Goal: Complete application form

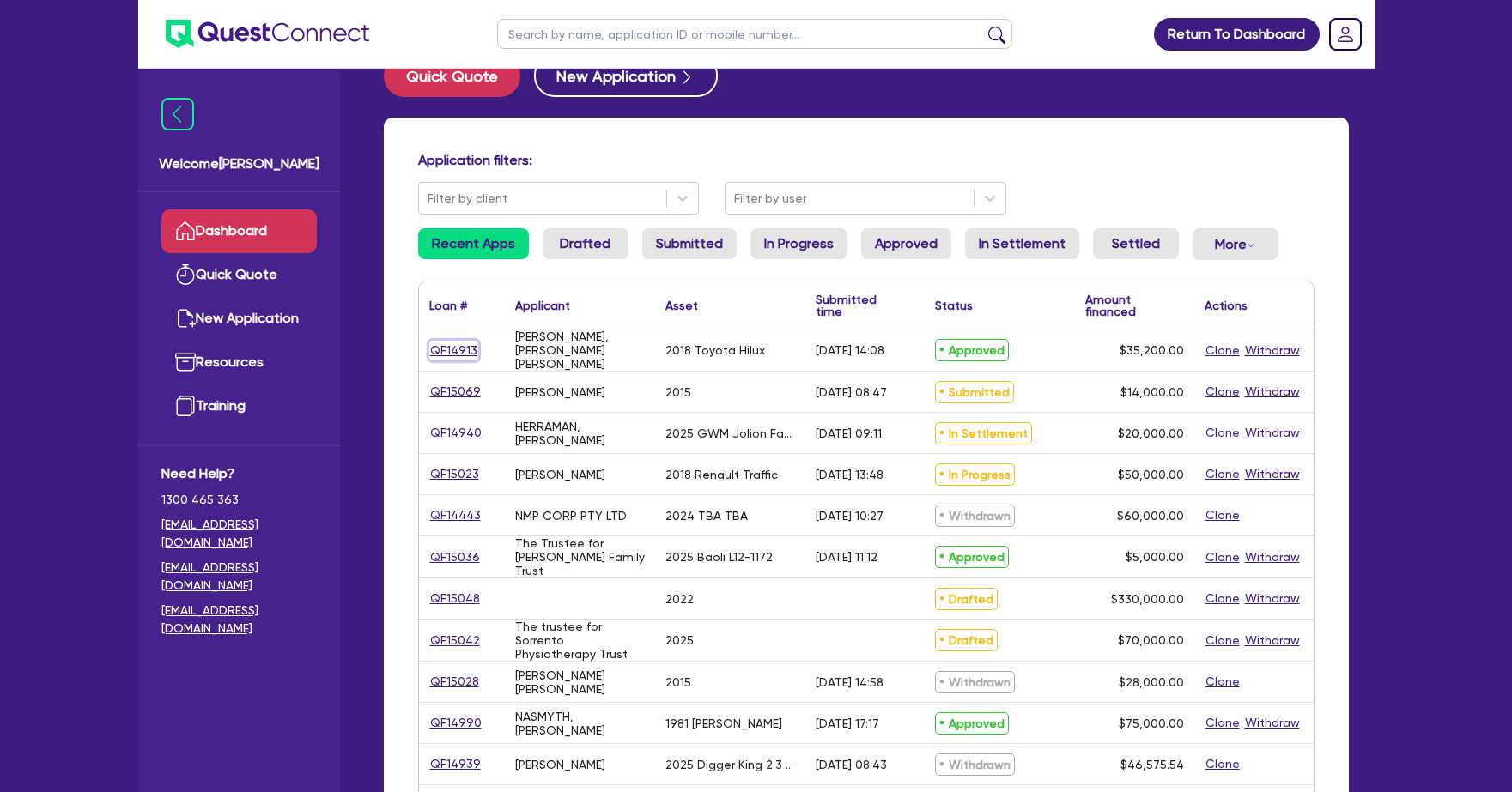
click at [448, 341] on link "QF14913" at bounding box center [454, 350] width 49 height 19
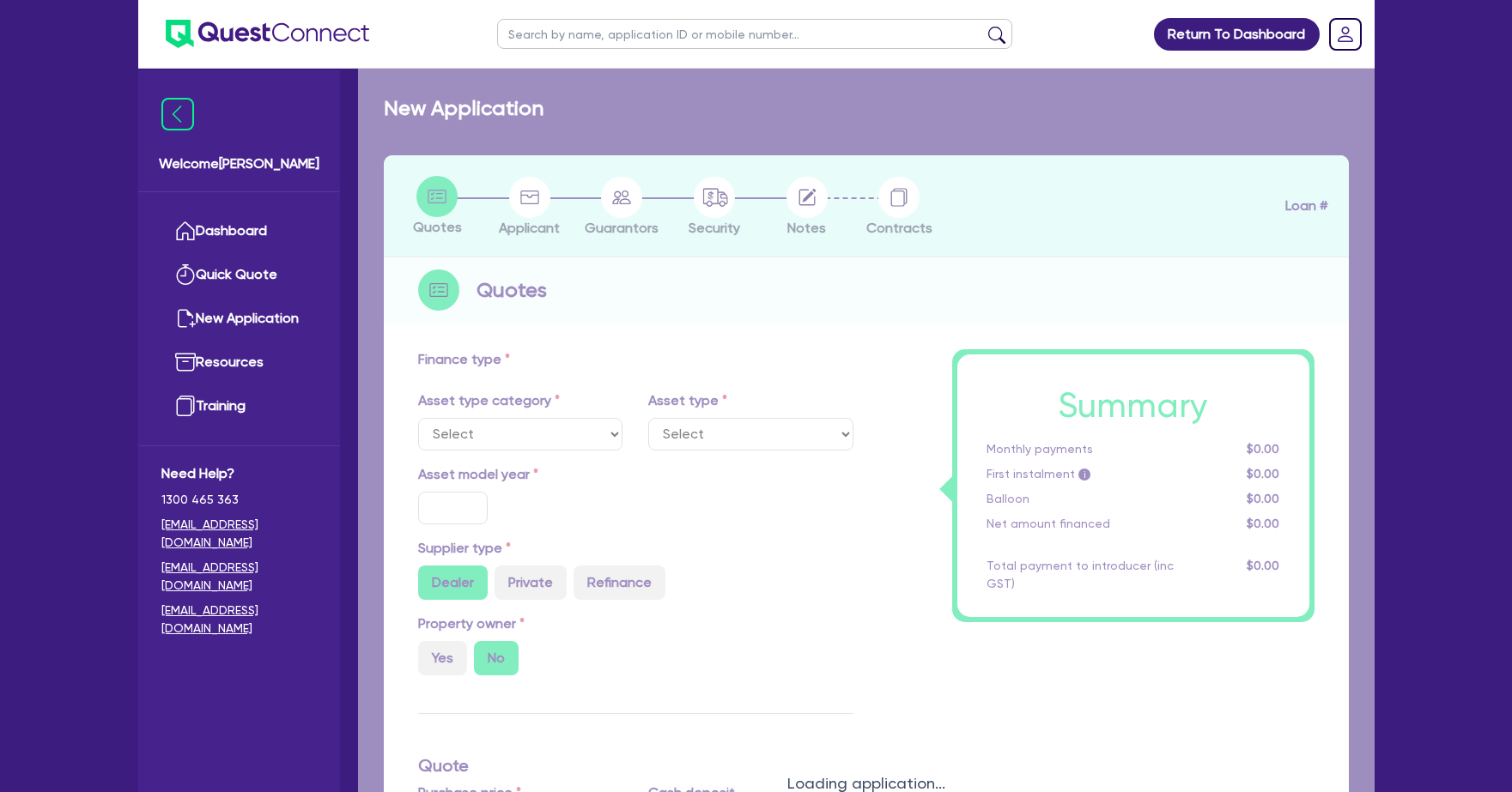
select select "CARS_AND_LIGHT_TRUCKS"
type input "2018"
radio input "false"
radio input "true"
type input "42,000"
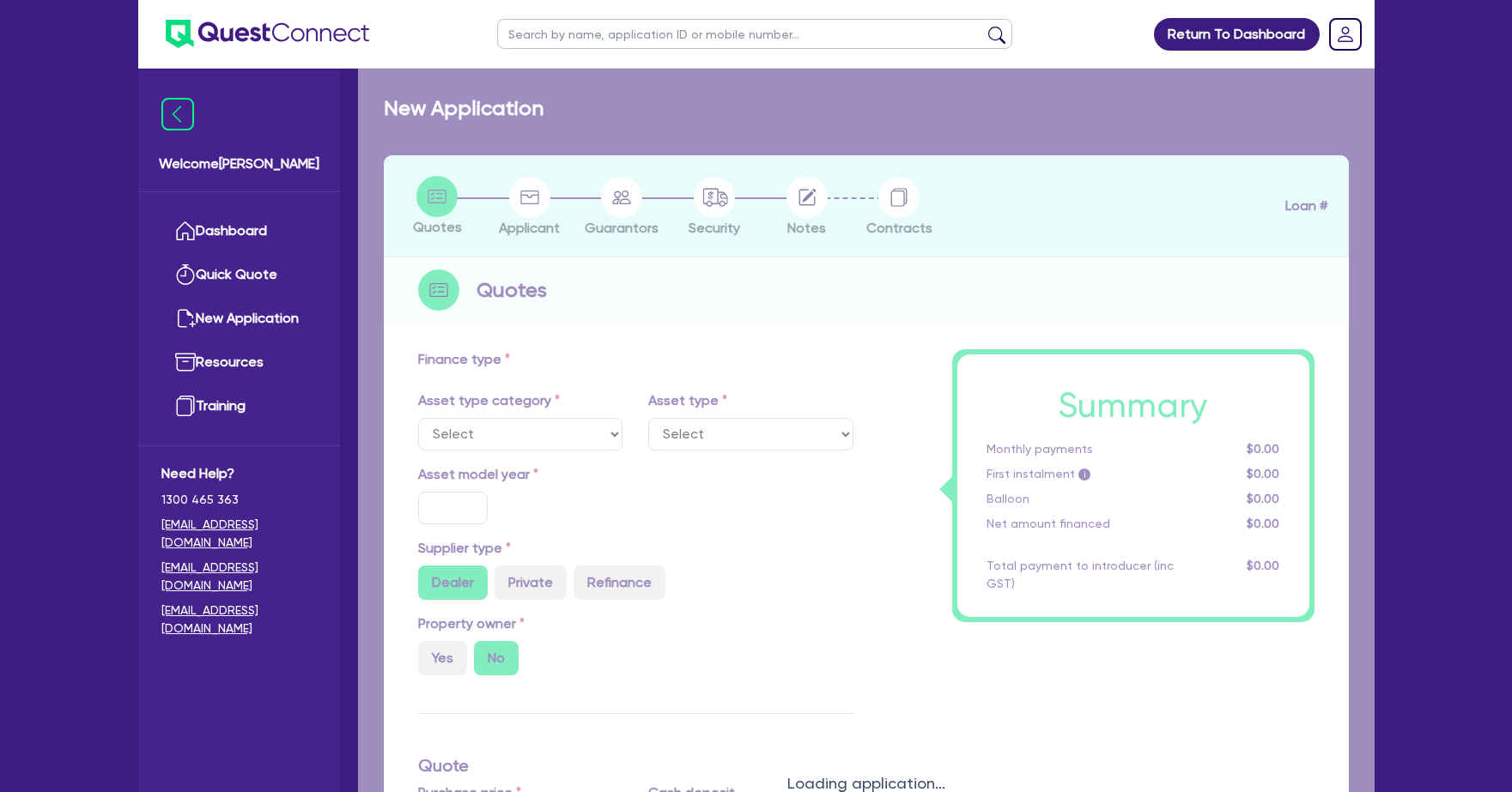
type input "6,800"
type input "13"
type input "4,576"
type input "17.99"
select select "VANS_AND_UTES"
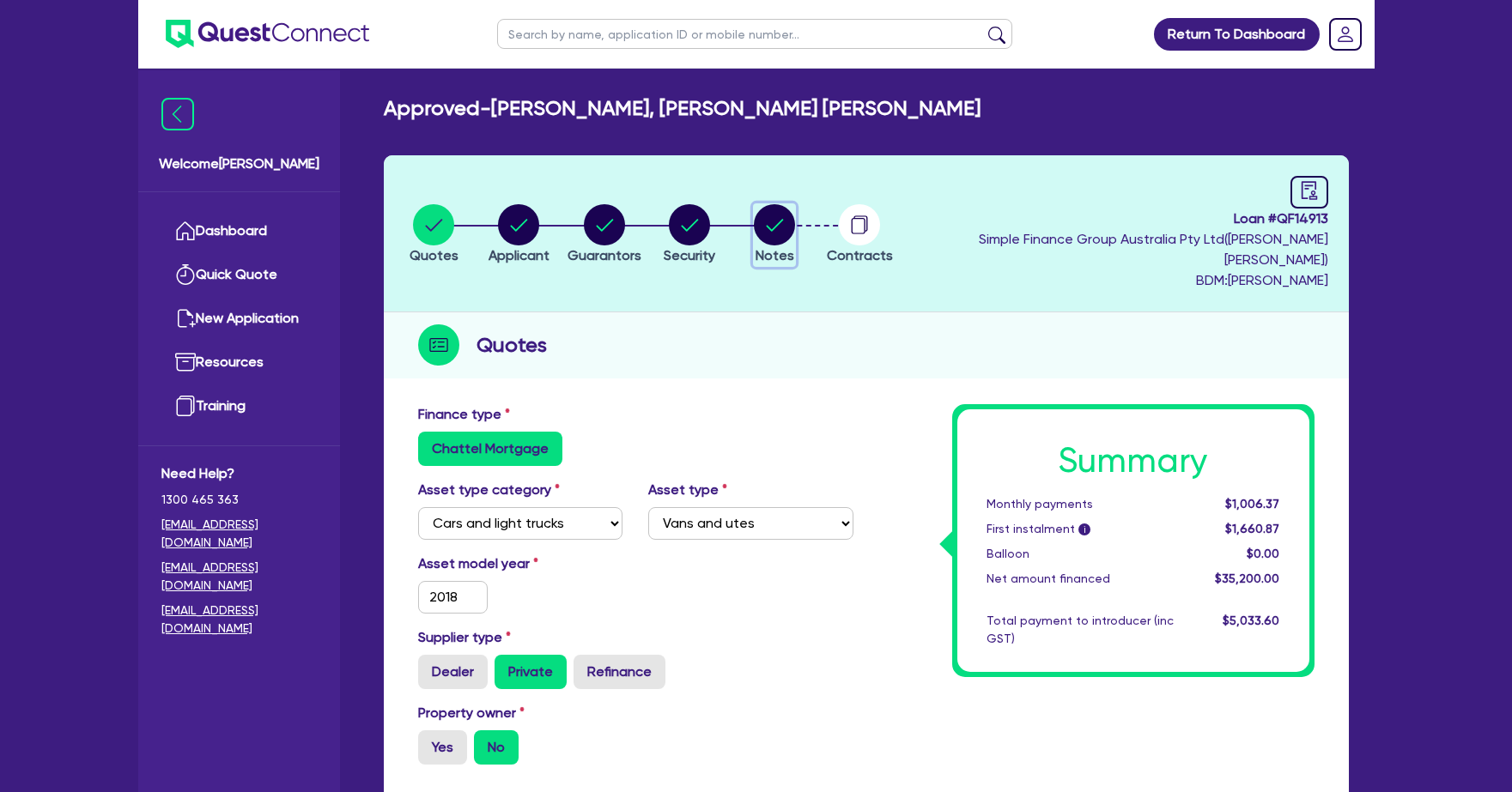
click at [795, 216] on circle "button" at bounding box center [774, 224] width 41 height 41
select select "Quest Finance - Own Book"
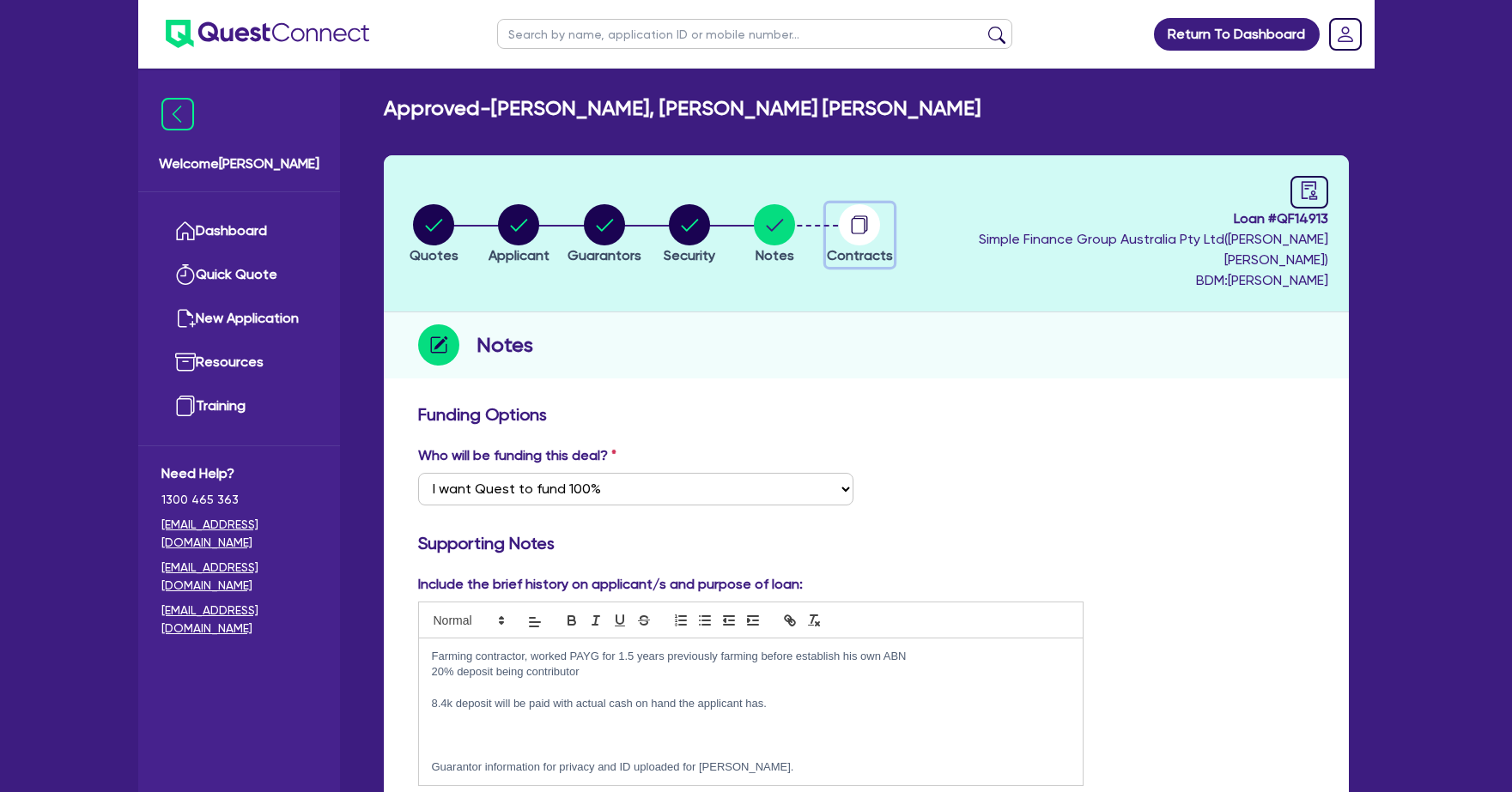
click at [880, 219] on circle "button" at bounding box center [859, 224] width 41 height 41
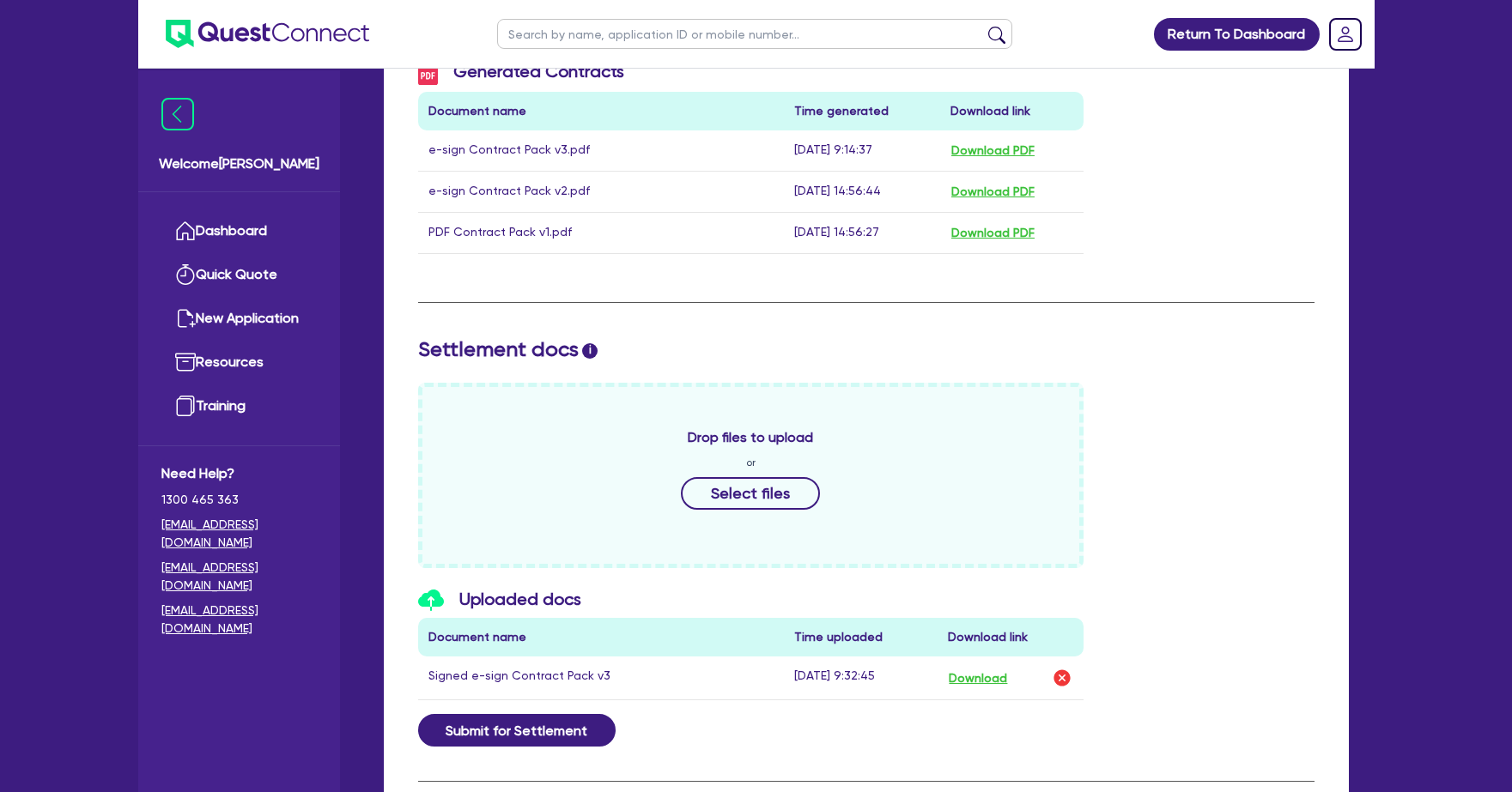
scroll to position [568, 0]
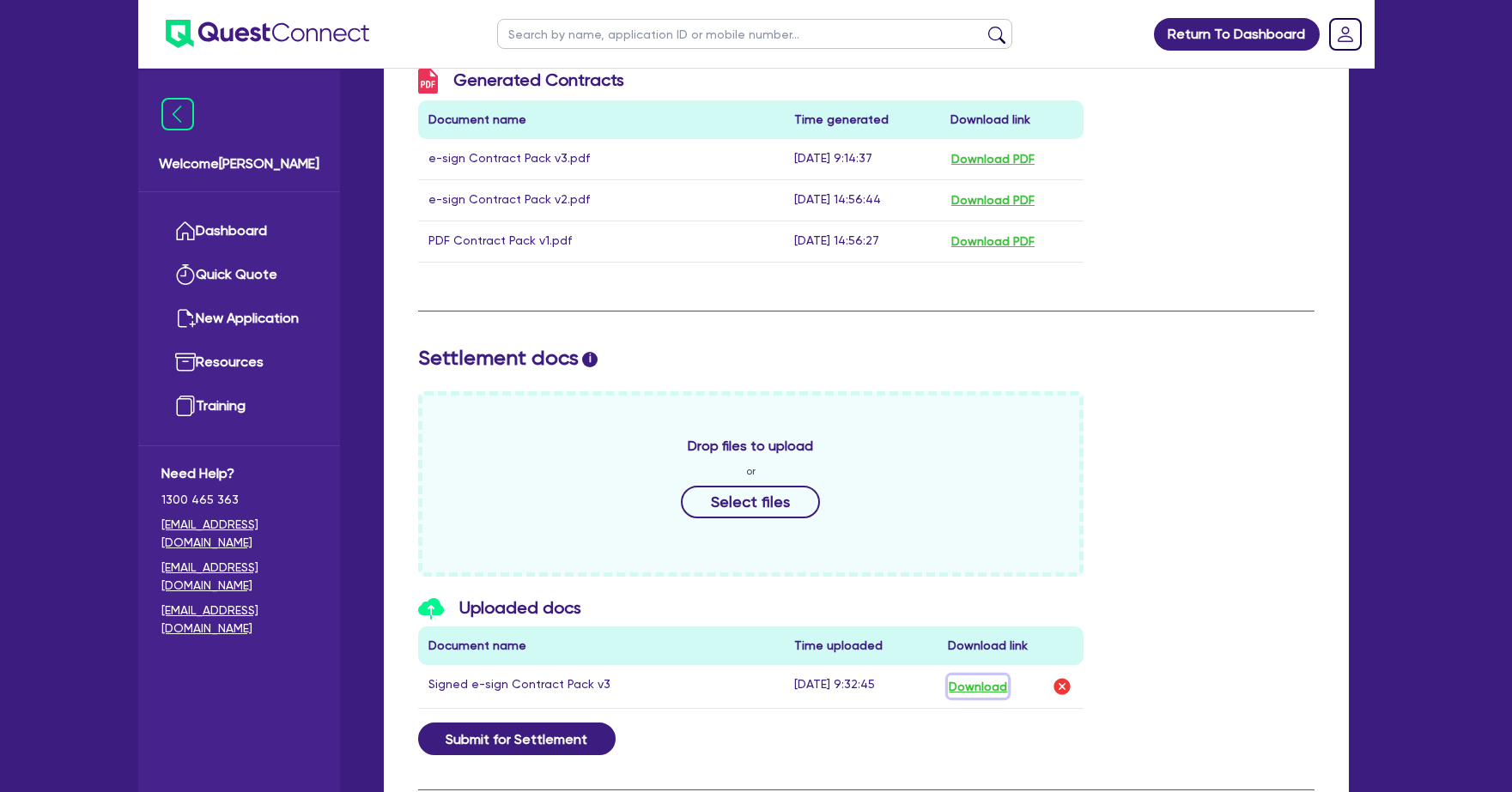
click at [981, 676] on button "Download" at bounding box center [978, 686] width 60 height 22
click at [209, 254] on link "Quick Quote" at bounding box center [239, 275] width 155 height 44
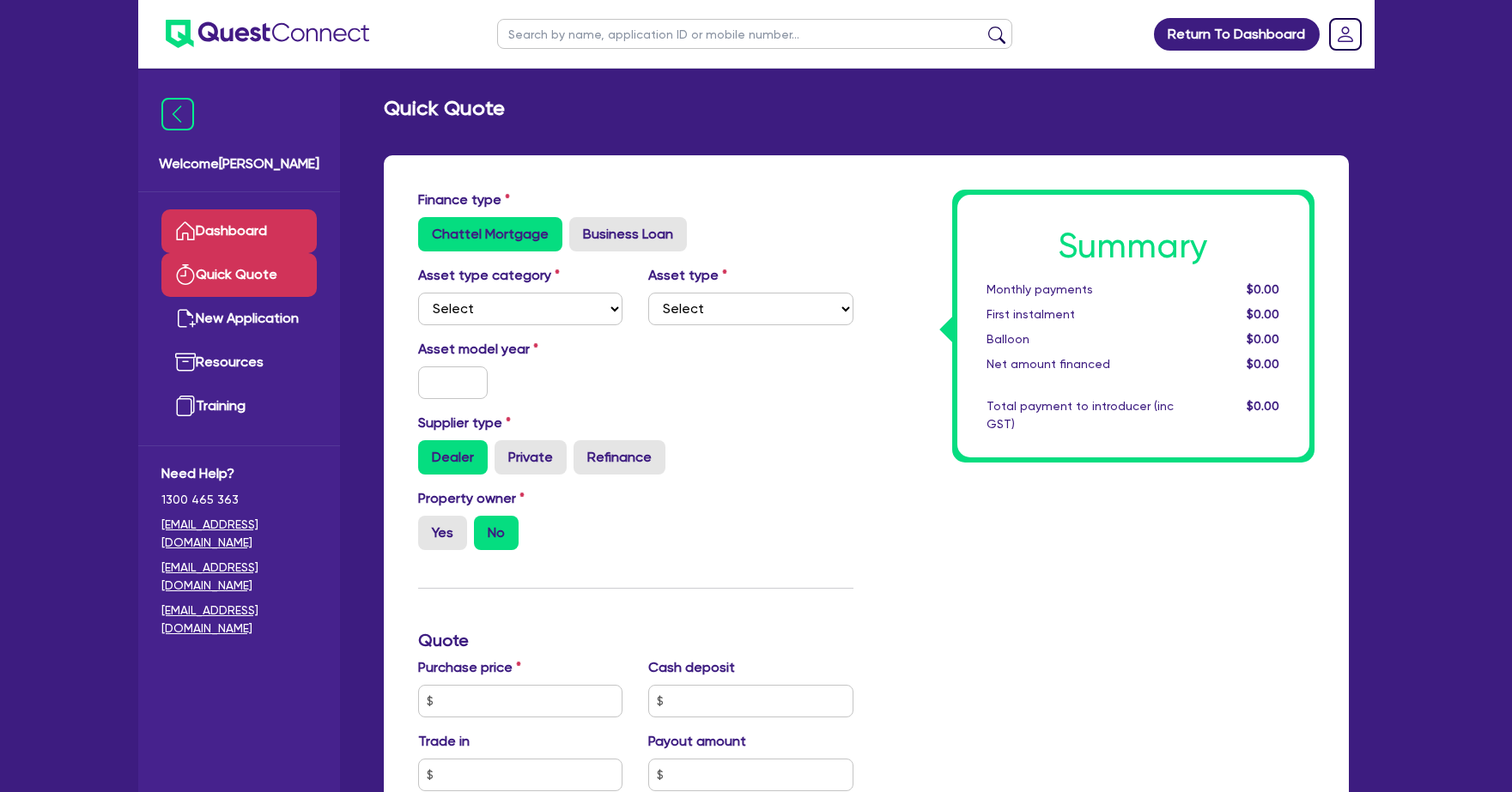
click at [276, 223] on link "Dashboard" at bounding box center [239, 231] width 155 height 44
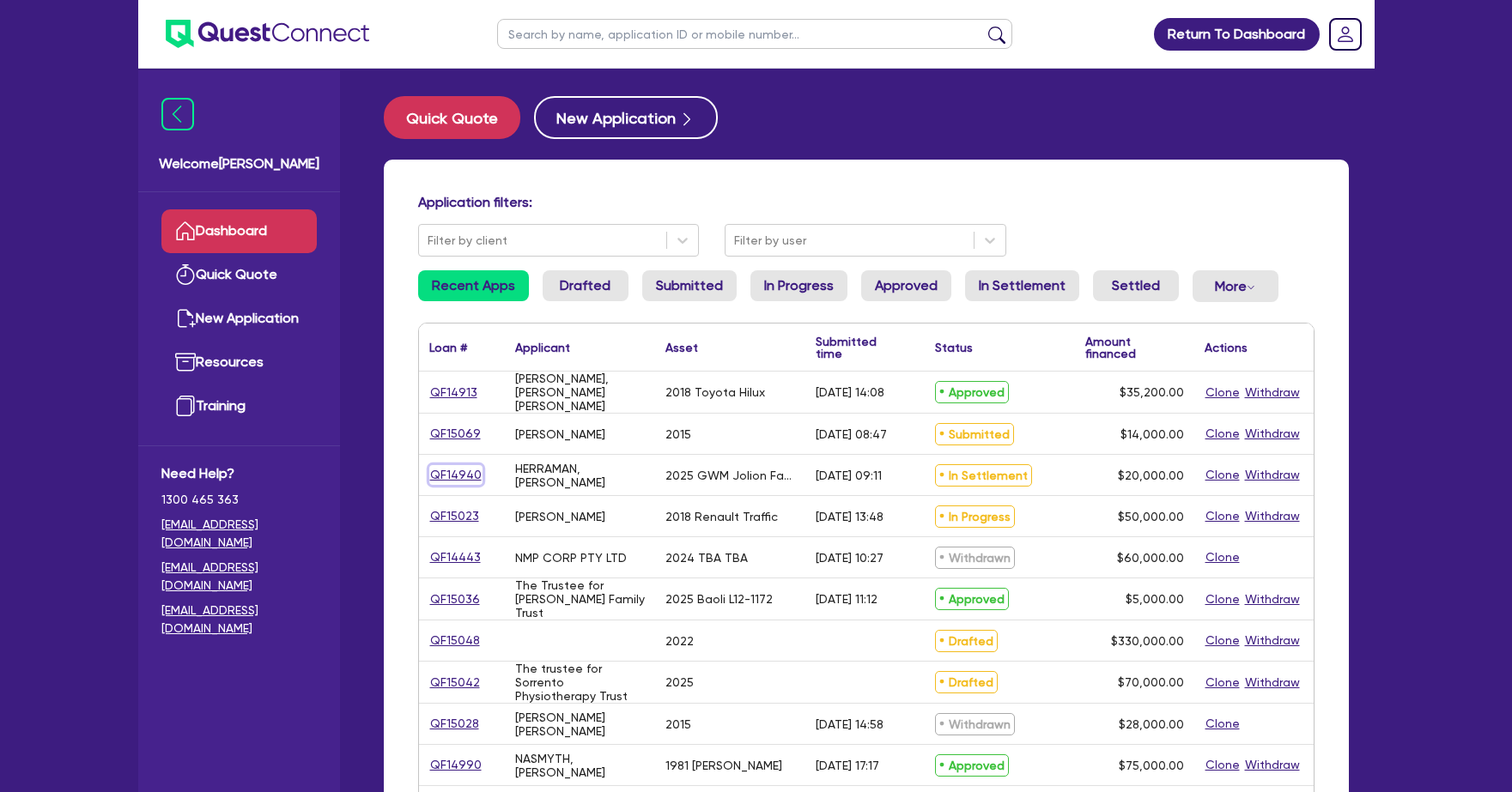
click at [461, 473] on link "QF14940" at bounding box center [455, 475] width 53 height 19
select select "CARS_AND_LIGHT_TRUCKS"
select select "PASSENGER_VEHICLES"
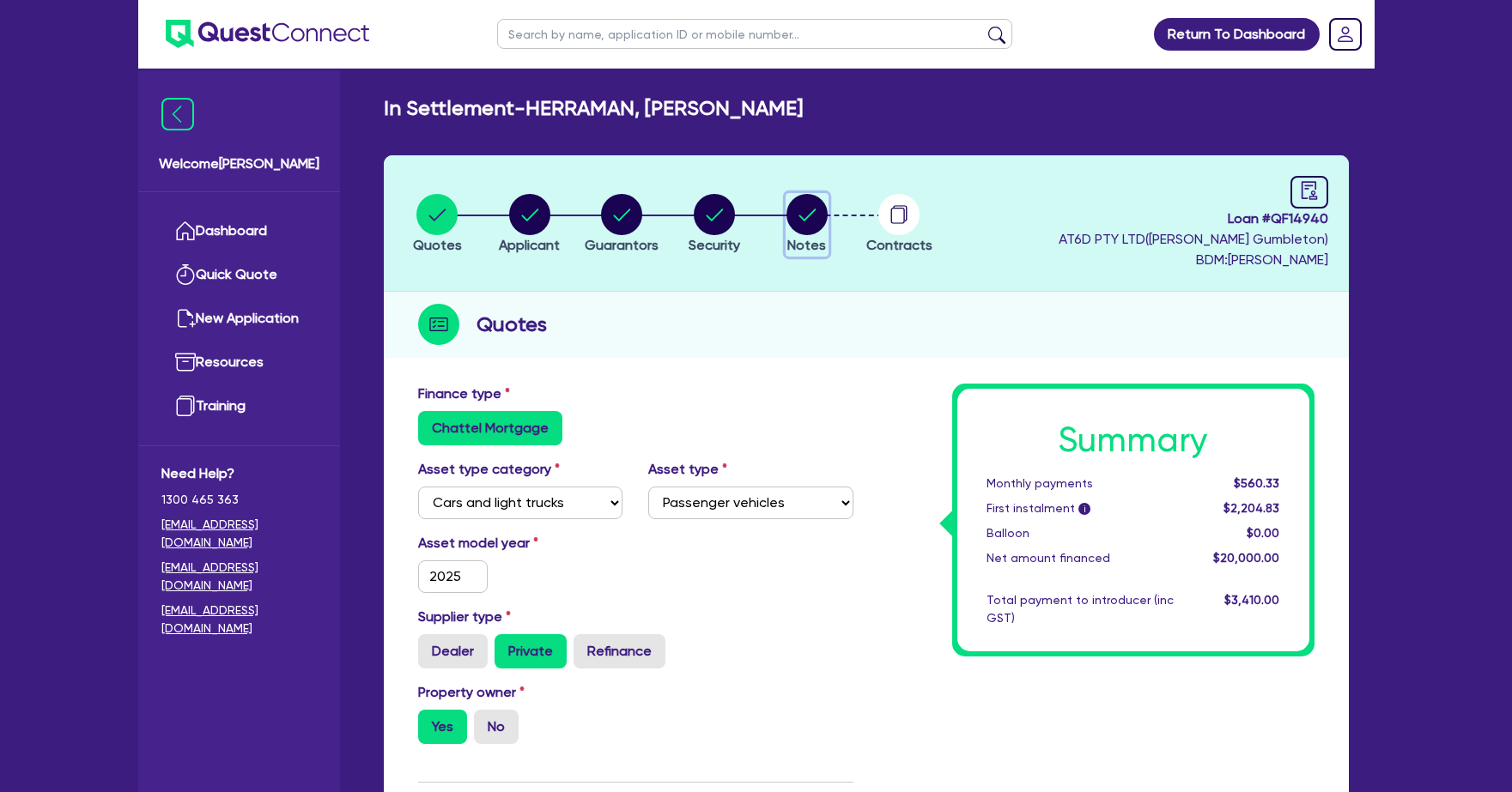
click at [810, 201] on circle "button" at bounding box center [807, 214] width 41 height 41
select select "Quest Finance - Own Book"
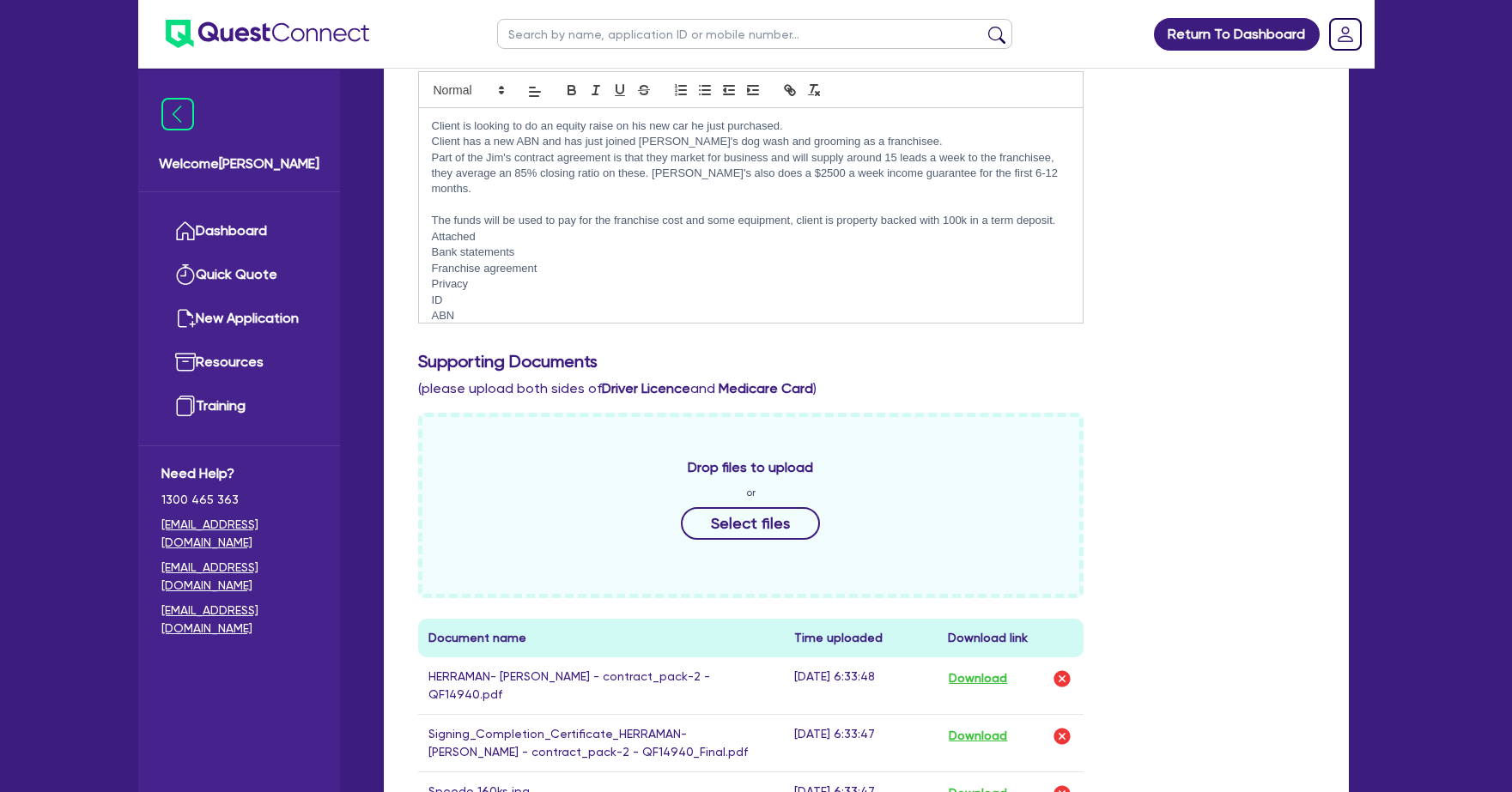
scroll to position [618, 0]
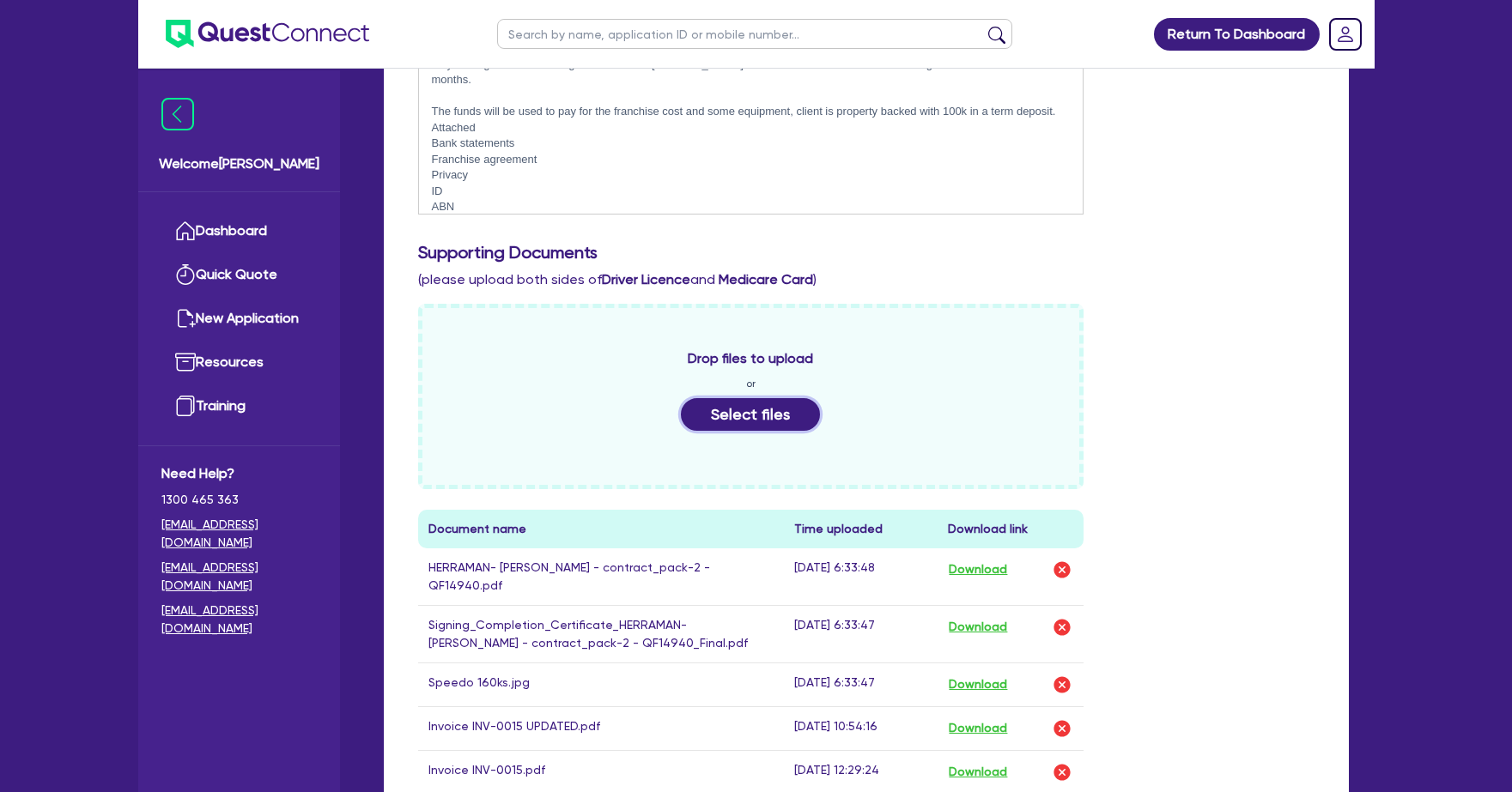
click at [760, 405] on button "Select files" at bounding box center [750, 414] width 139 height 33
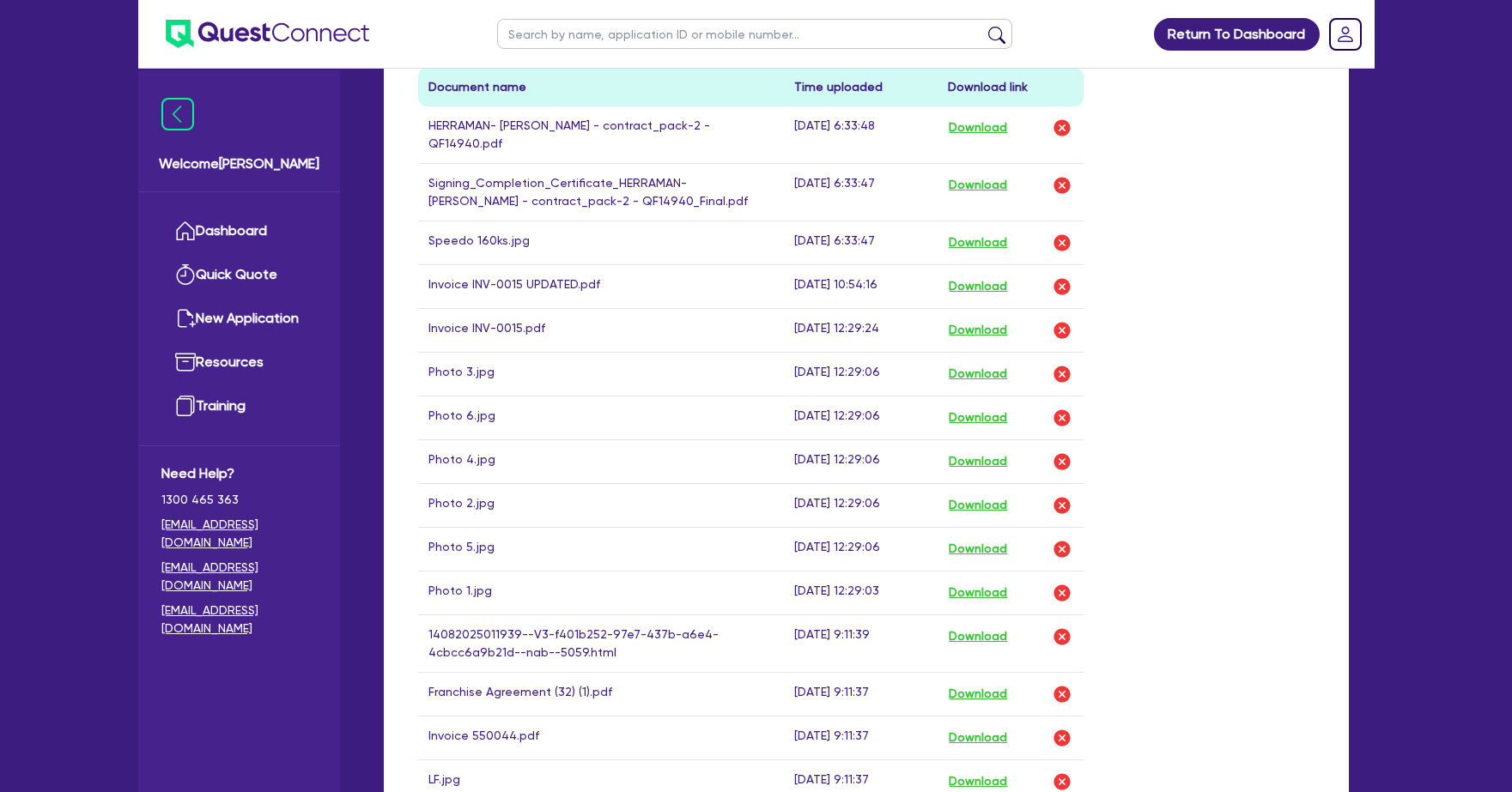
scroll to position [1145, 0]
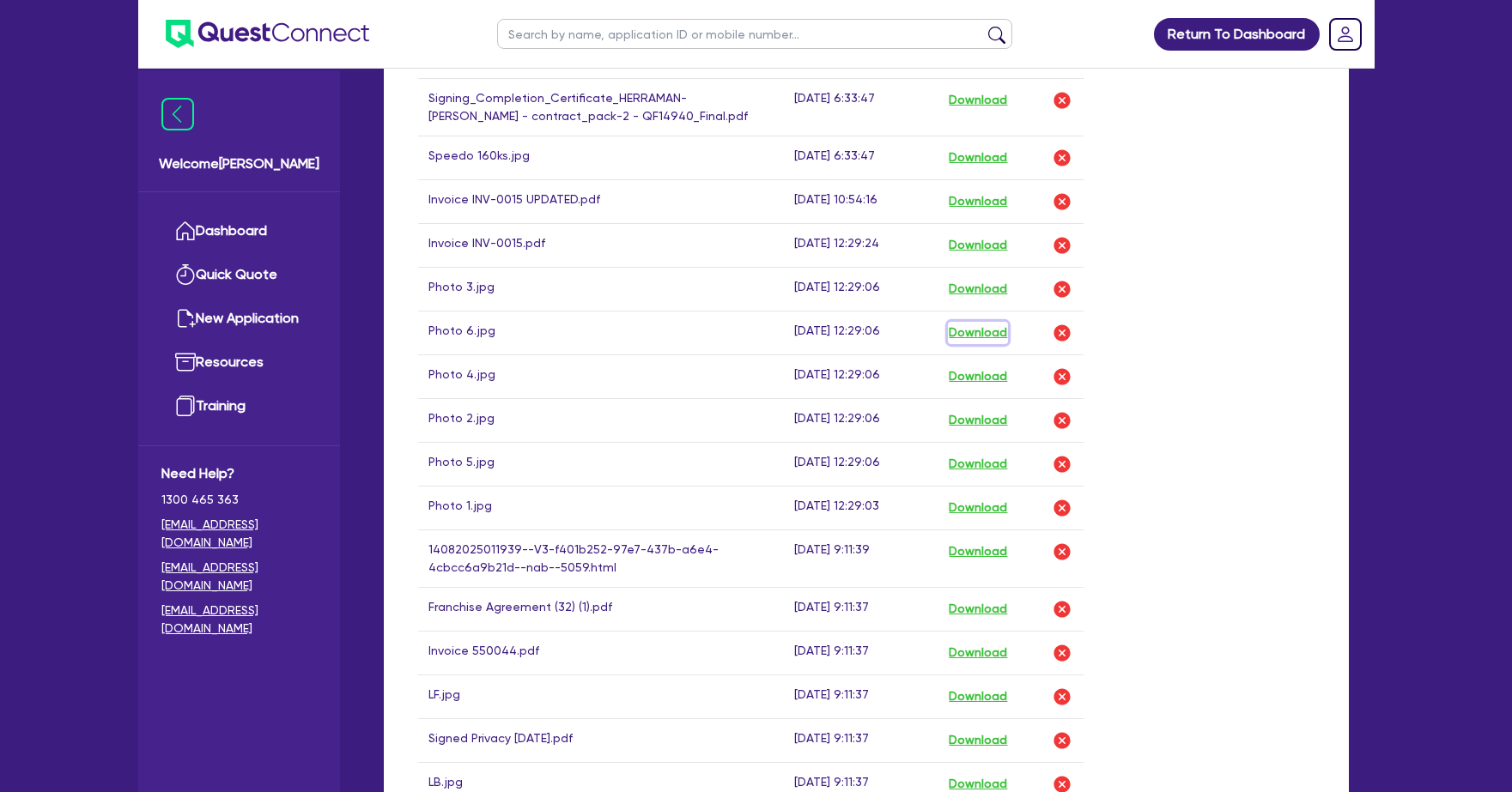
click at [992, 321] on button "Download" at bounding box center [978, 332] width 60 height 22
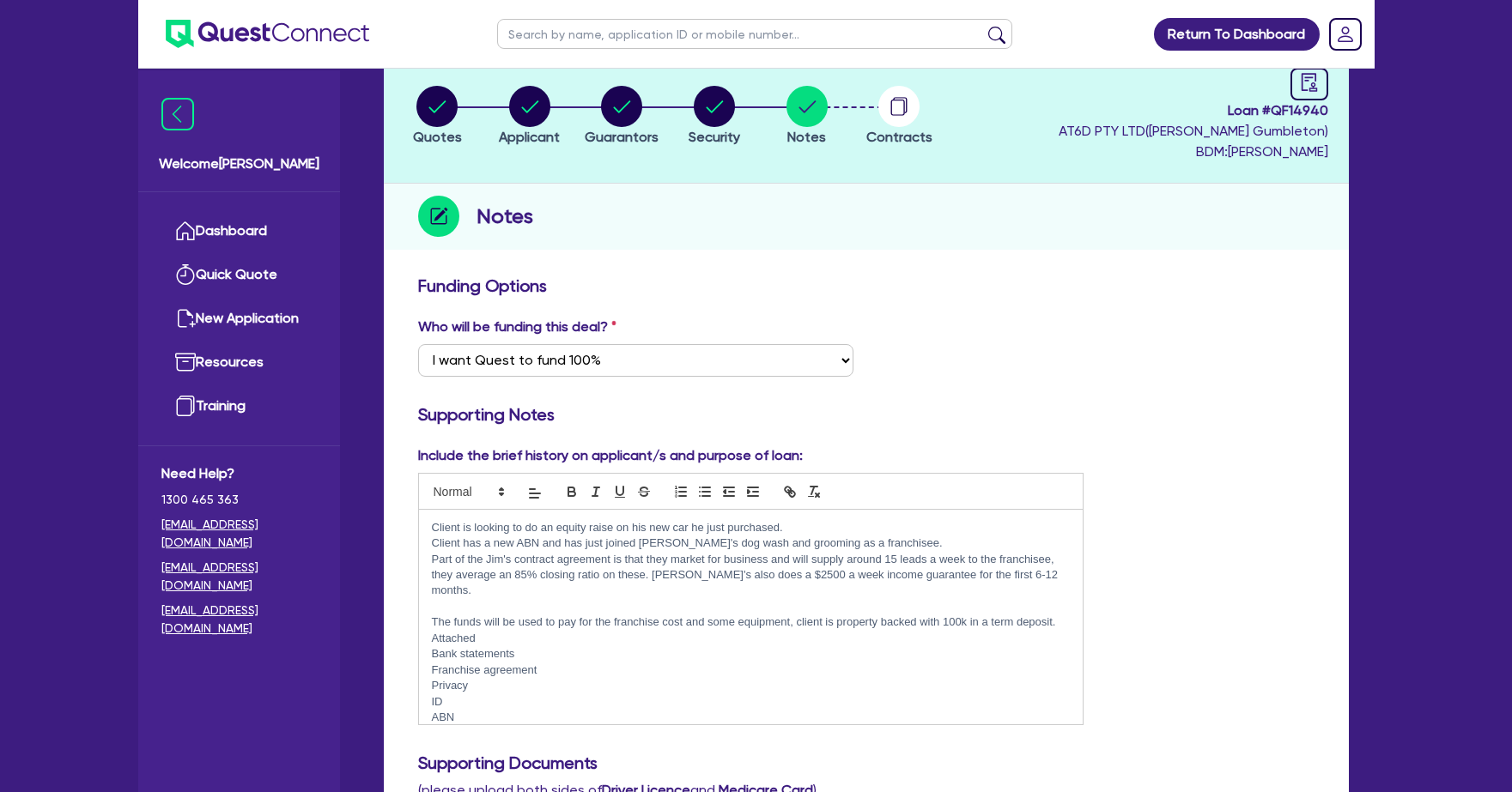
scroll to position [0, 0]
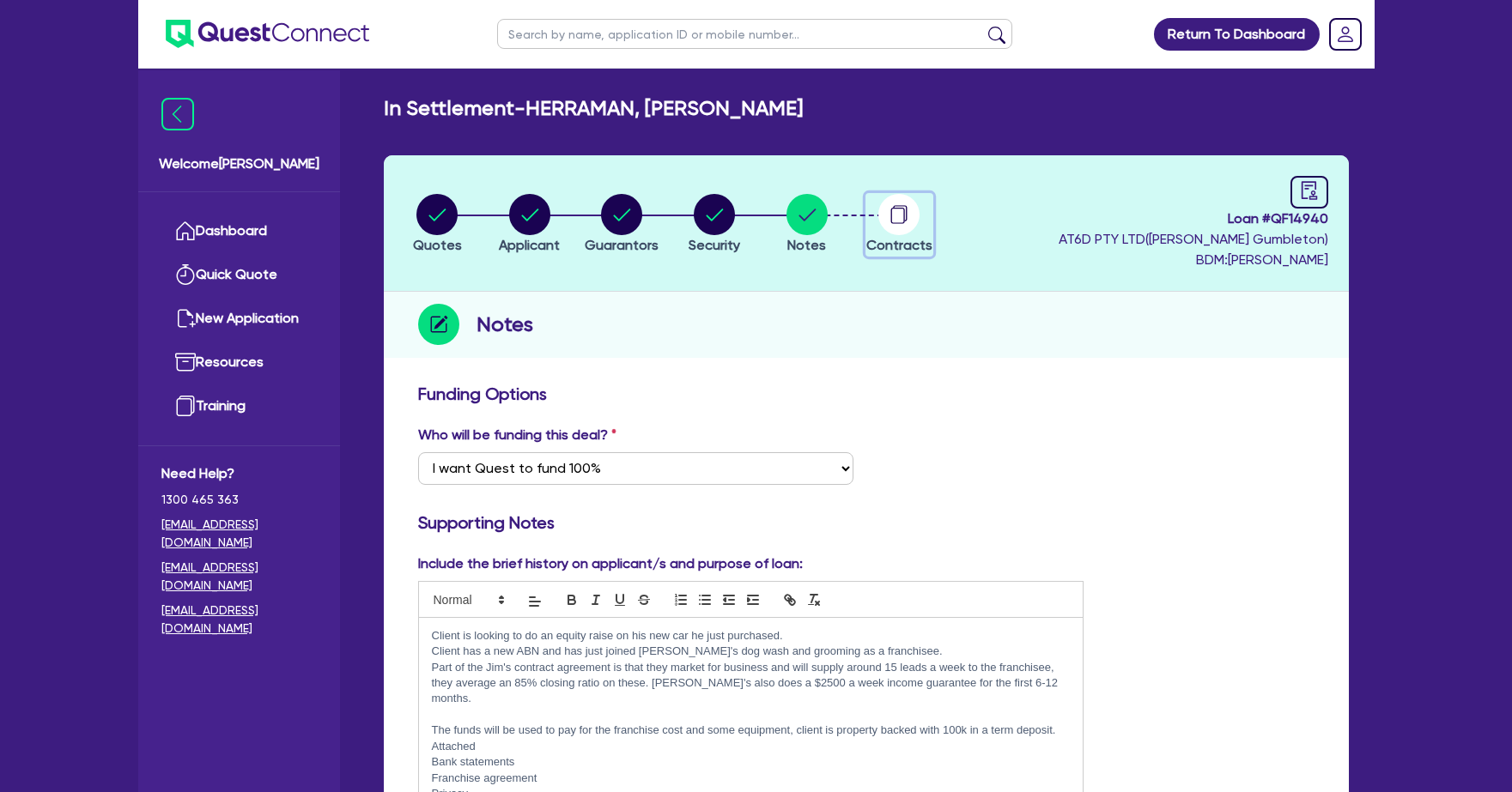
click at [883, 204] on circle "button" at bounding box center [898, 214] width 41 height 41
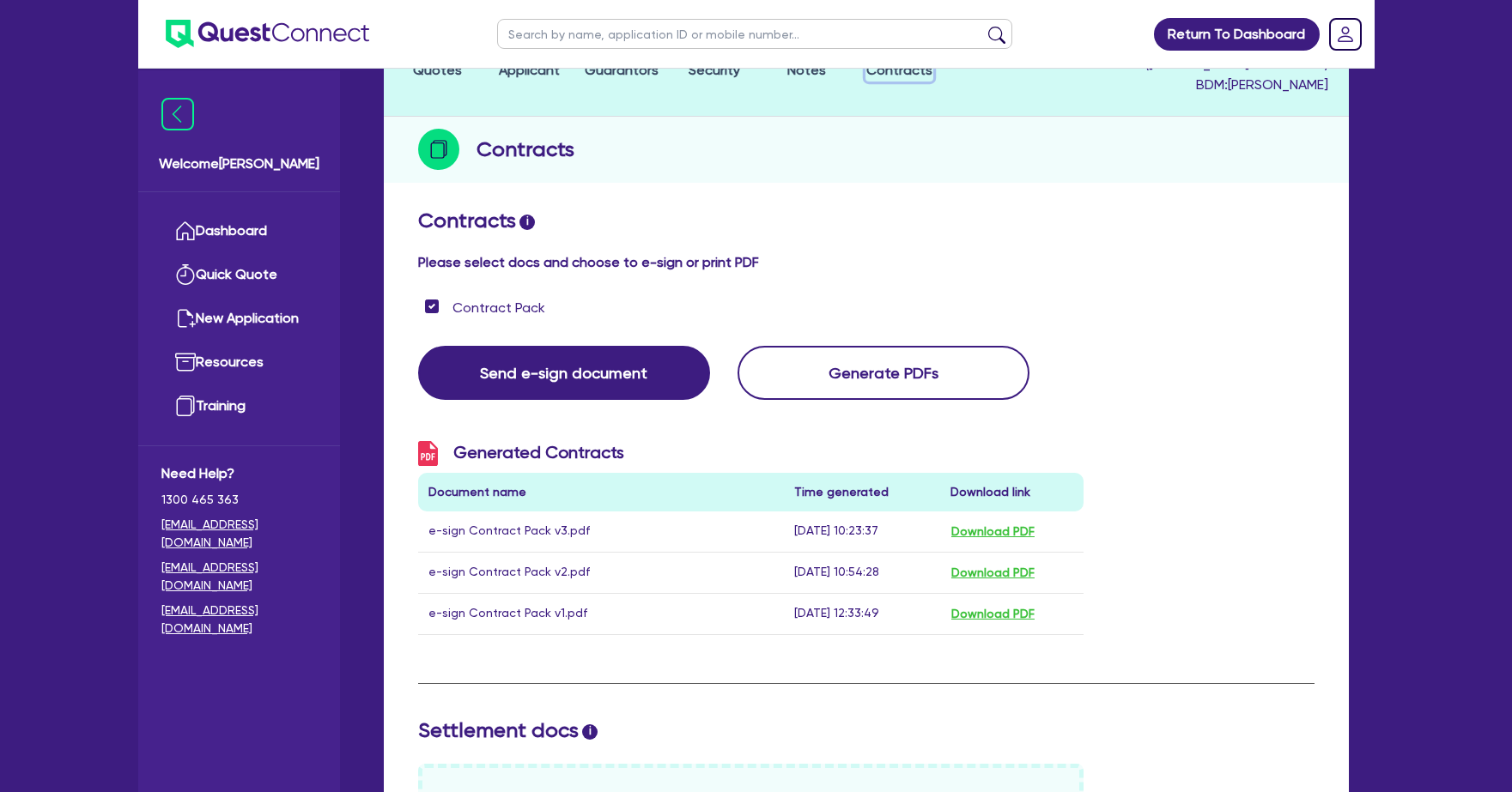
scroll to position [366, 0]
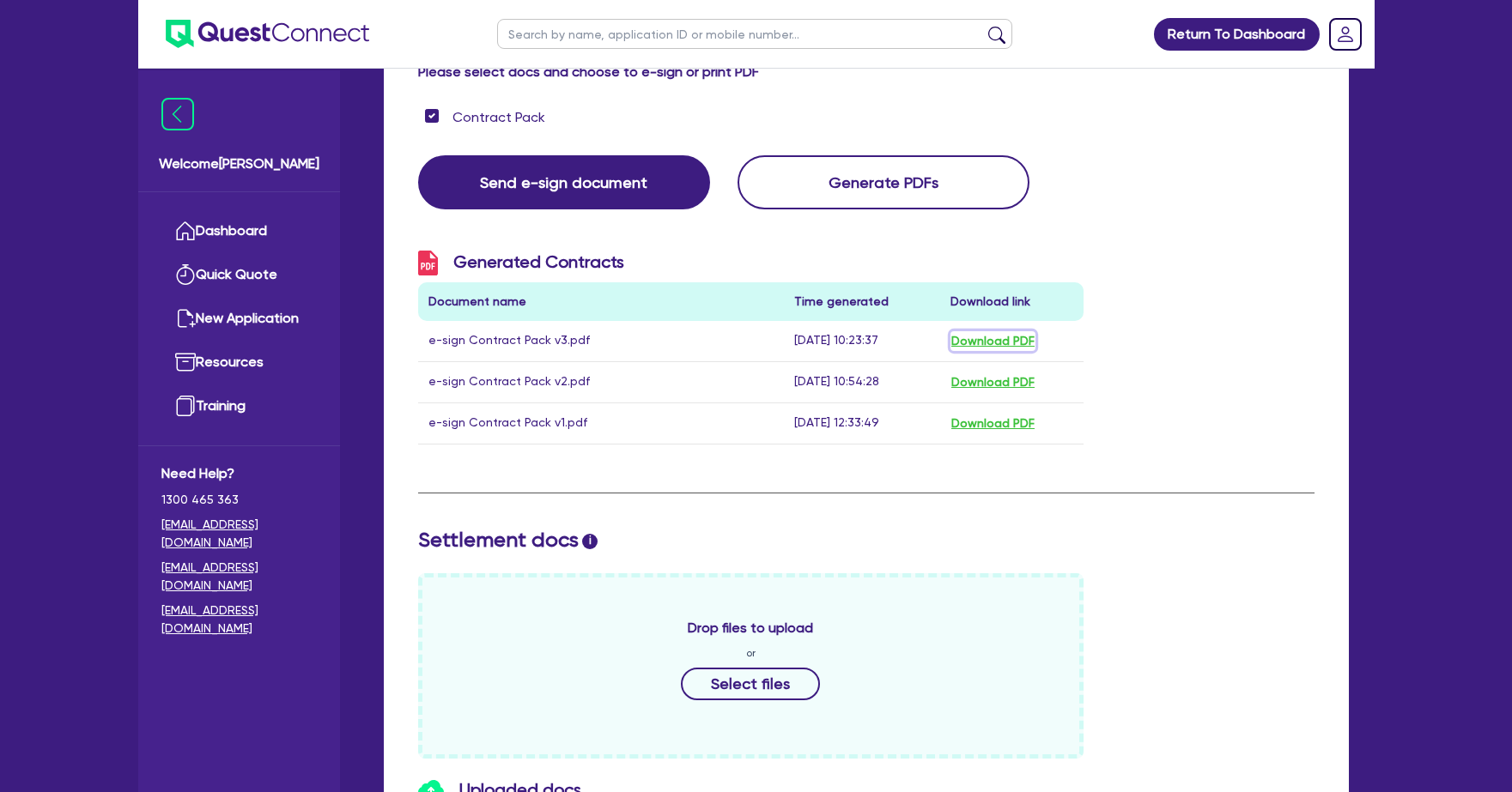
click at [987, 344] on button "Download PDF" at bounding box center [993, 341] width 85 height 19
click at [252, 242] on link "Dashboard" at bounding box center [239, 231] width 155 height 44
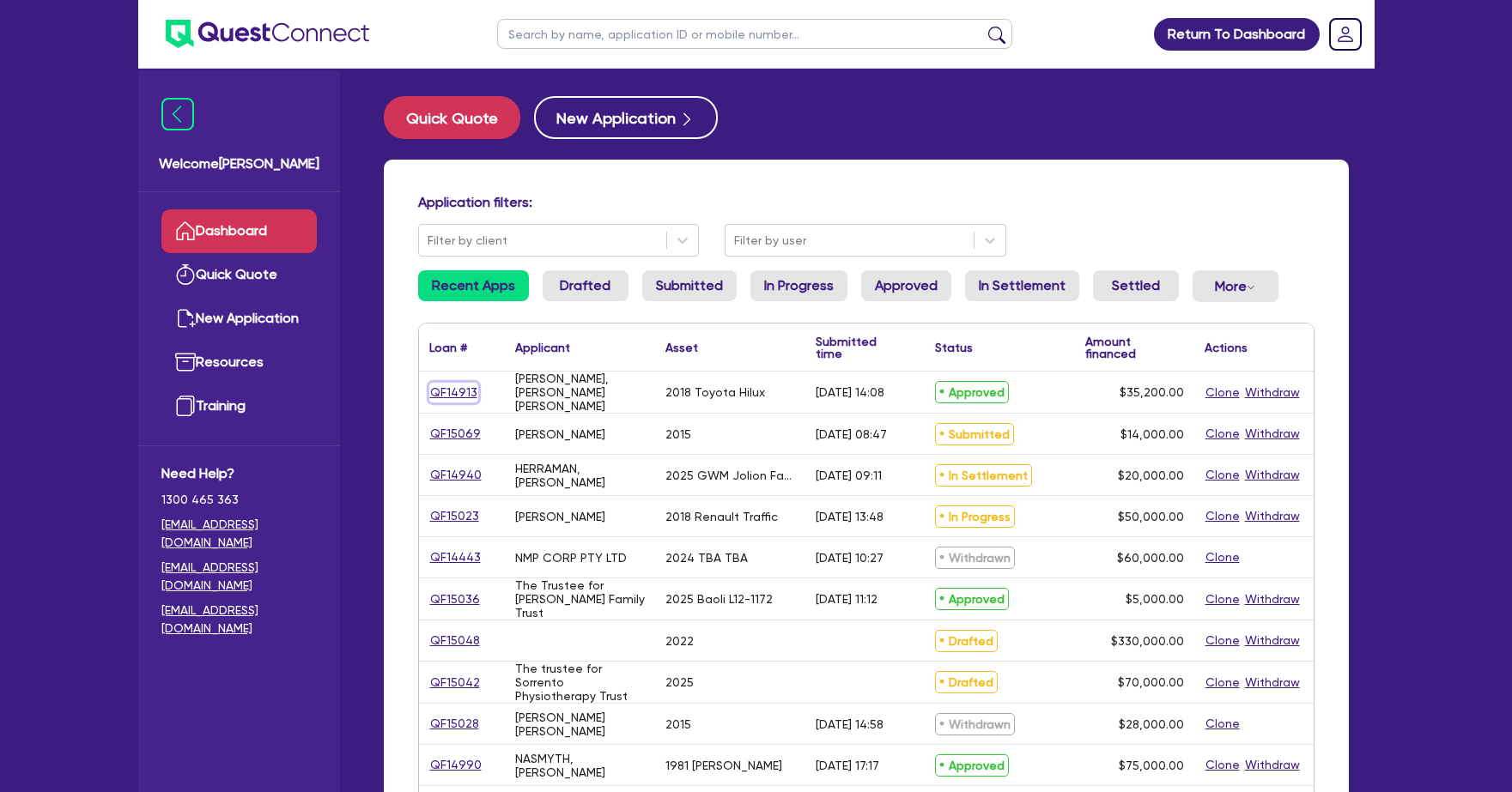
click at [464, 388] on link "QF14913" at bounding box center [454, 392] width 49 height 19
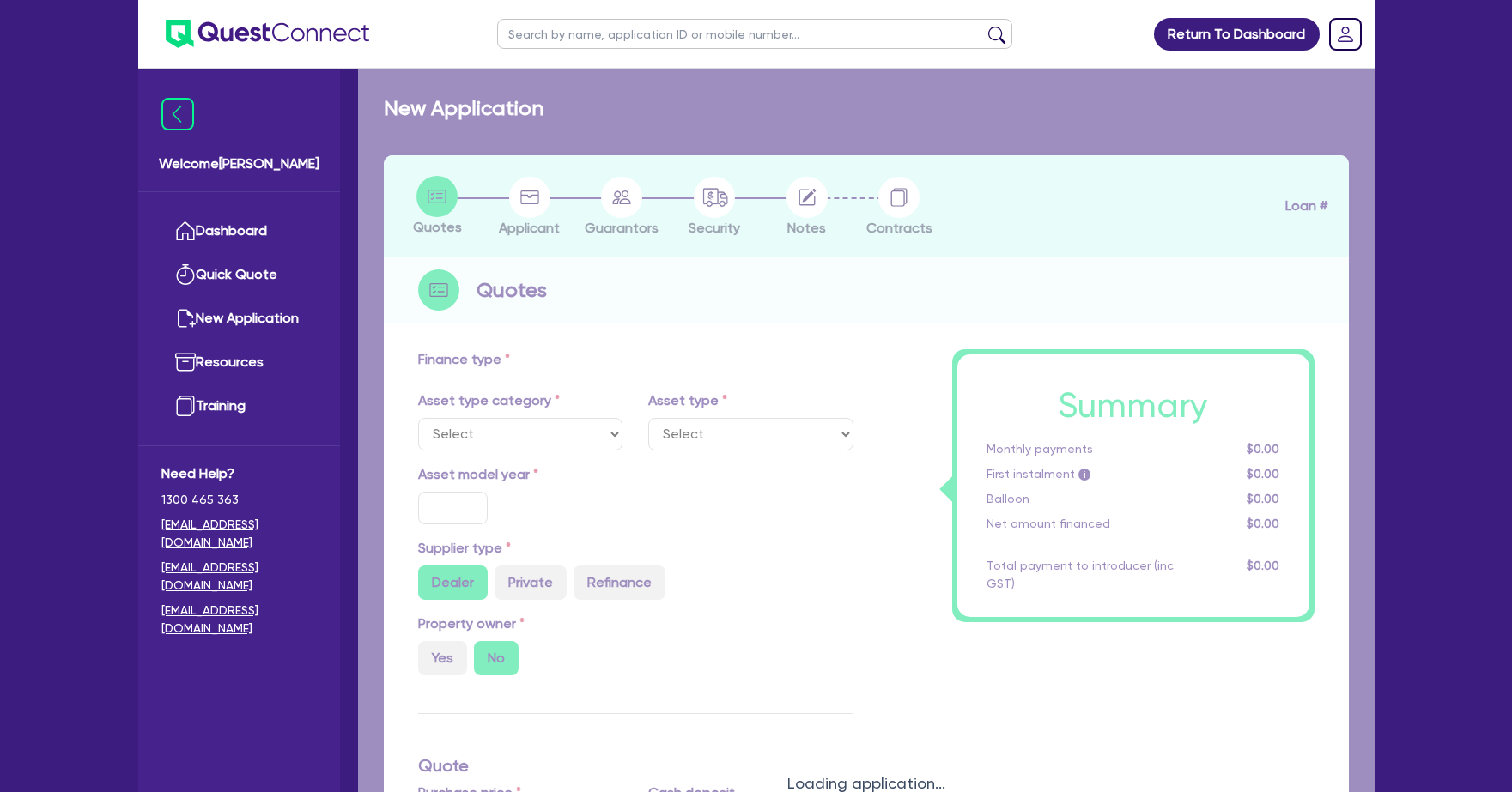
select select "CARS_AND_LIGHT_TRUCKS"
type input "2018"
radio input "false"
radio input "true"
type input "42,000"
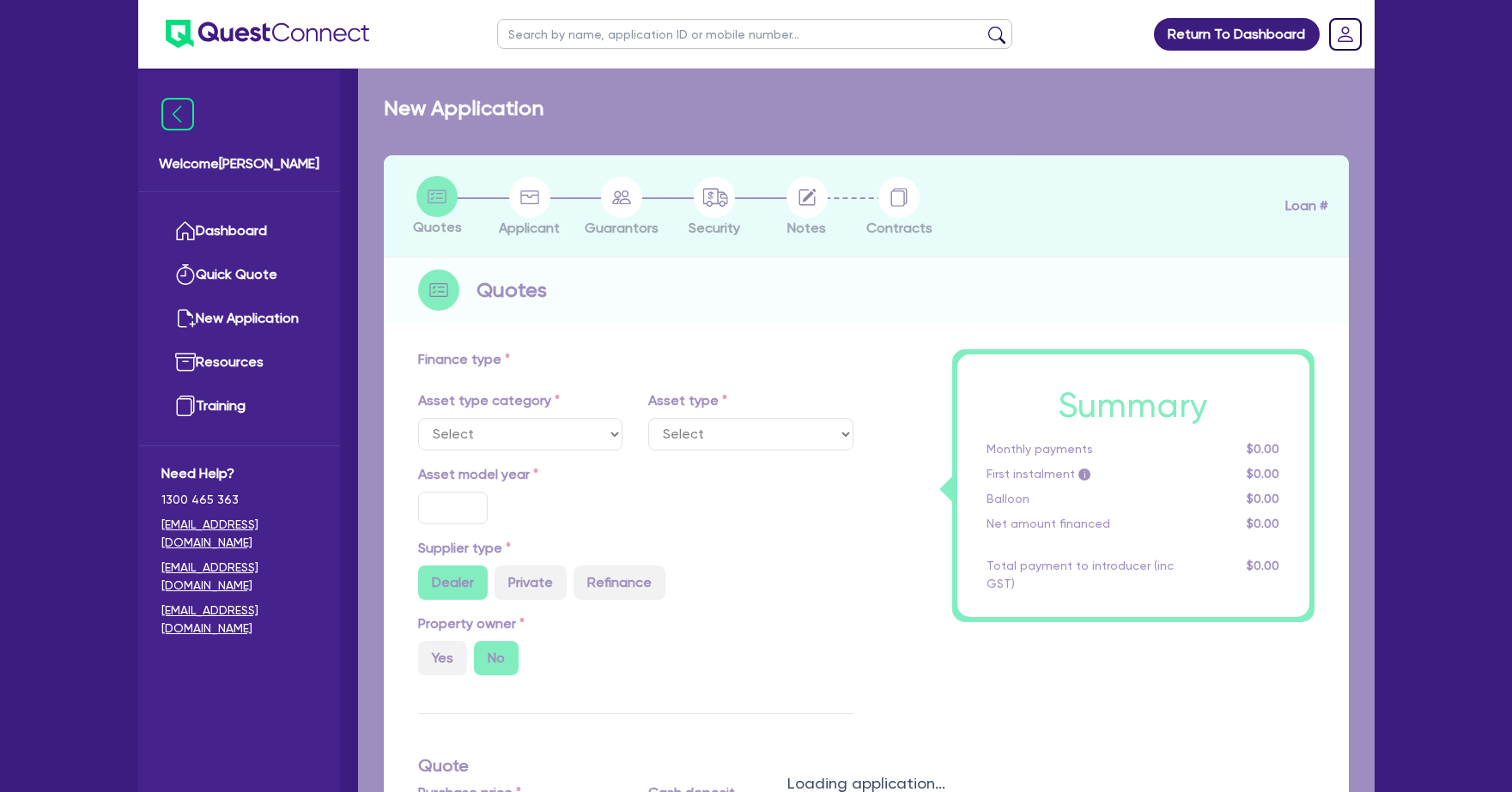
type input "6,800"
type input "13"
type input "4,576"
type input "17.99"
select select "VANS_AND_UTES"
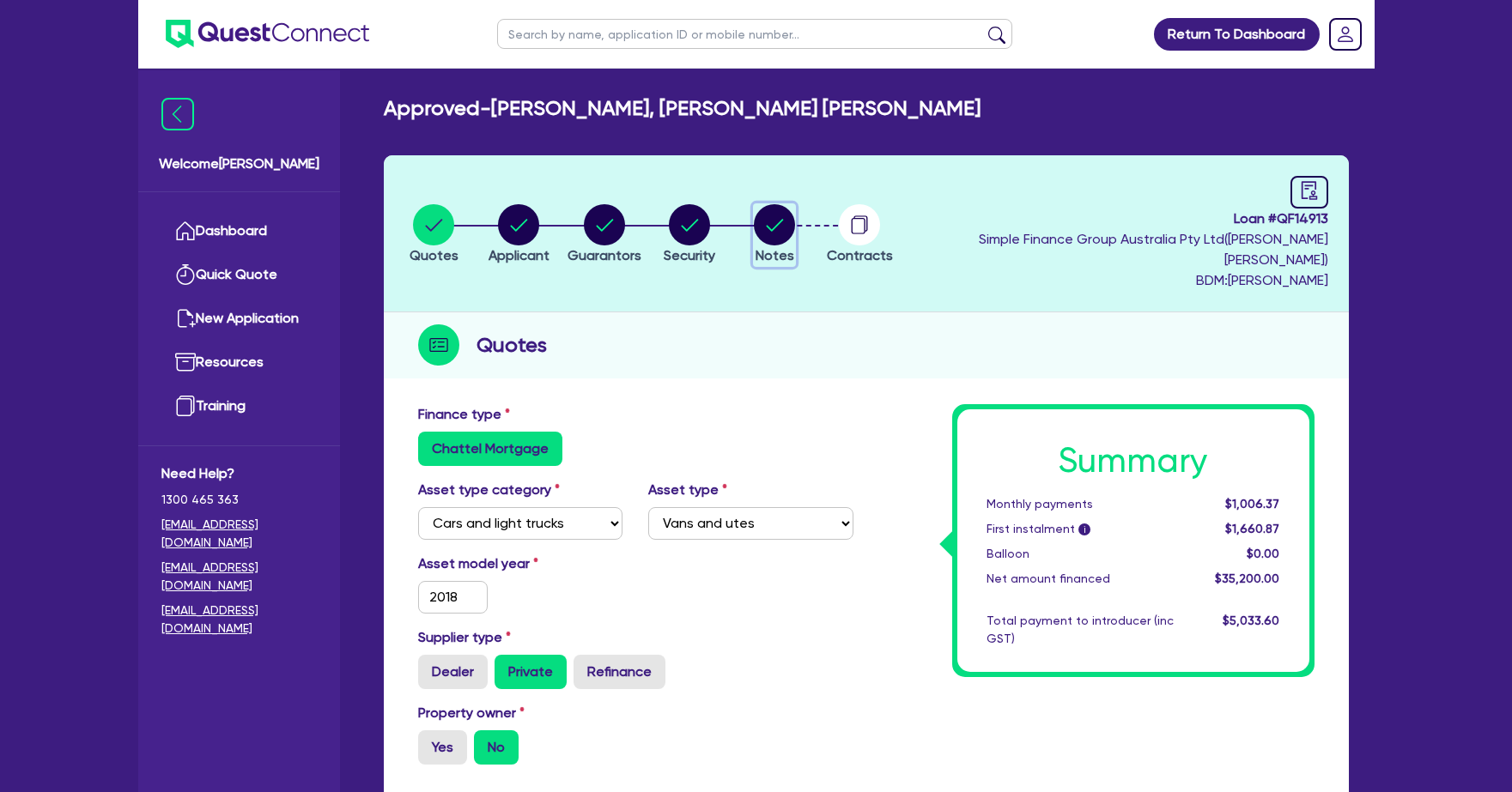
click at [784, 218] on icon "button" at bounding box center [775, 224] width 17 height 12
select select "Quest Finance - Own Book"
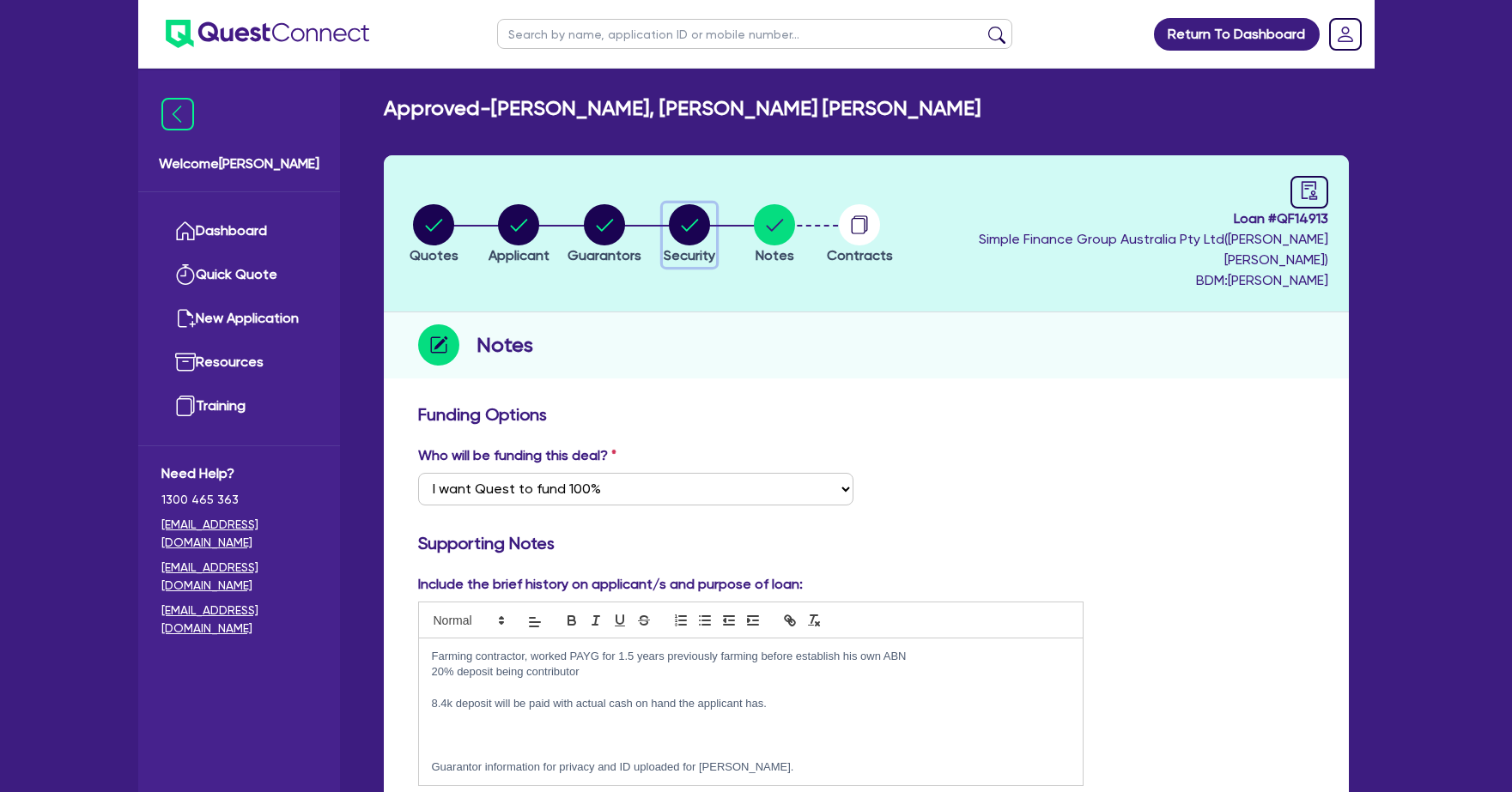
click at [710, 214] on circle "button" at bounding box center [689, 224] width 41 height 41
select select "CARS_AND_LIGHT_TRUCKS"
select select "VANS_AND_UTES"
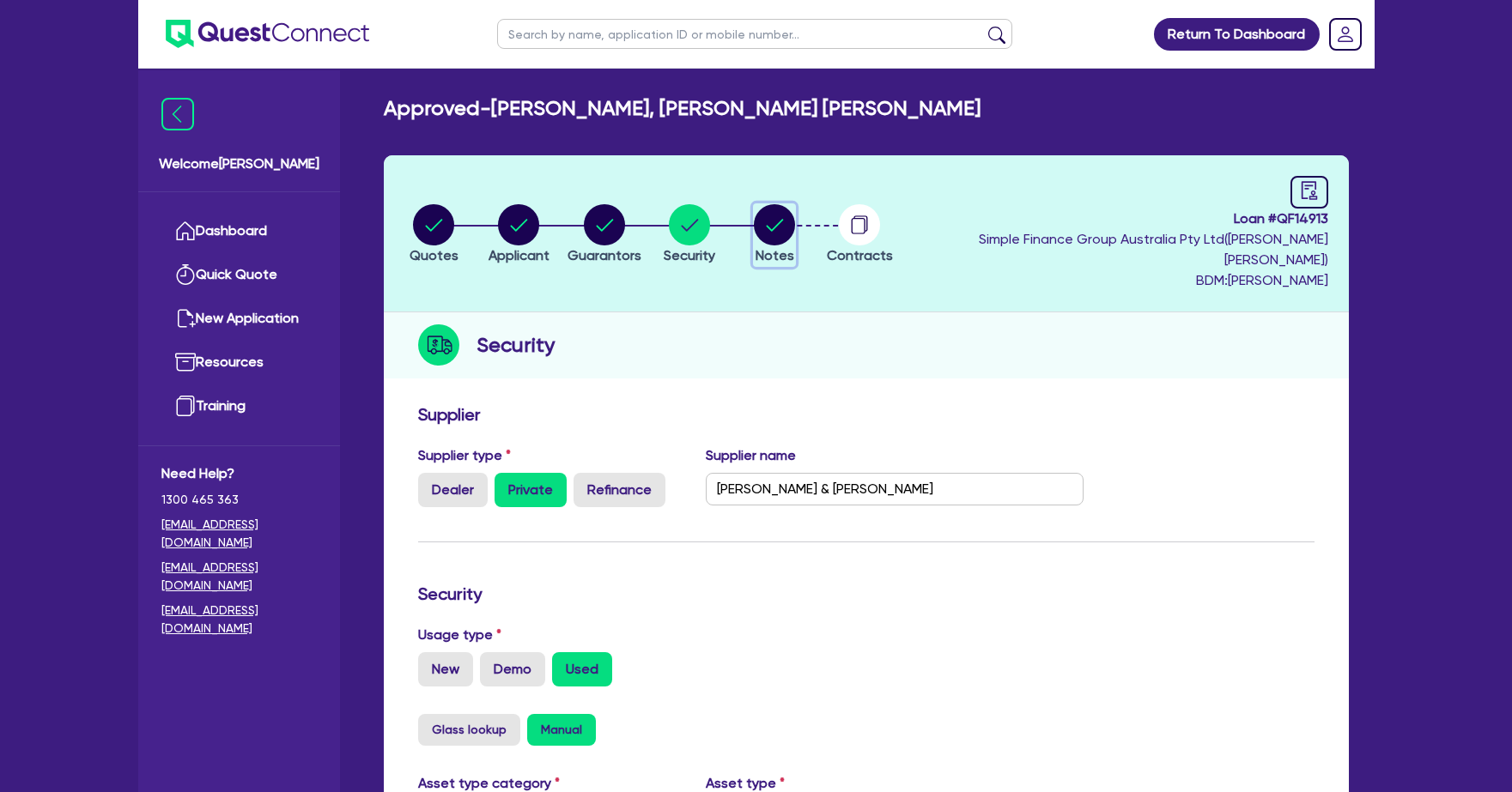
click at [795, 221] on circle "button" at bounding box center [774, 224] width 41 height 41
select select "Quest Finance - Own Book"
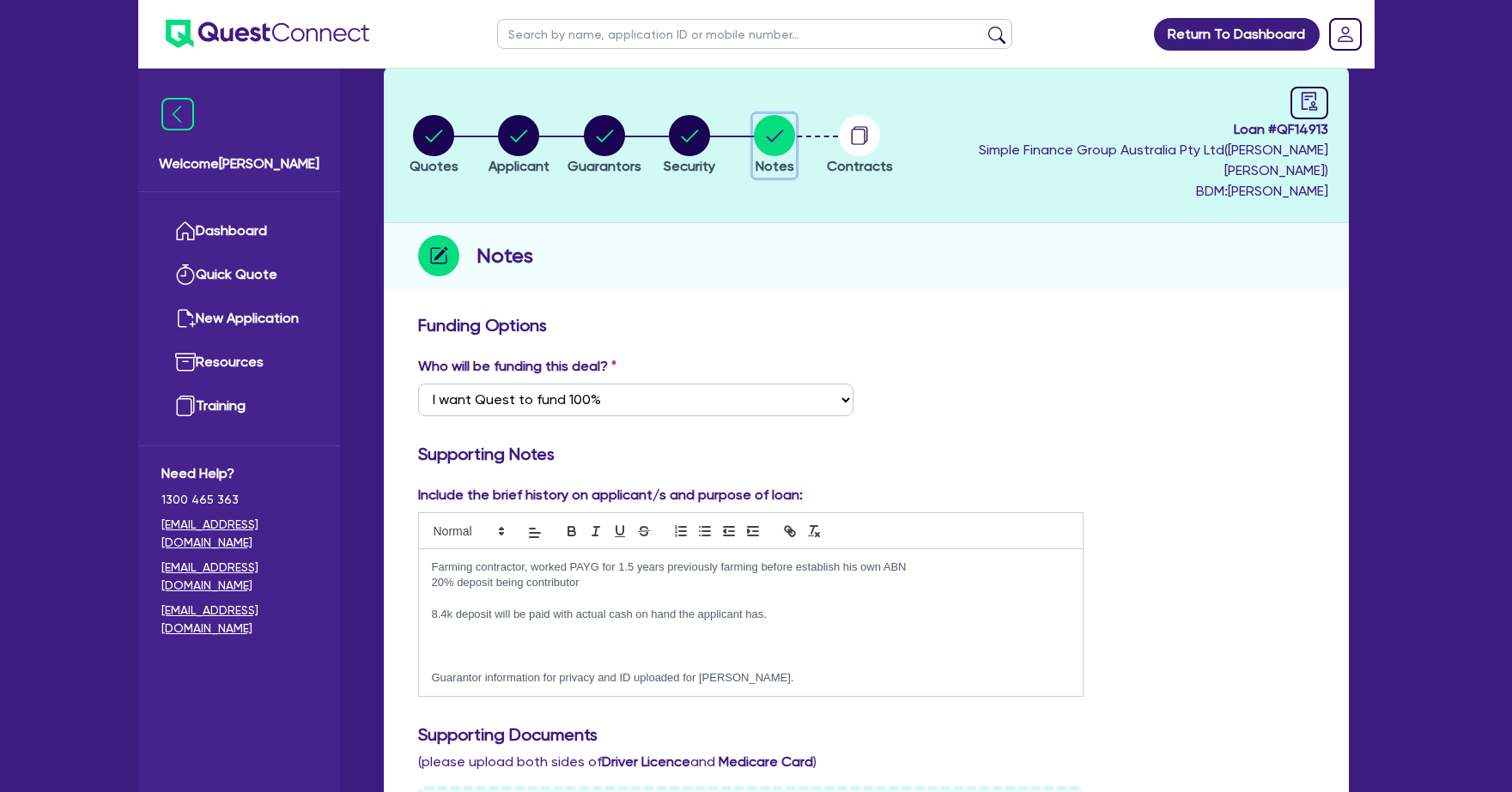
scroll to position [29, 0]
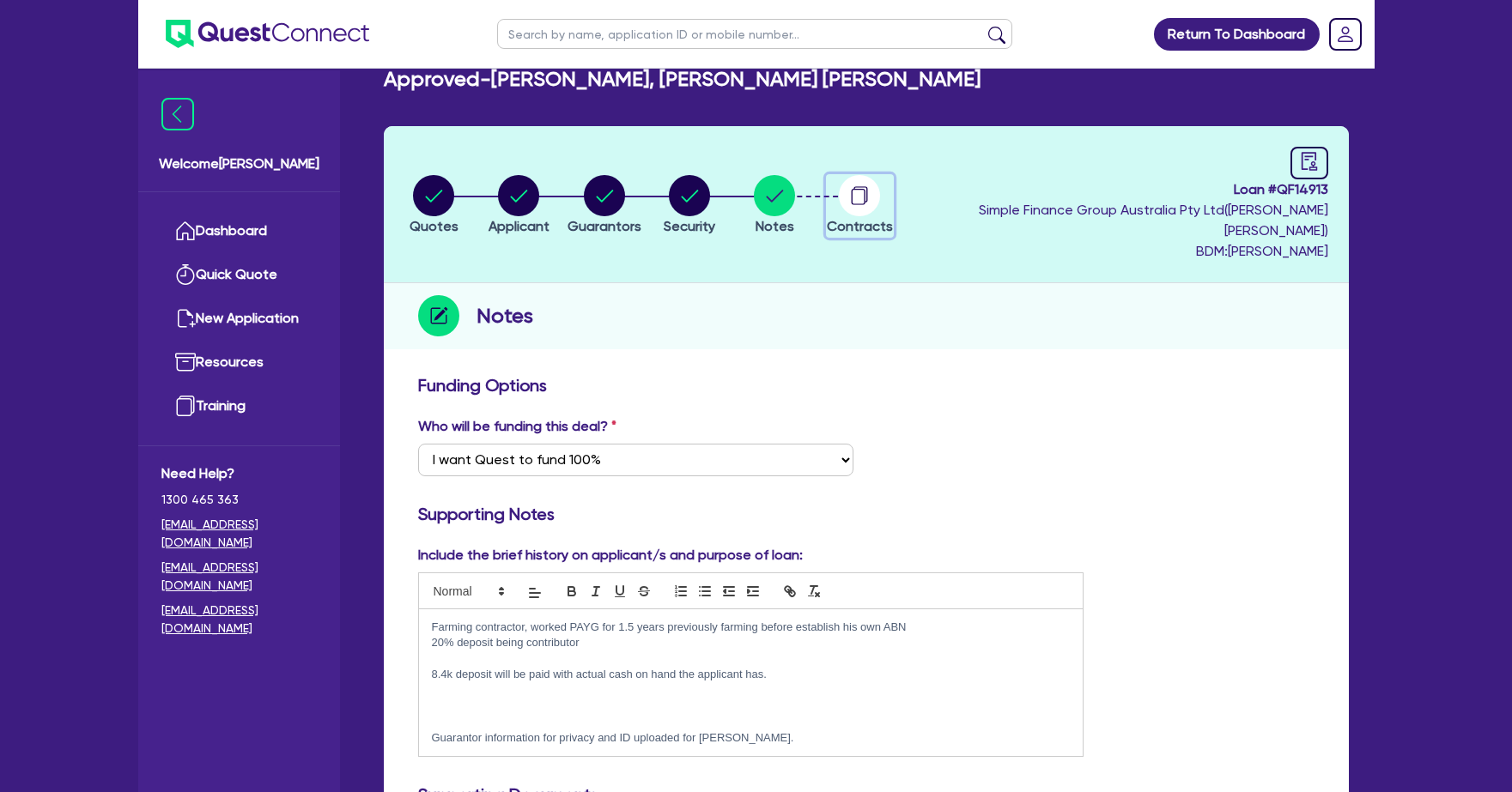
click at [892, 184] on div "button" at bounding box center [859, 195] width 66 height 41
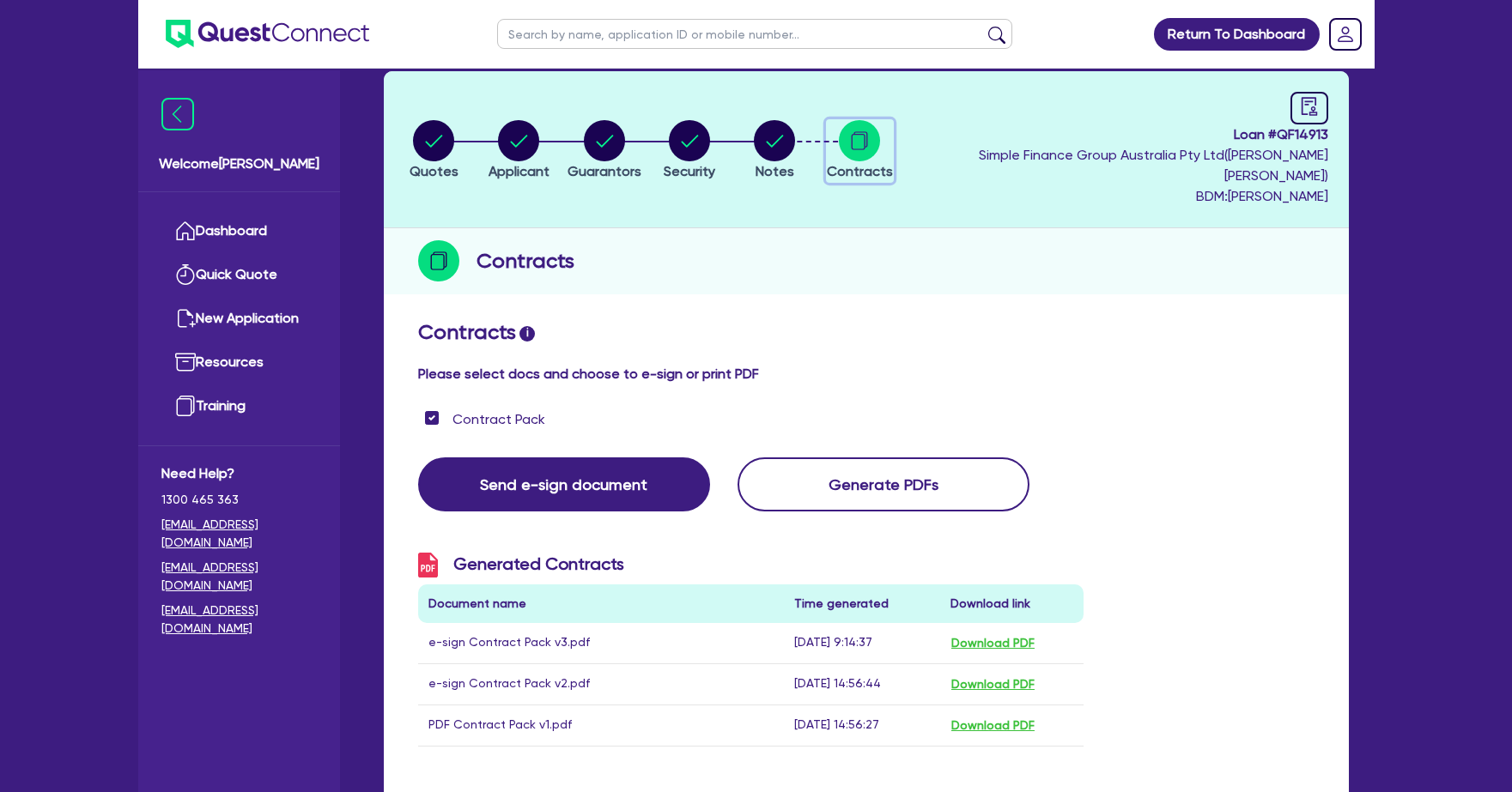
scroll to position [175, 0]
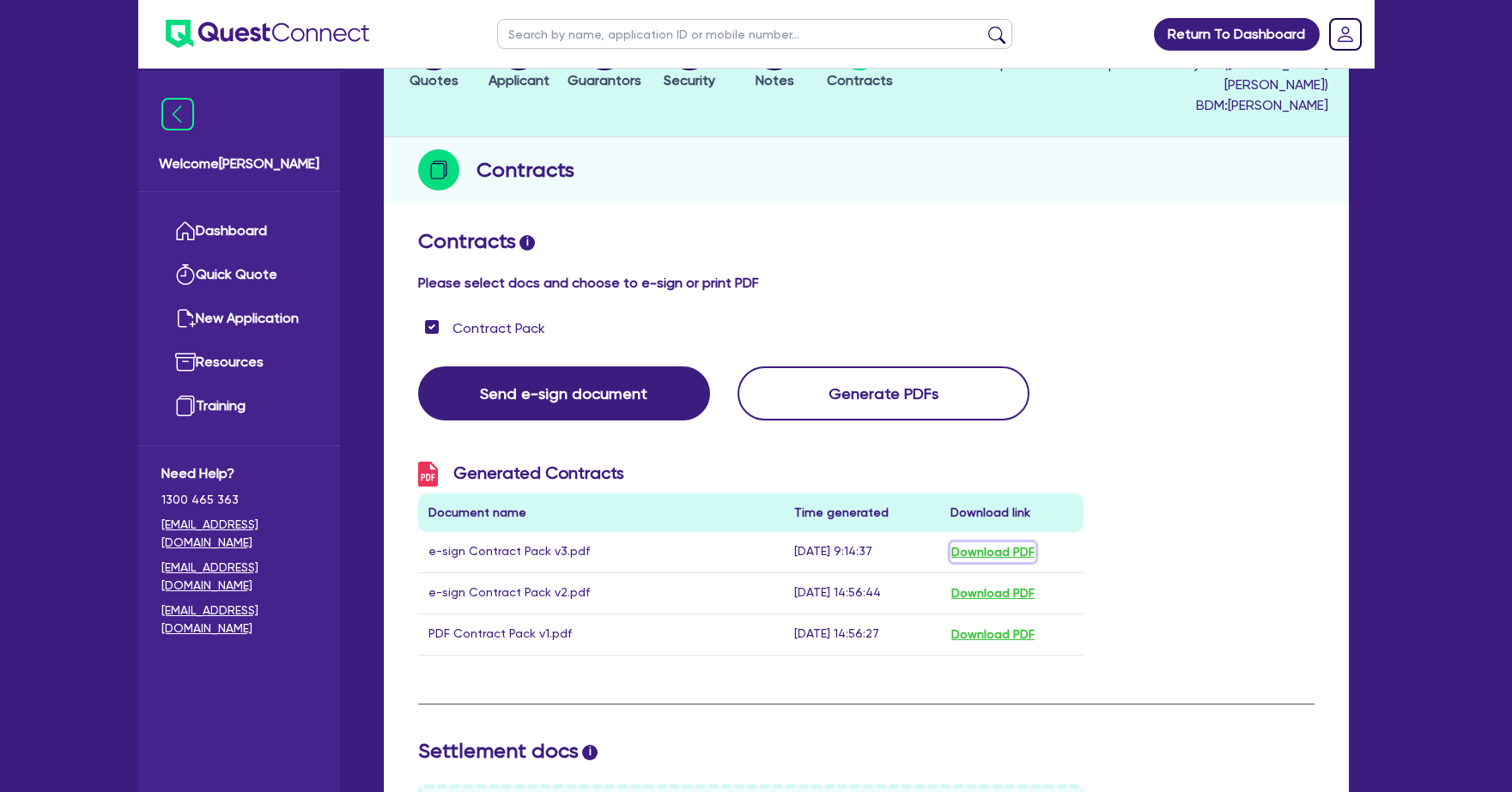
click at [1012, 543] on button "Download PDF" at bounding box center [993, 552] width 85 height 19
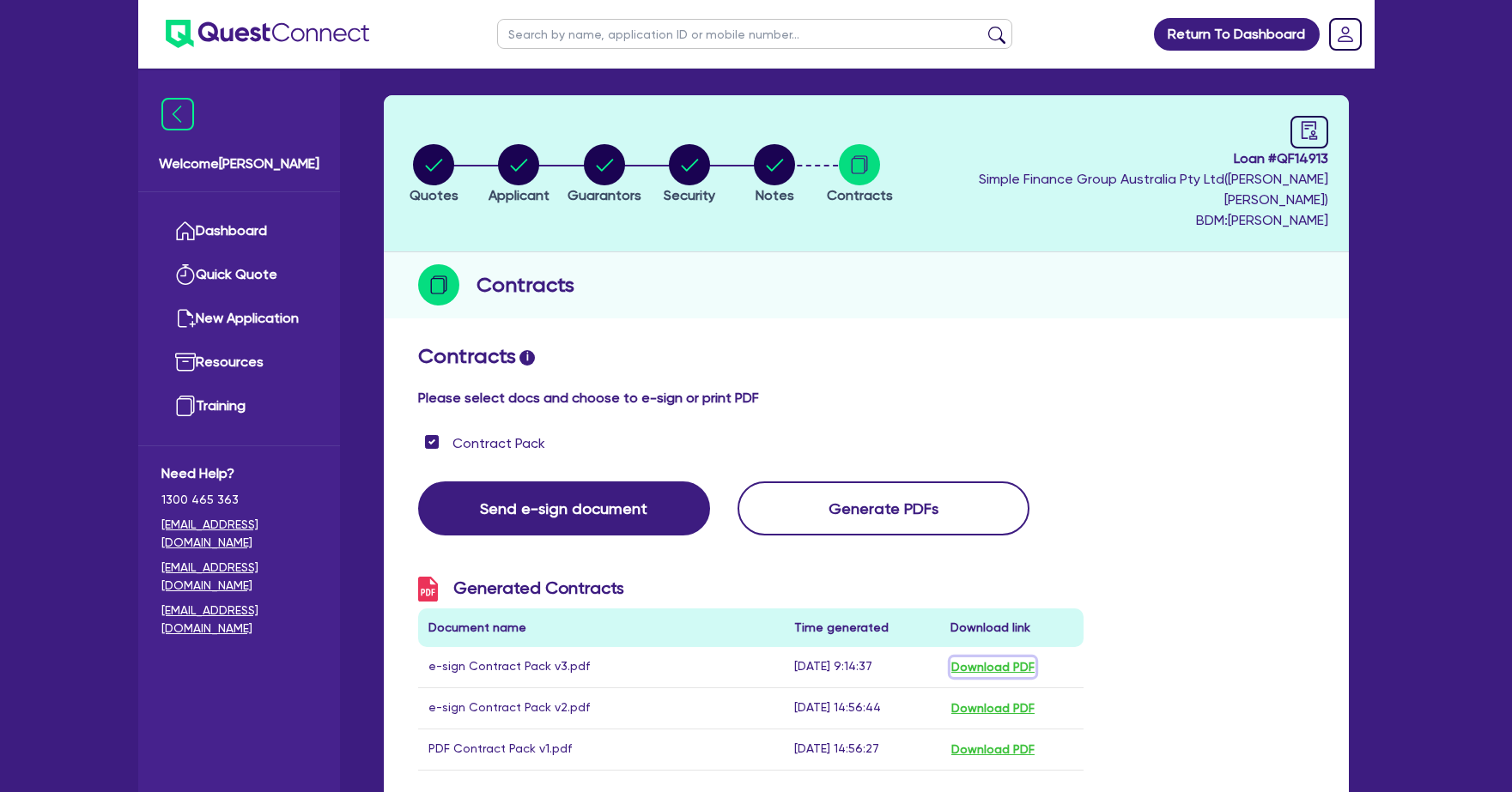
scroll to position [0, 0]
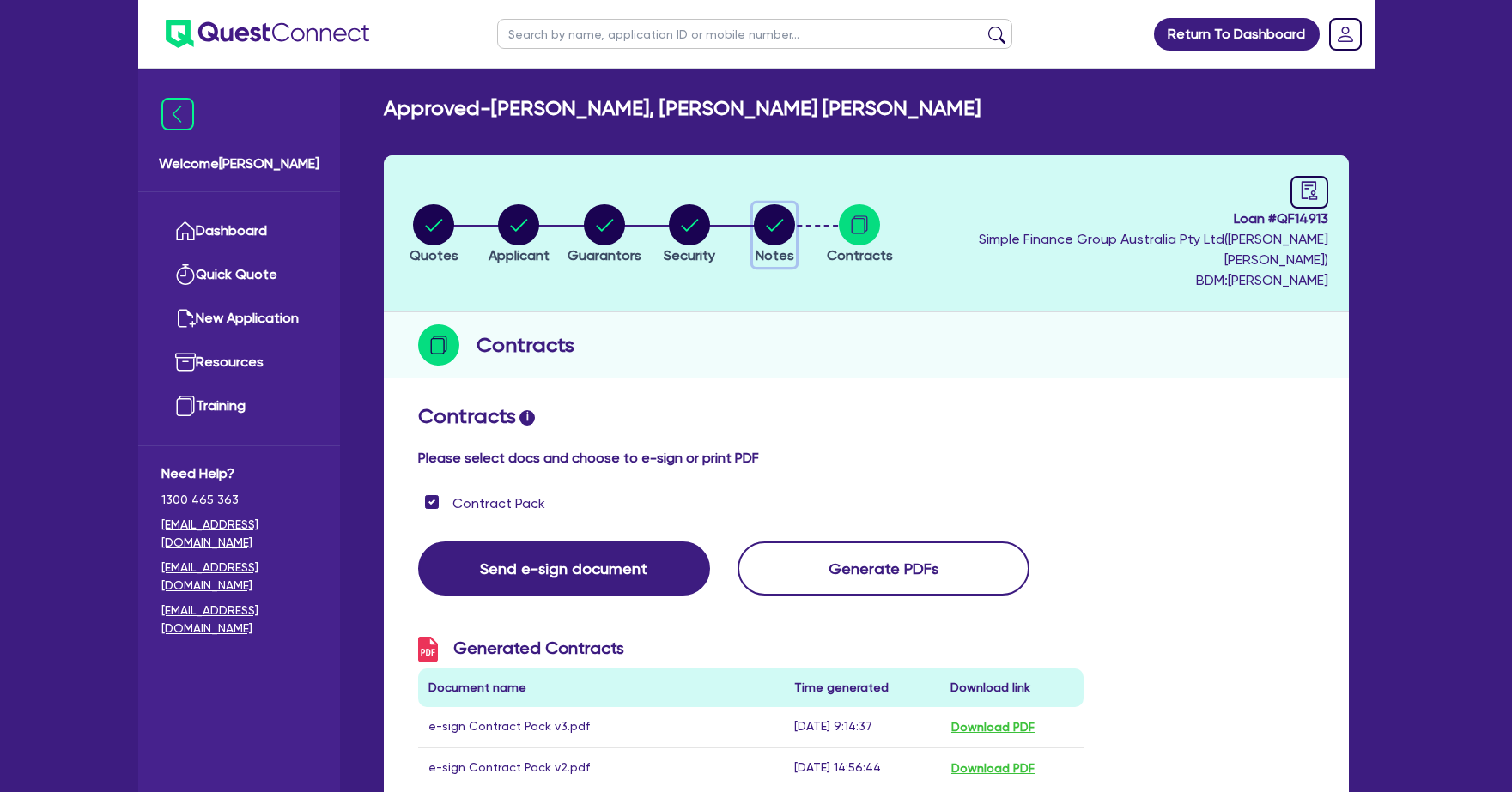
click at [795, 219] on circle "button" at bounding box center [774, 224] width 41 height 41
select select "Quest Finance - Own Book"
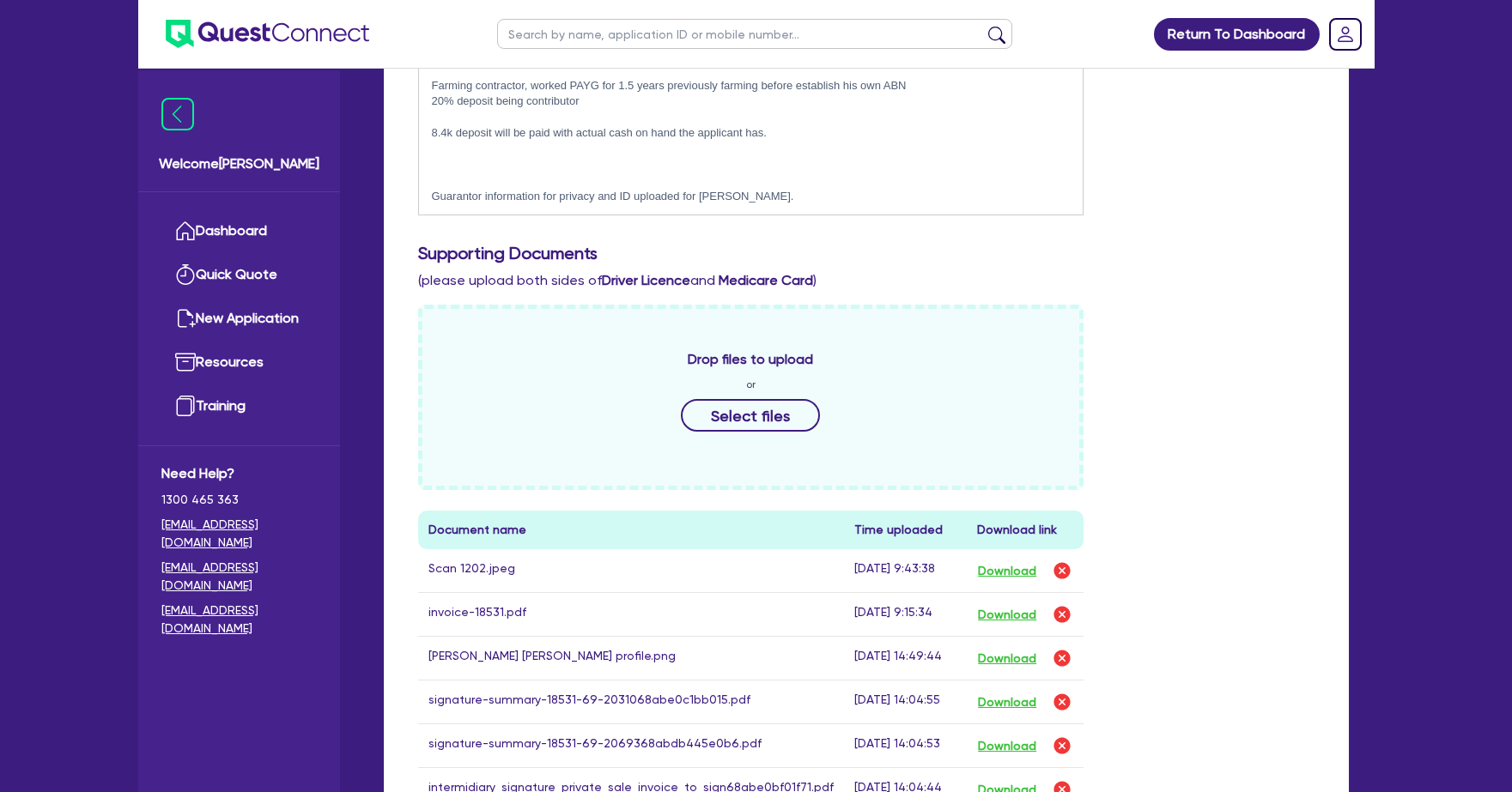
scroll to position [603, 0]
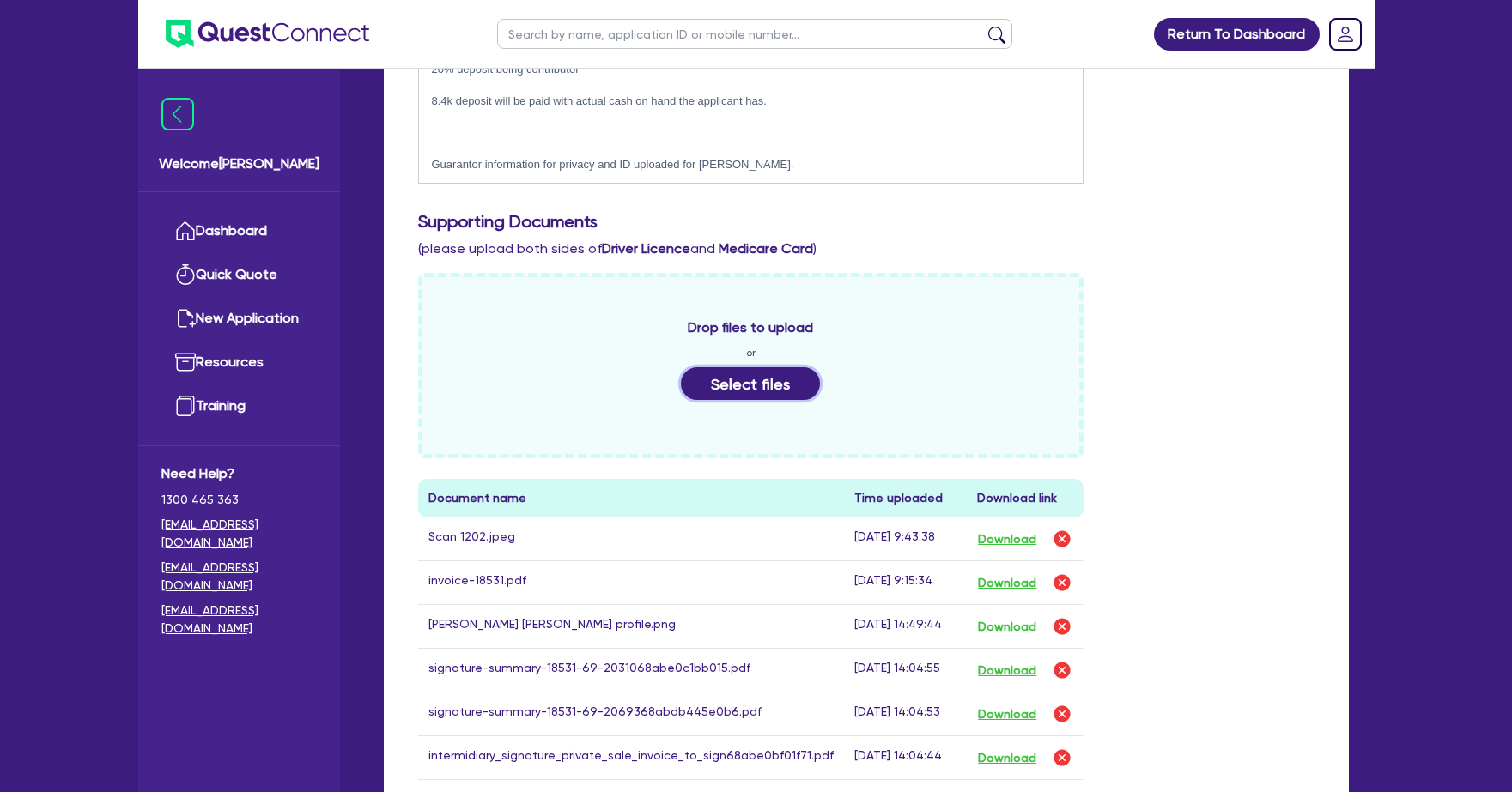
click at [774, 367] on button "Select files" at bounding box center [750, 383] width 139 height 33
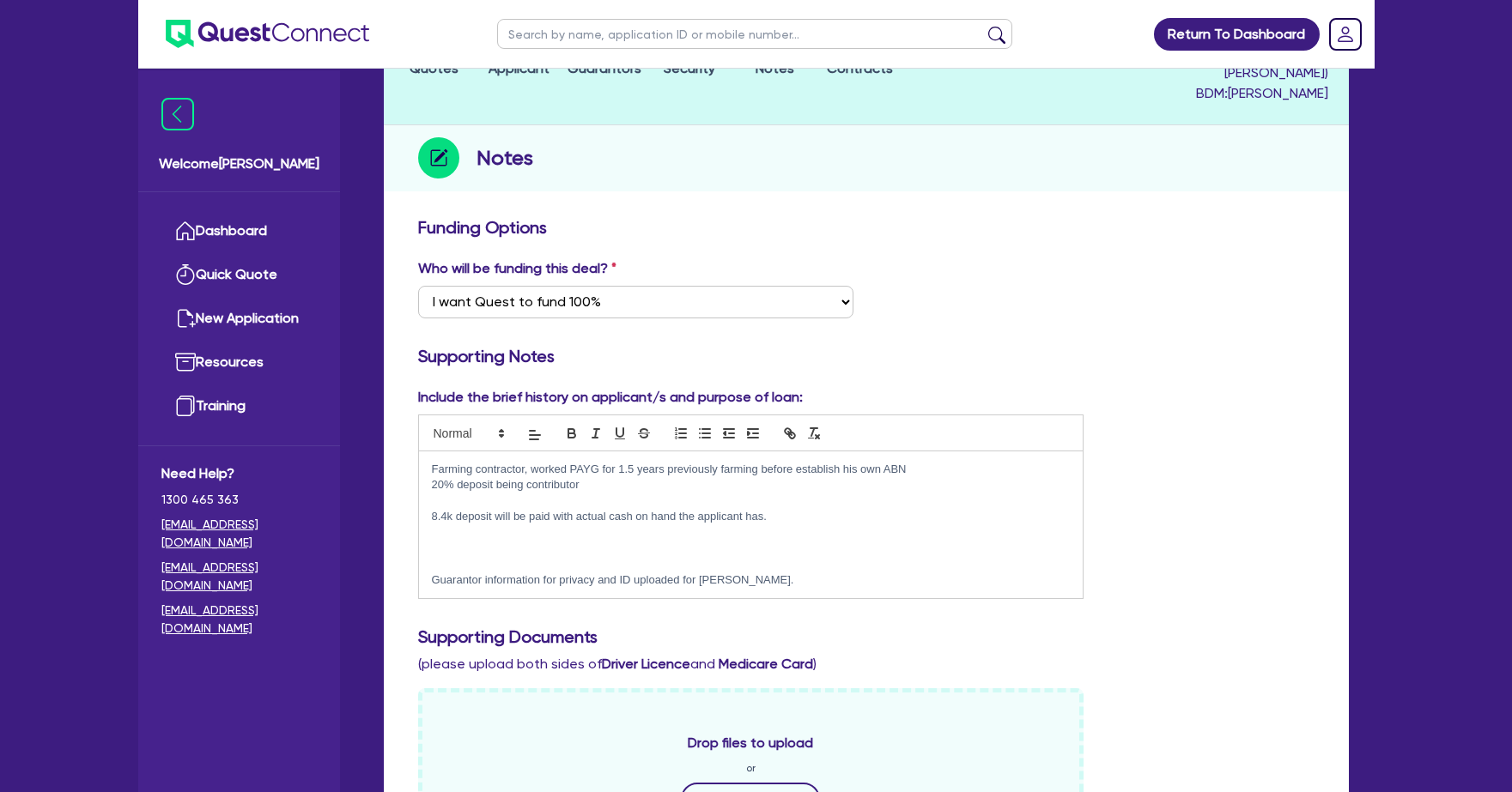
scroll to position [0, 0]
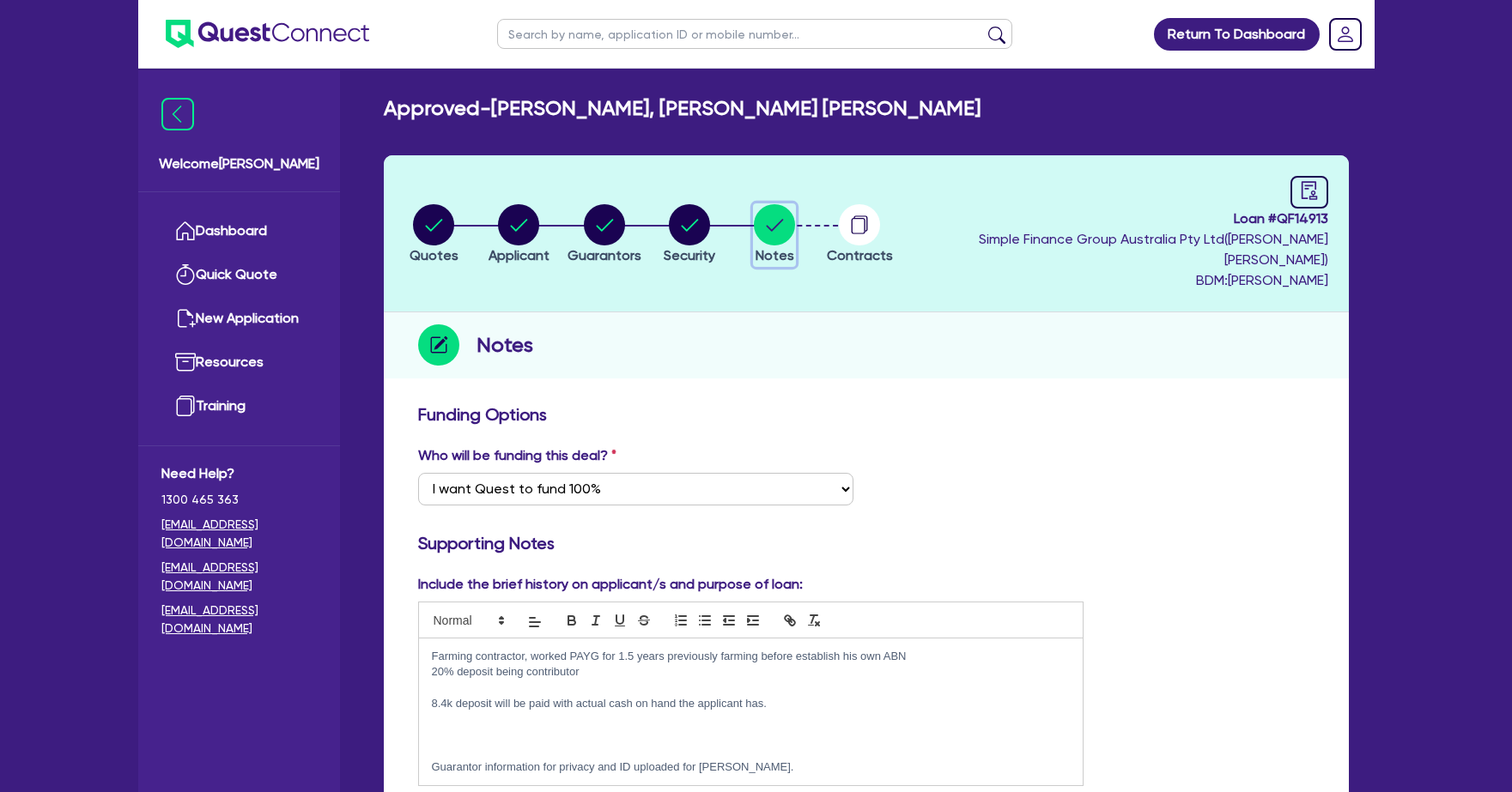
click at [795, 229] on circle "button" at bounding box center [774, 224] width 41 height 41
click at [865, 223] on icon "button" at bounding box center [858, 226] width 14 height 16
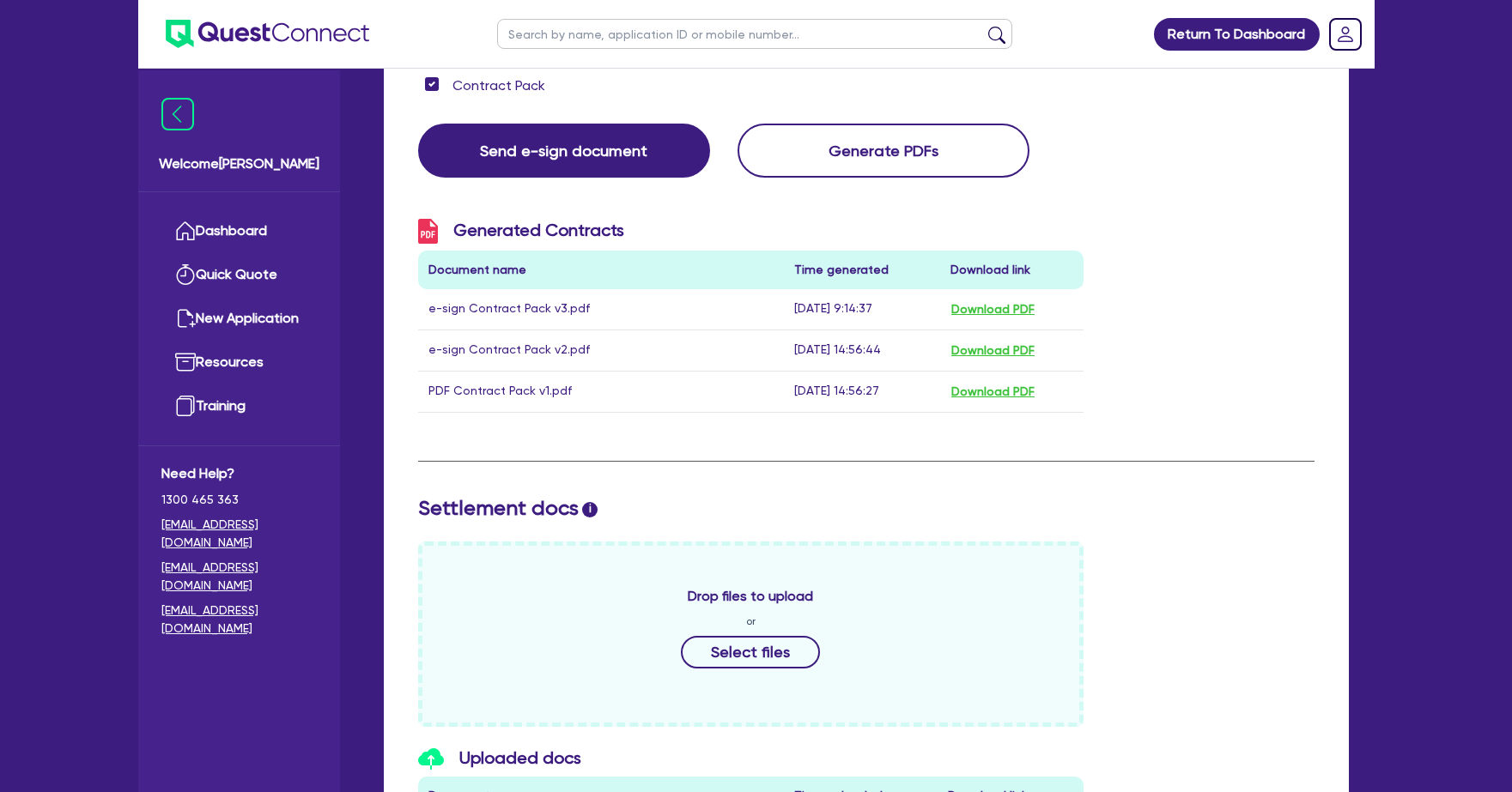
scroll to position [875, 0]
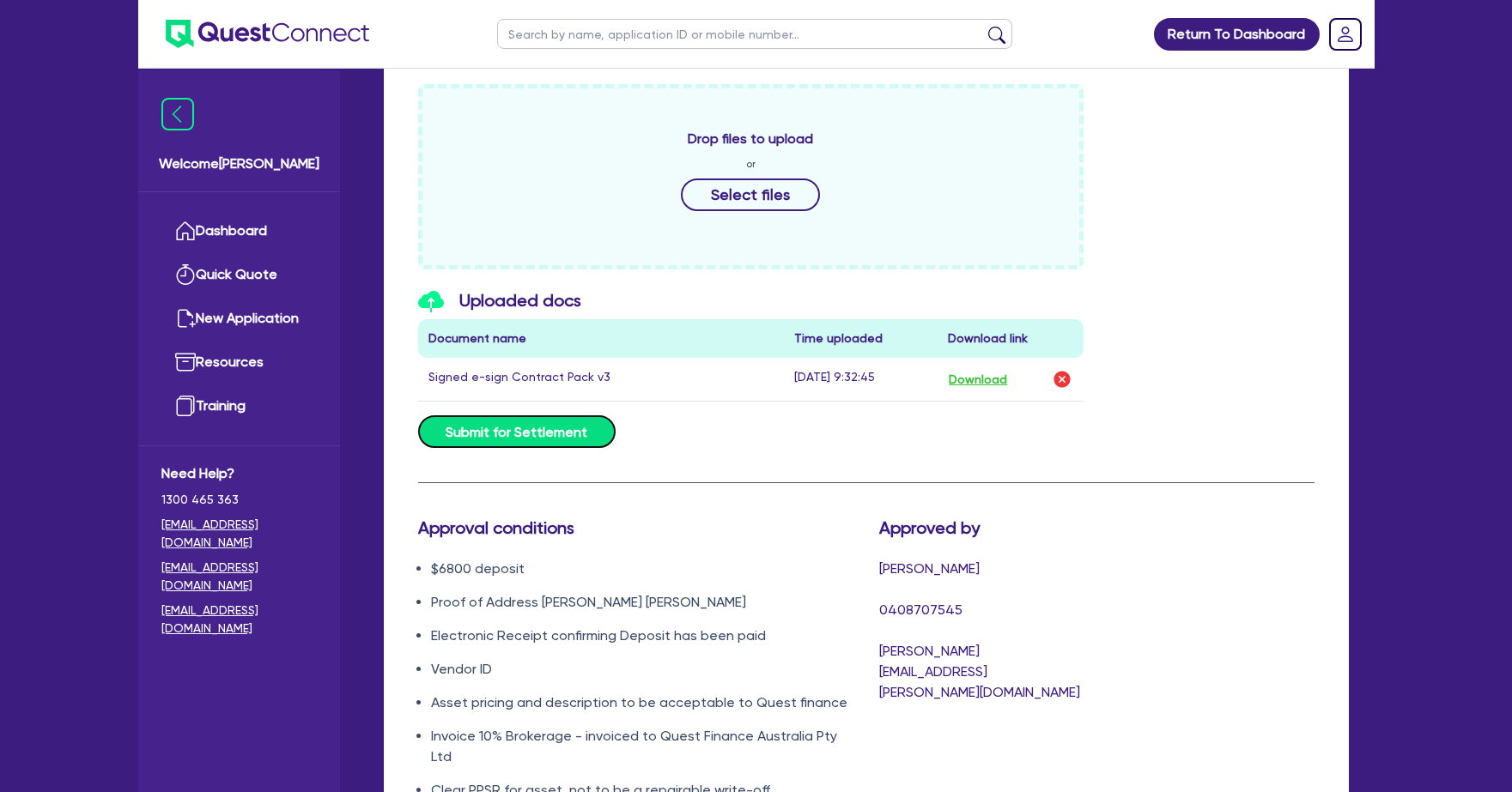
click at [554, 415] on button "Submit for Settlement" at bounding box center [516, 432] width 197 height 33
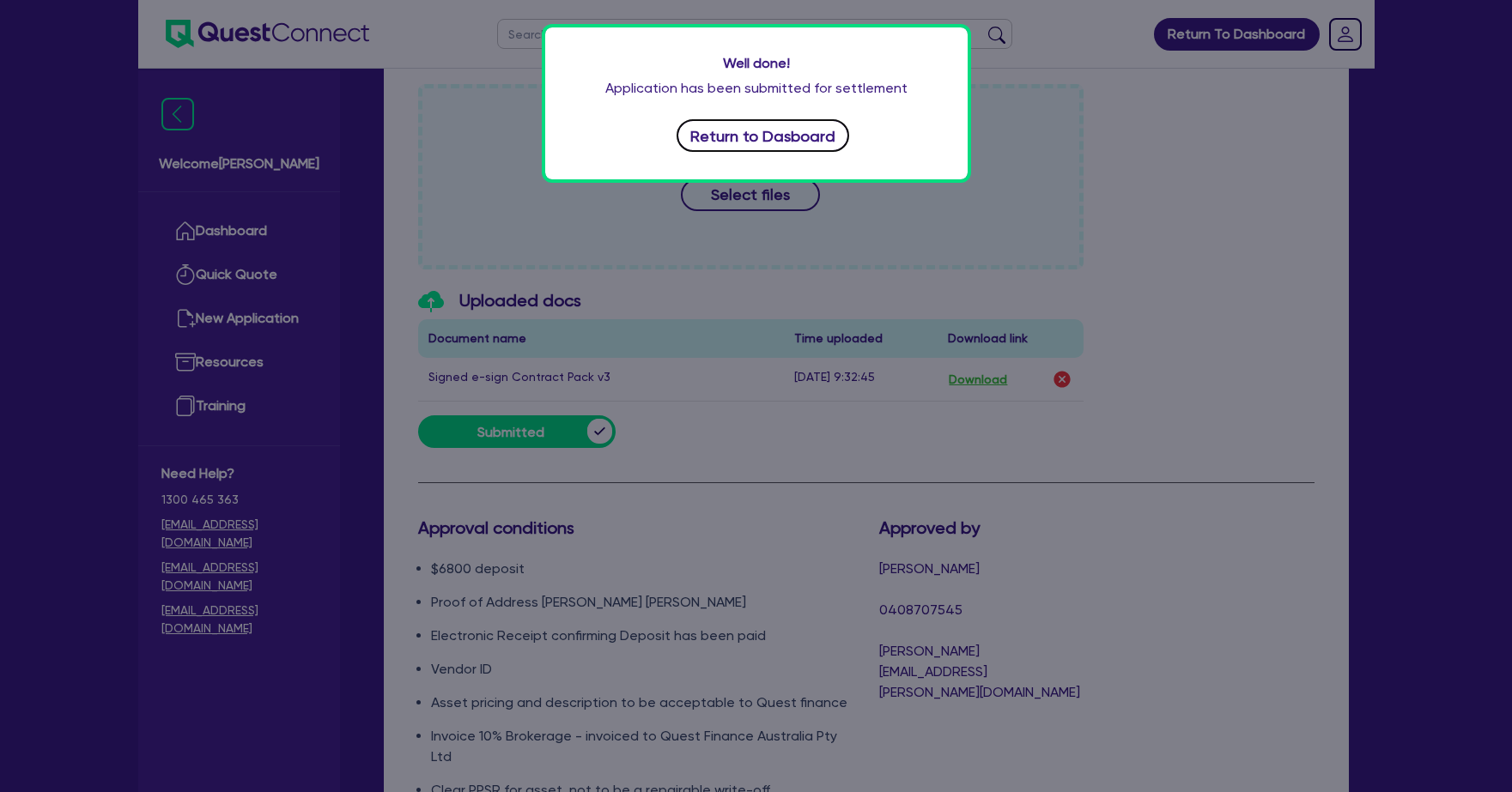
click at [753, 131] on button "Return to Dasboard" at bounding box center [763, 136] width 174 height 33
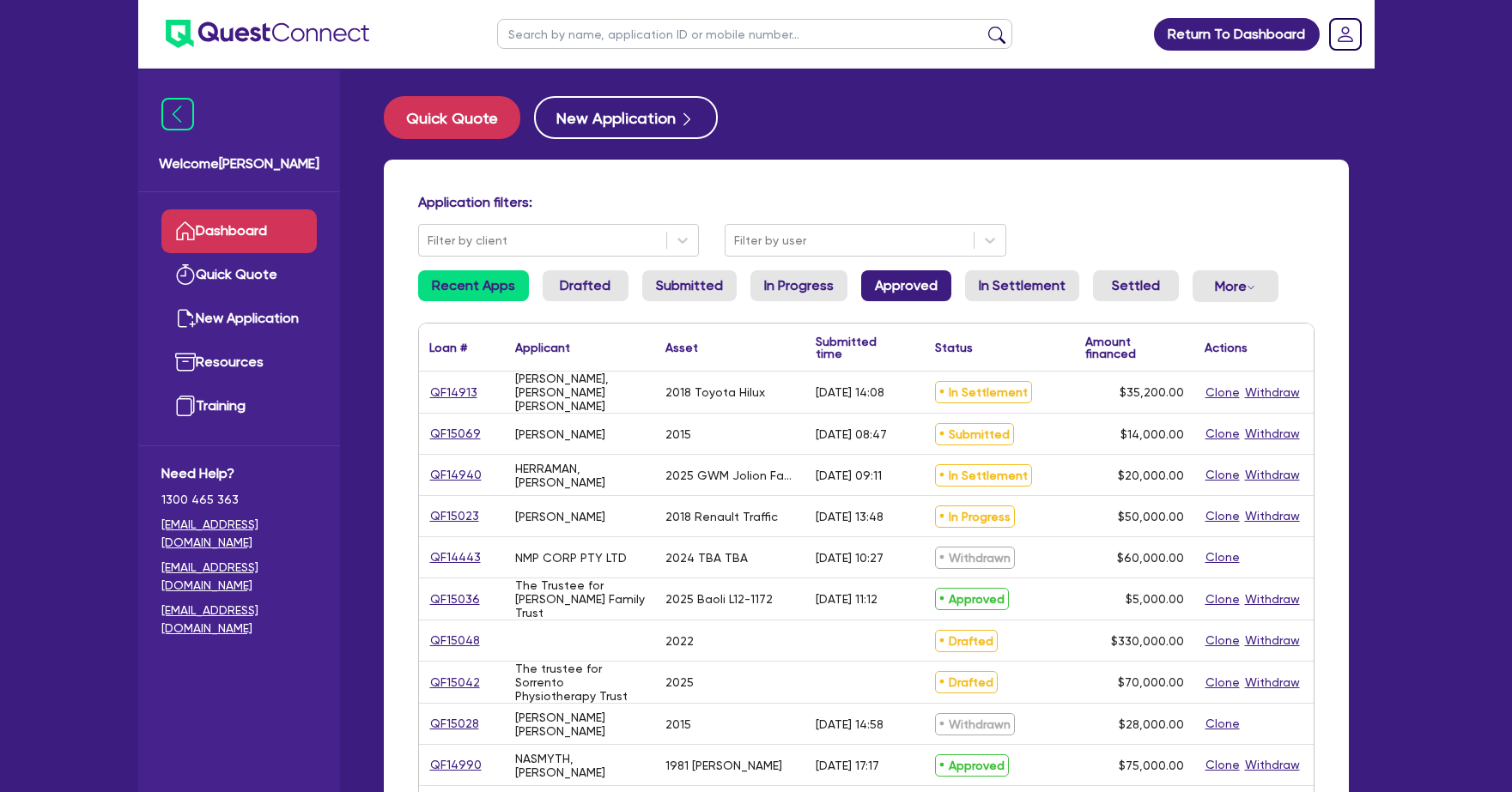
click at [919, 292] on link "Approved" at bounding box center [906, 285] width 90 height 31
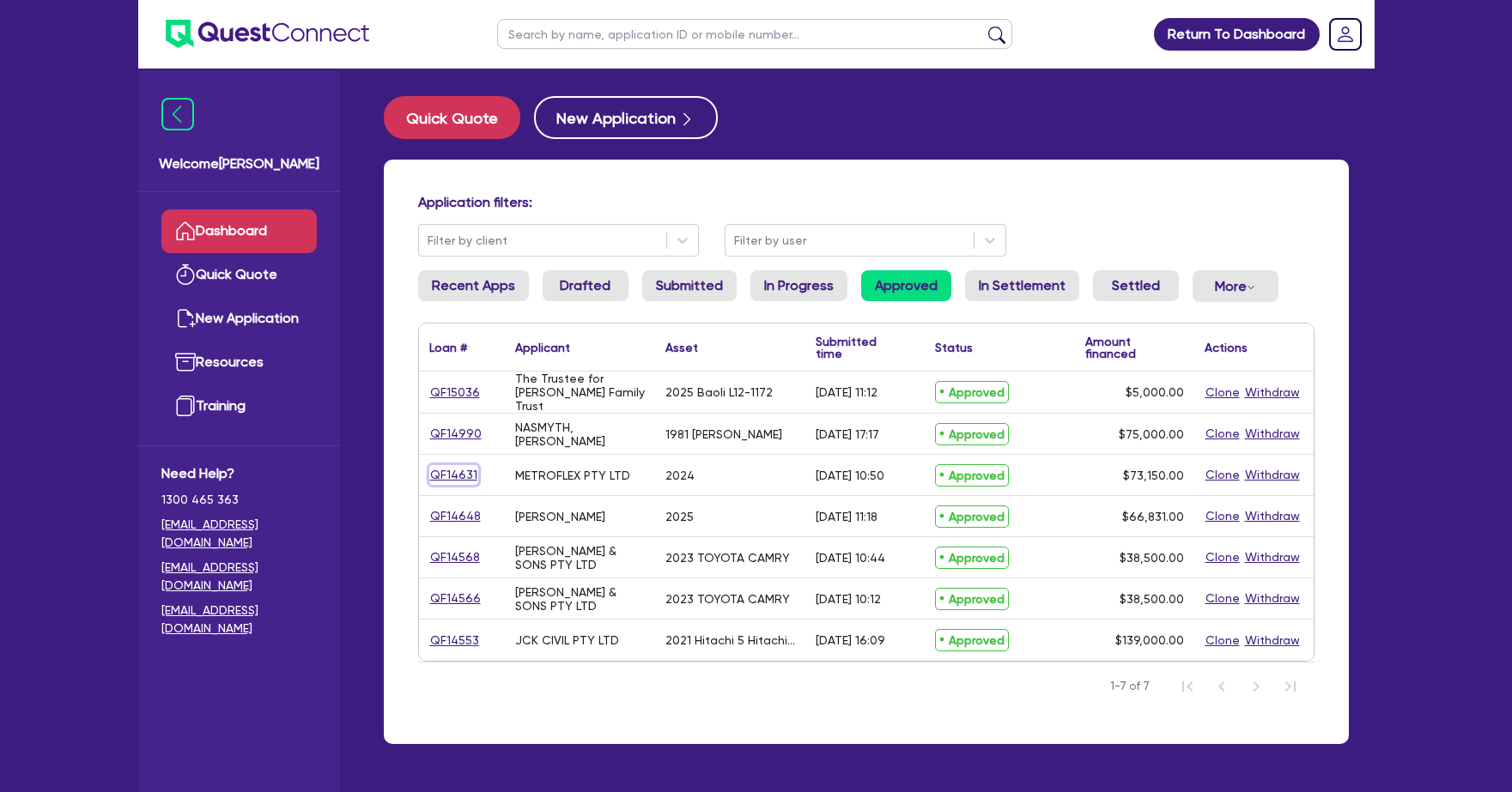
click at [449, 481] on link "QF14631" at bounding box center [454, 475] width 49 height 19
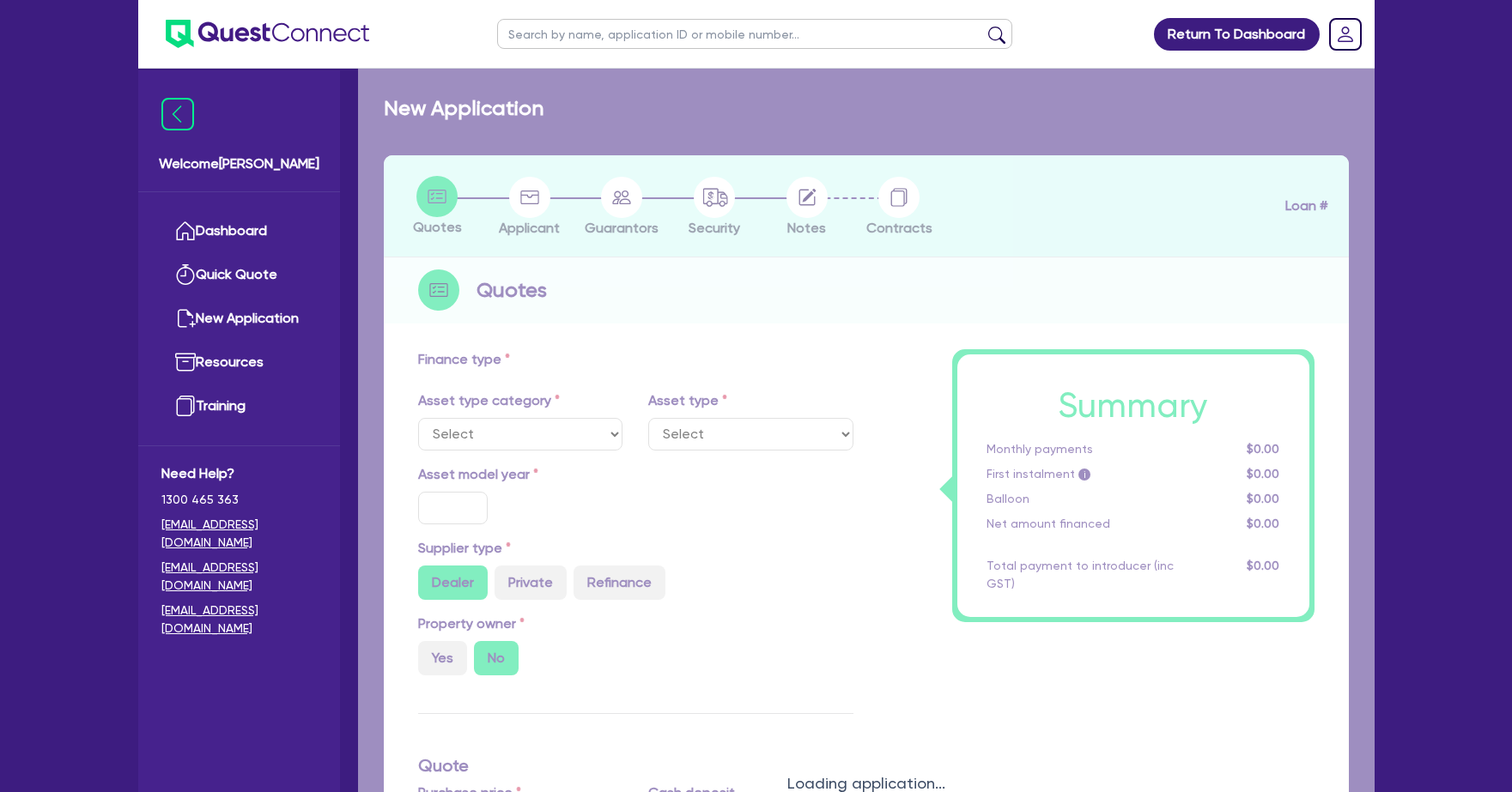
select select "TERTIARY_ASSETS"
type input "2024"
type input "73,150"
type input "9"
type input "6,583.5"
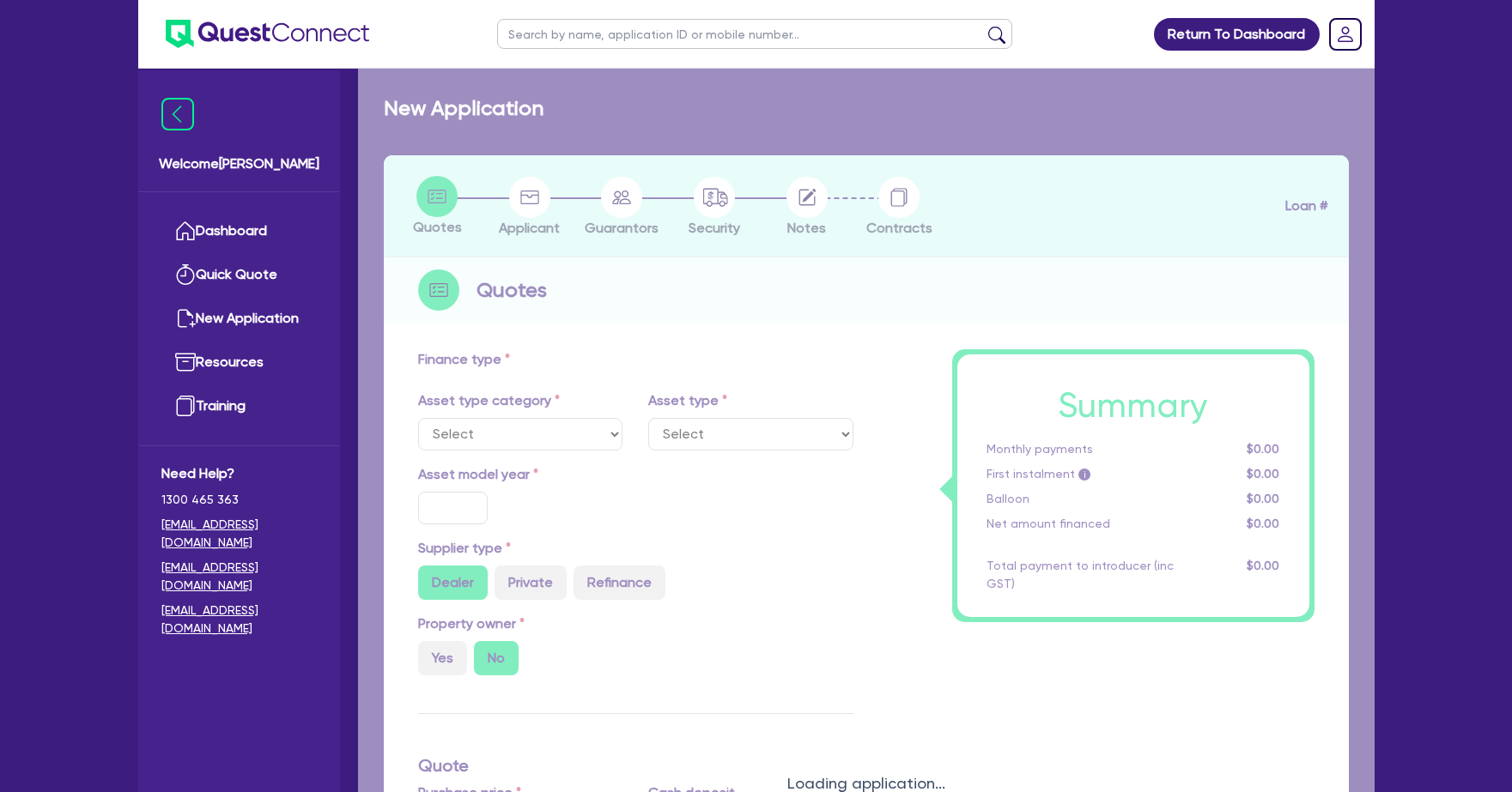
type input "17.95"
select select "OTHER_TERTIARY"
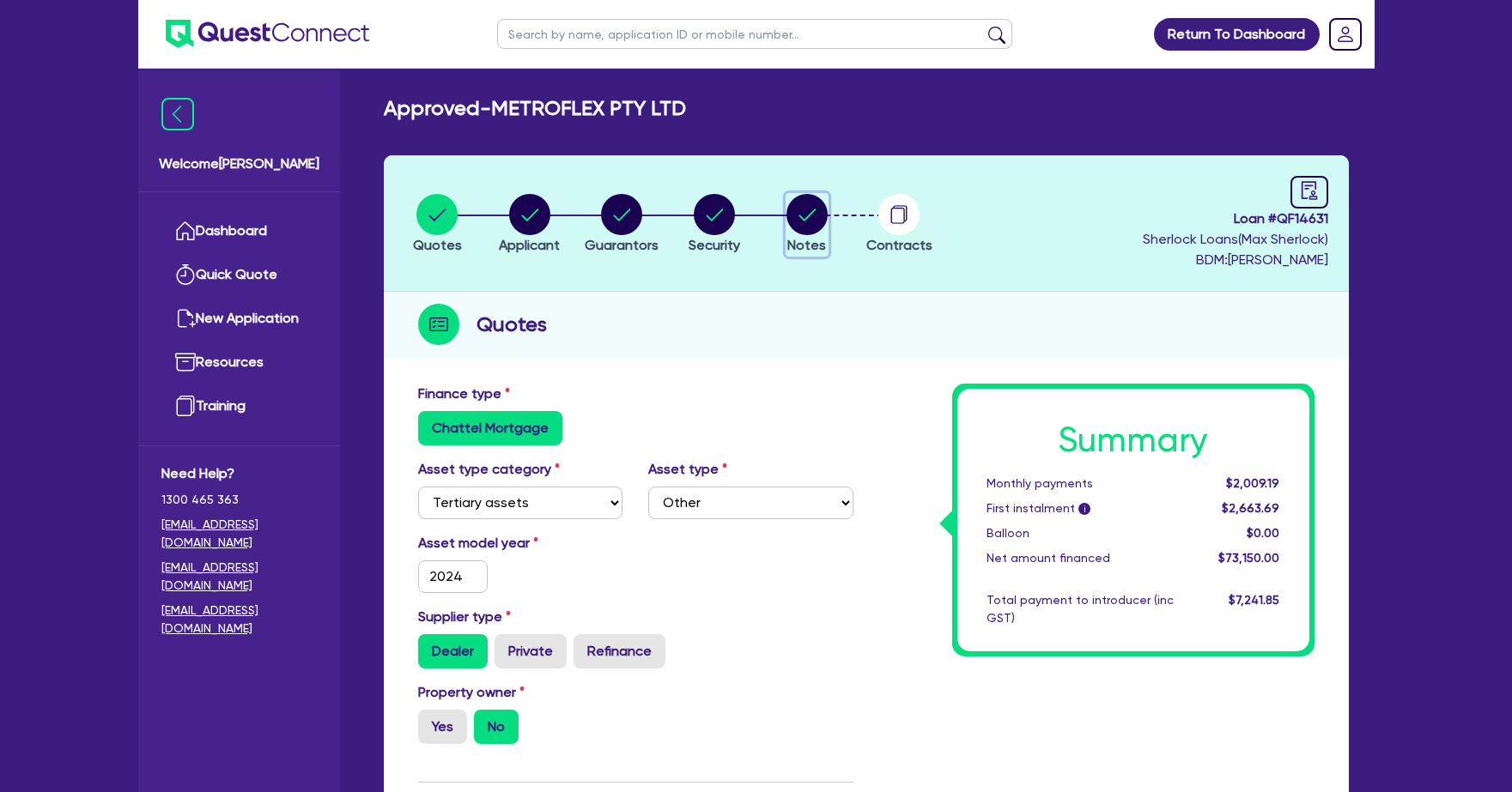
click at [791, 219] on circle "button" at bounding box center [807, 214] width 41 height 41
select select "Quest Finance - Own Book"
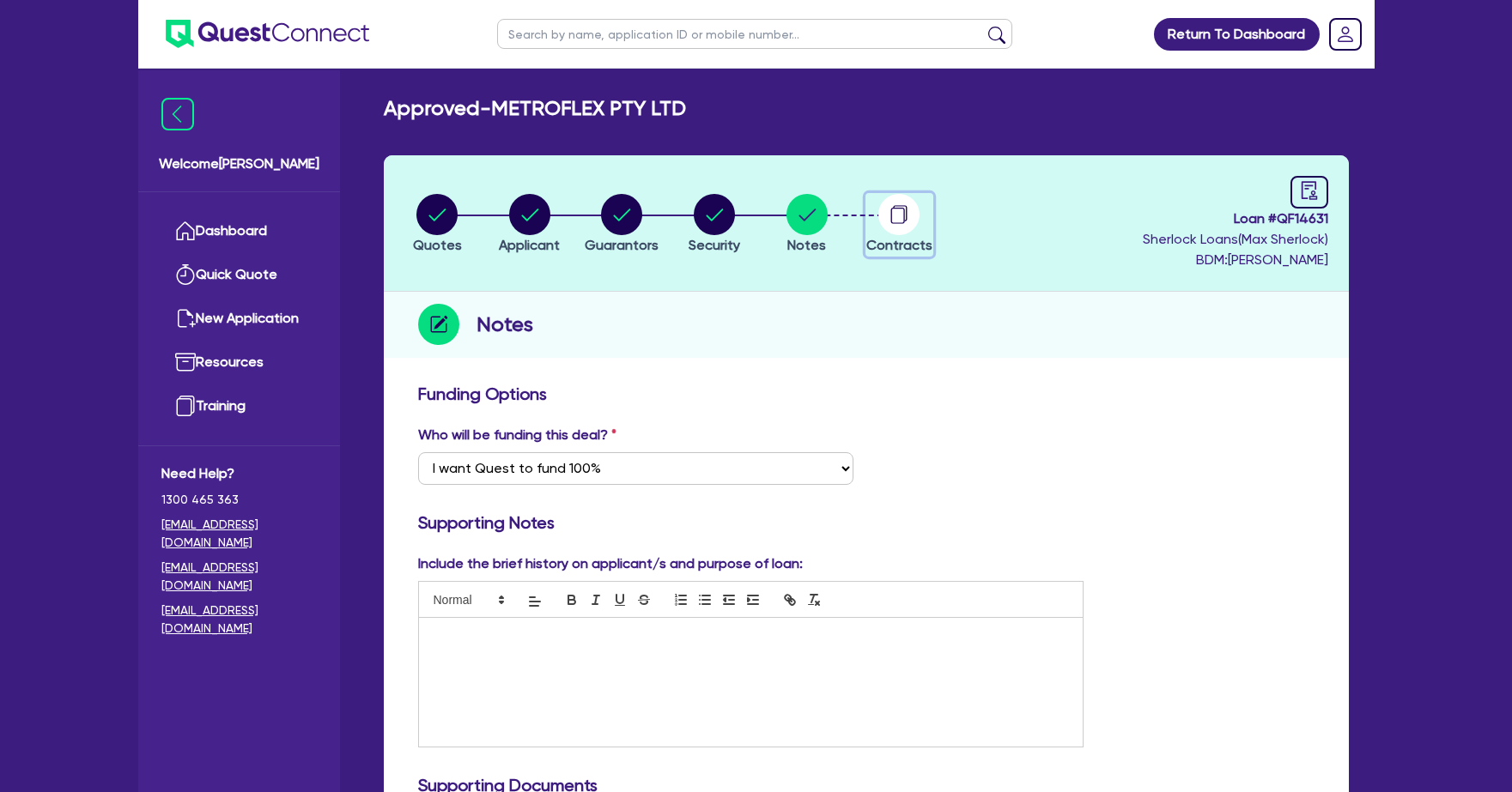
click at [890, 228] on circle "button" at bounding box center [898, 214] width 41 height 41
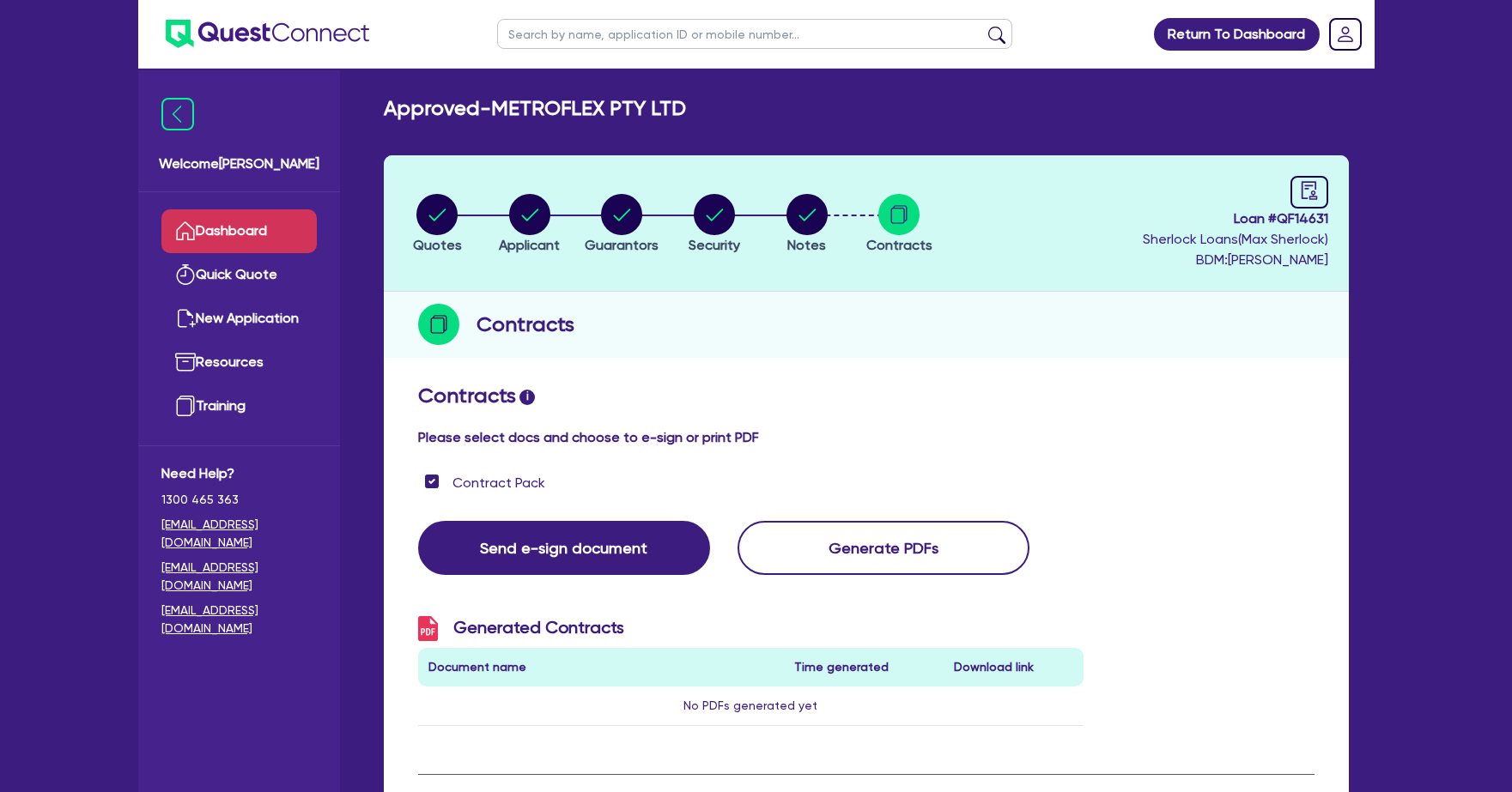
click at [221, 233] on link "Dashboard" at bounding box center [239, 231] width 155 height 44
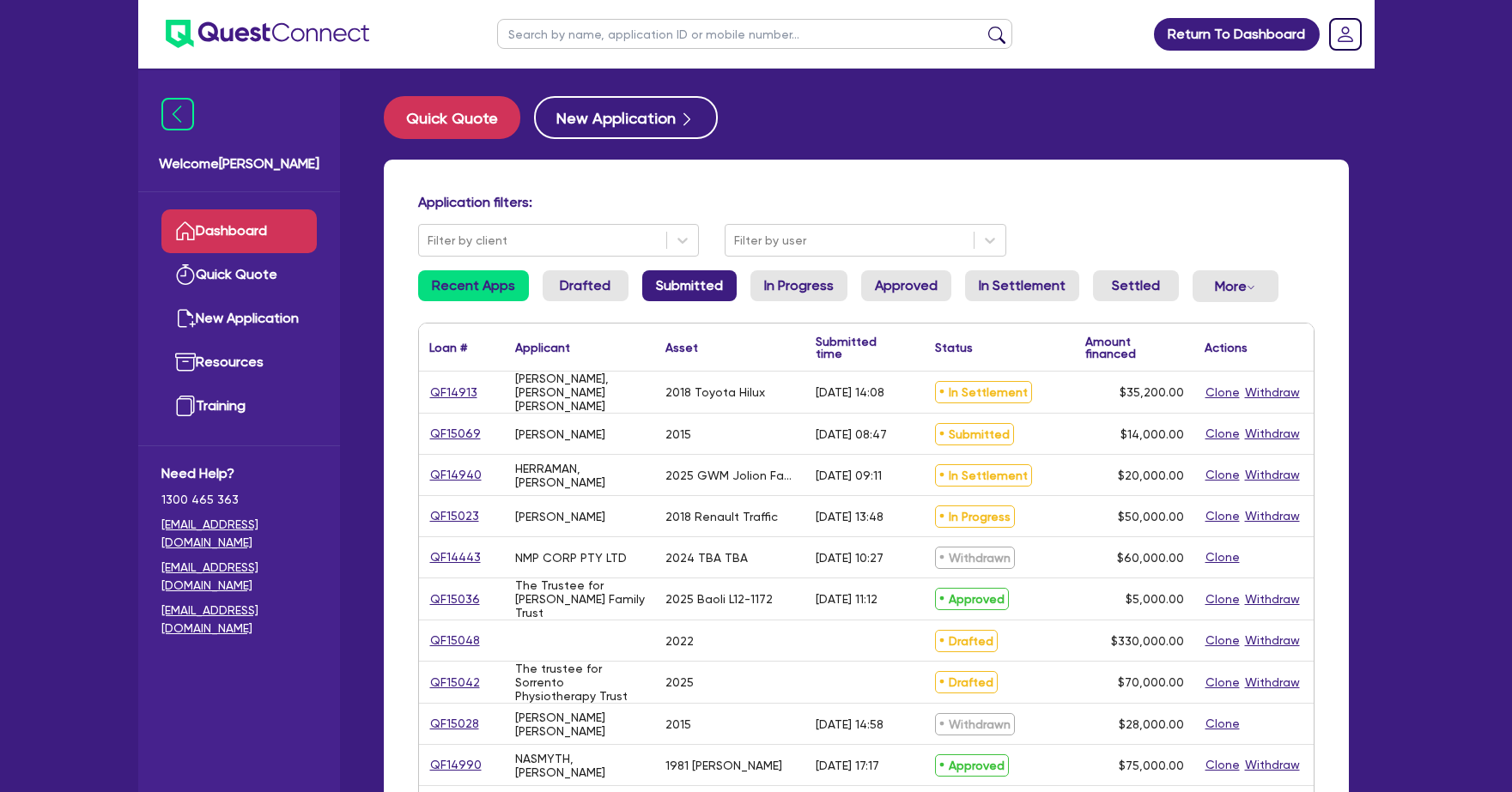
click at [674, 279] on link "Submitted" at bounding box center [689, 285] width 94 height 31
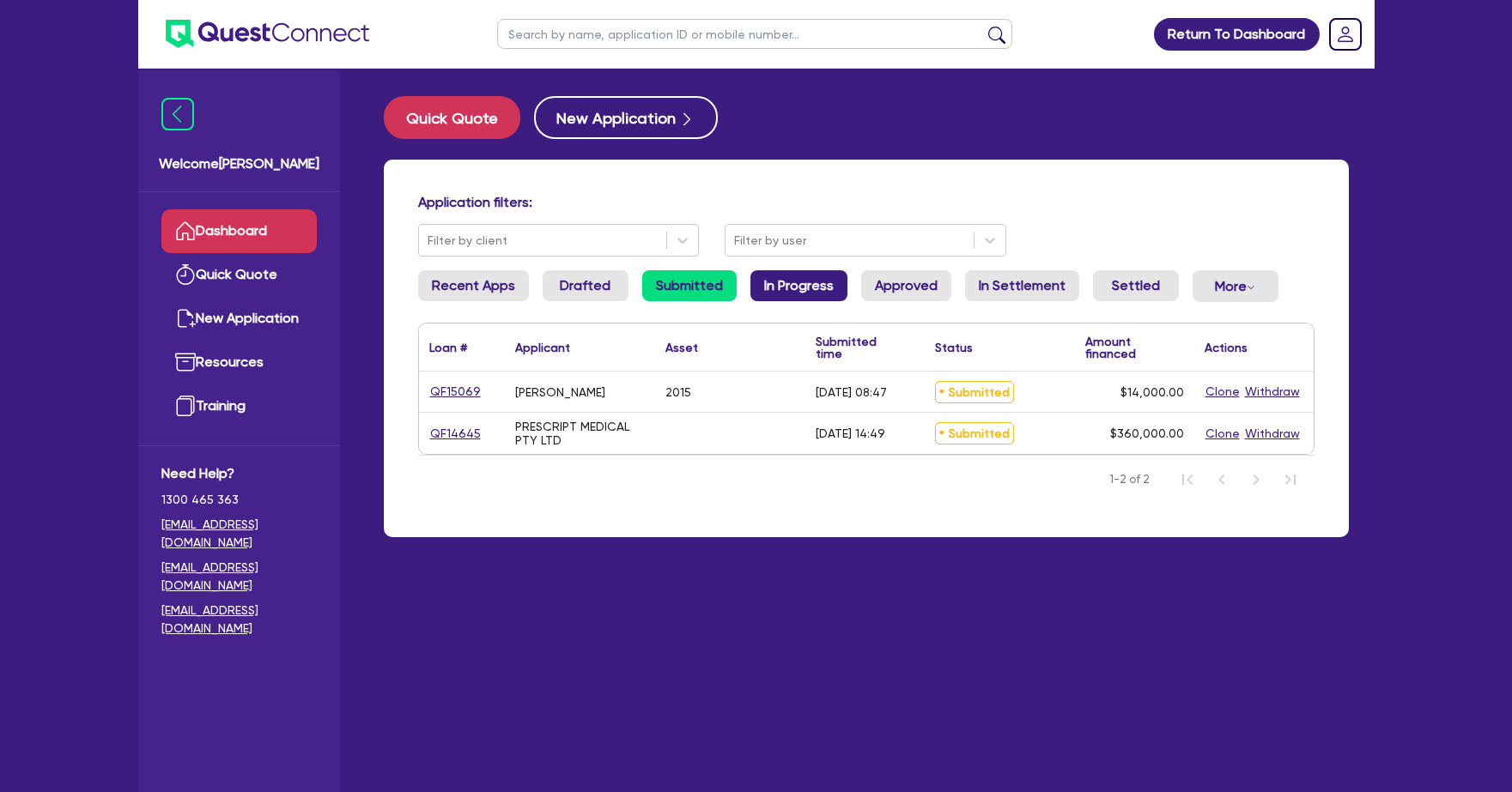
click at [787, 286] on link "In Progress" at bounding box center [799, 285] width 97 height 31
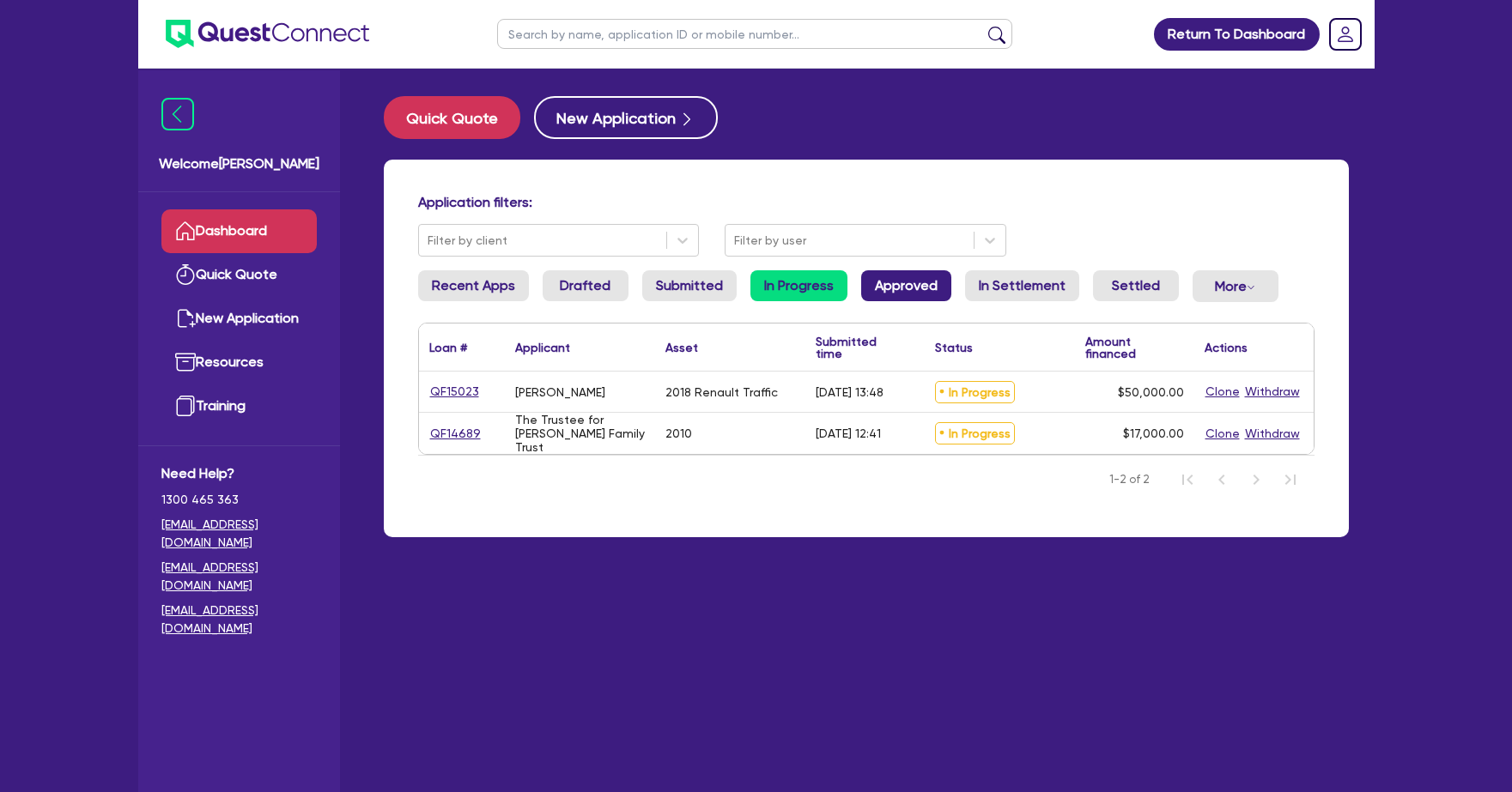
click at [876, 285] on link "Approved" at bounding box center [906, 285] width 90 height 31
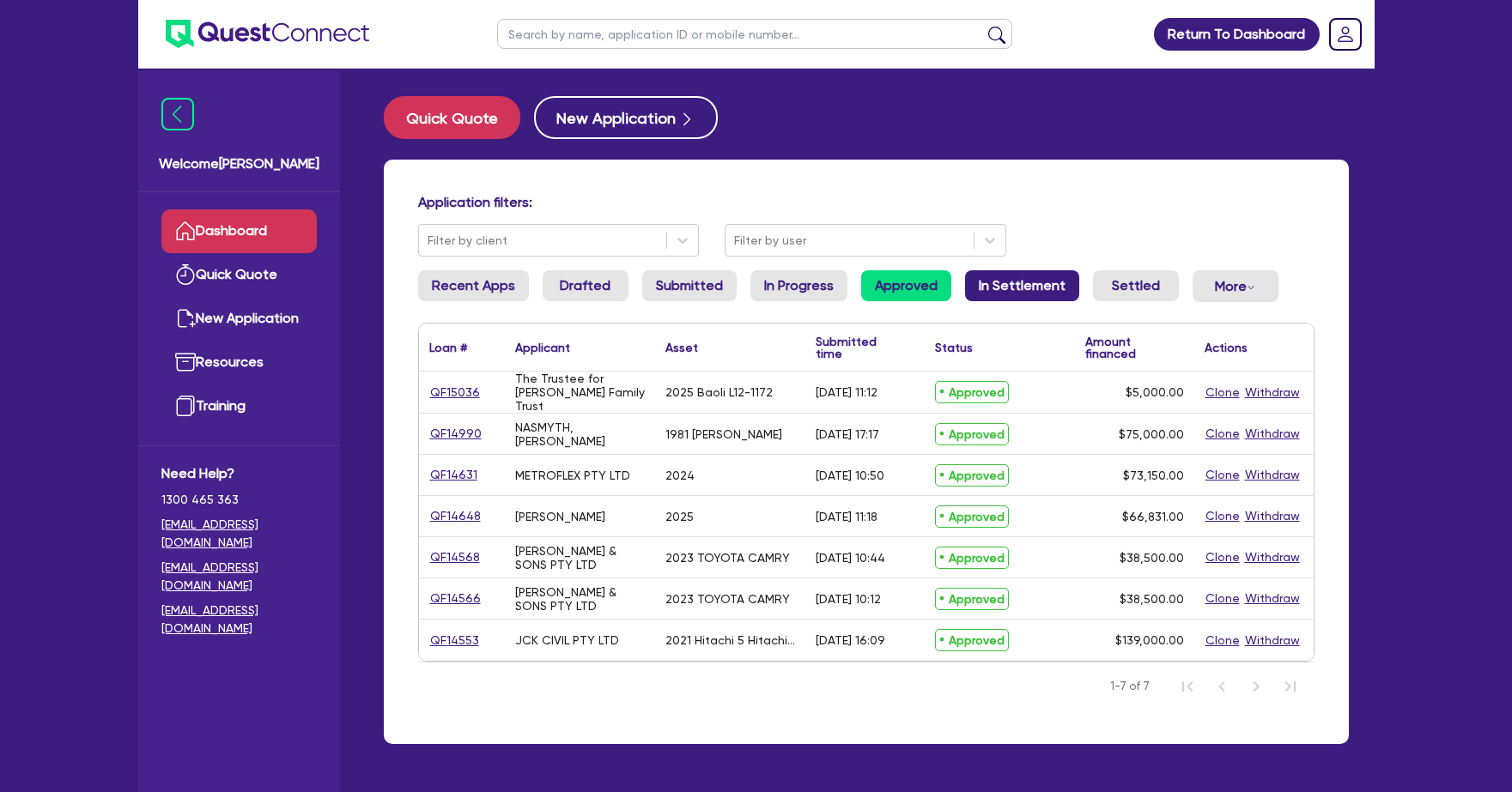
click at [1016, 286] on link "In Settlement" at bounding box center [1023, 285] width 115 height 31
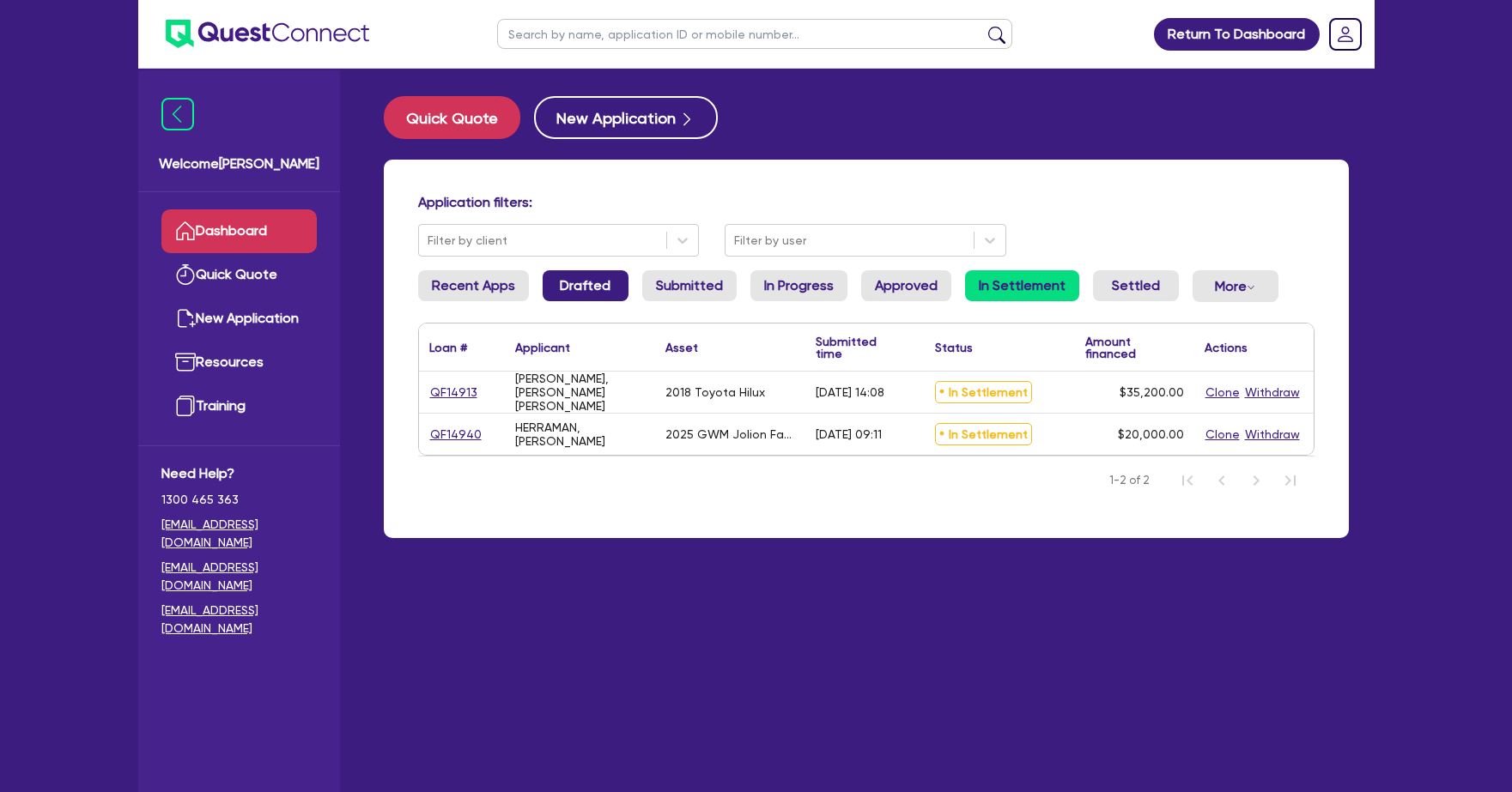
click at [607, 280] on link "Drafted" at bounding box center [586, 285] width 85 height 31
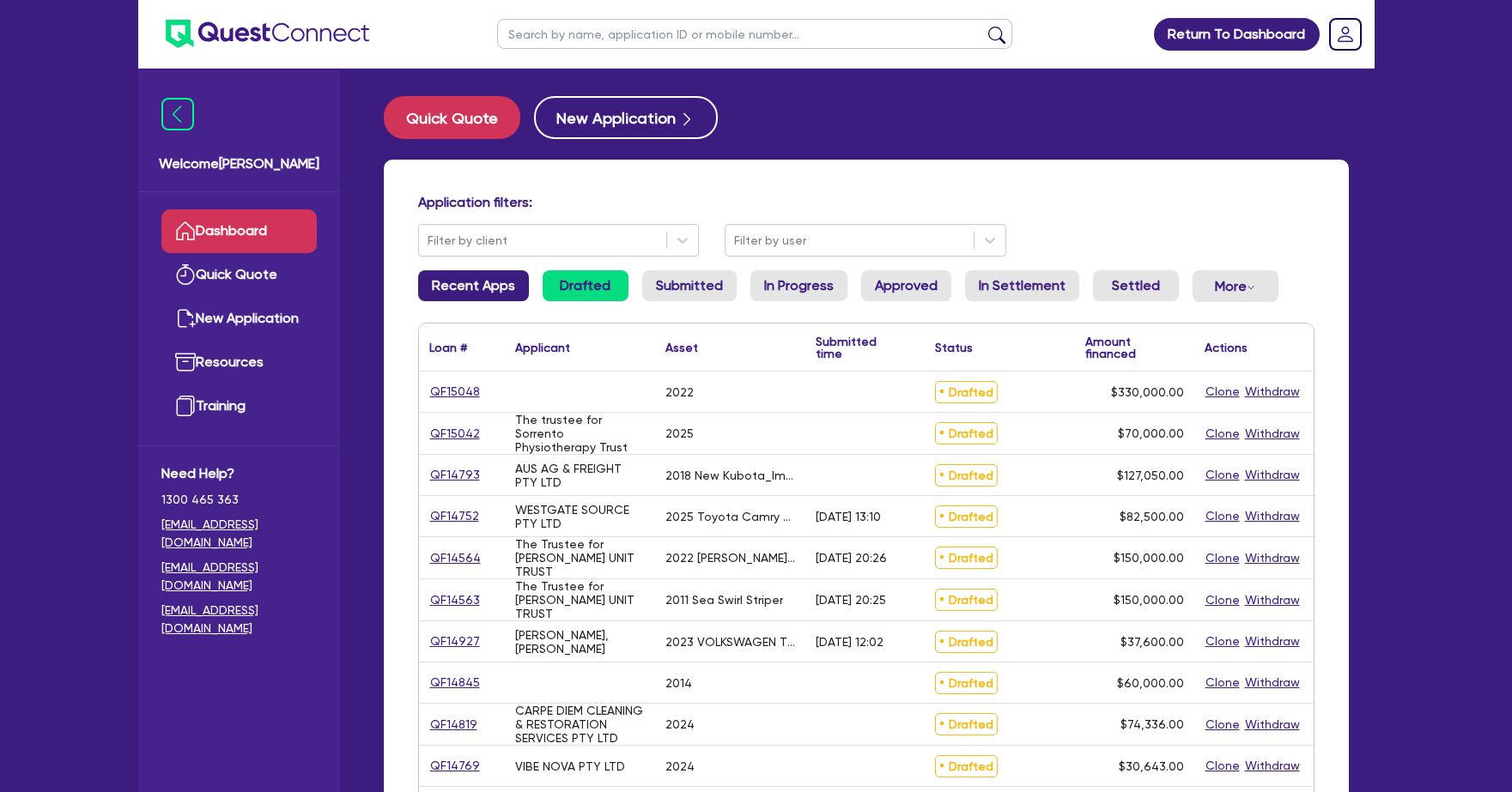
click at [442, 283] on link "Recent Apps" at bounding box center [473, 285] width 111 height 31
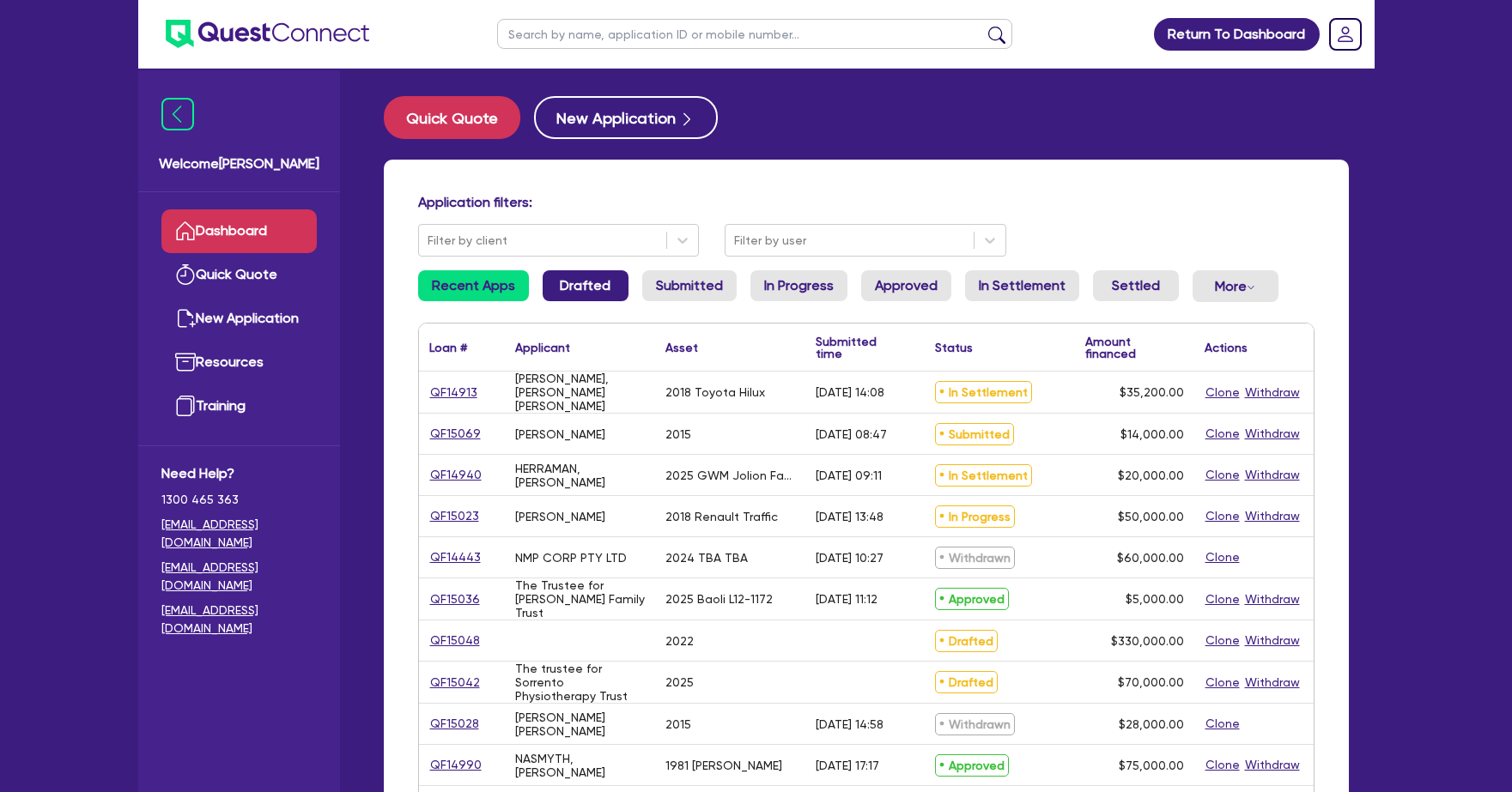
click at [570, 284] on link "Drafted" at bounding box center [586, 285] width 85 height 31
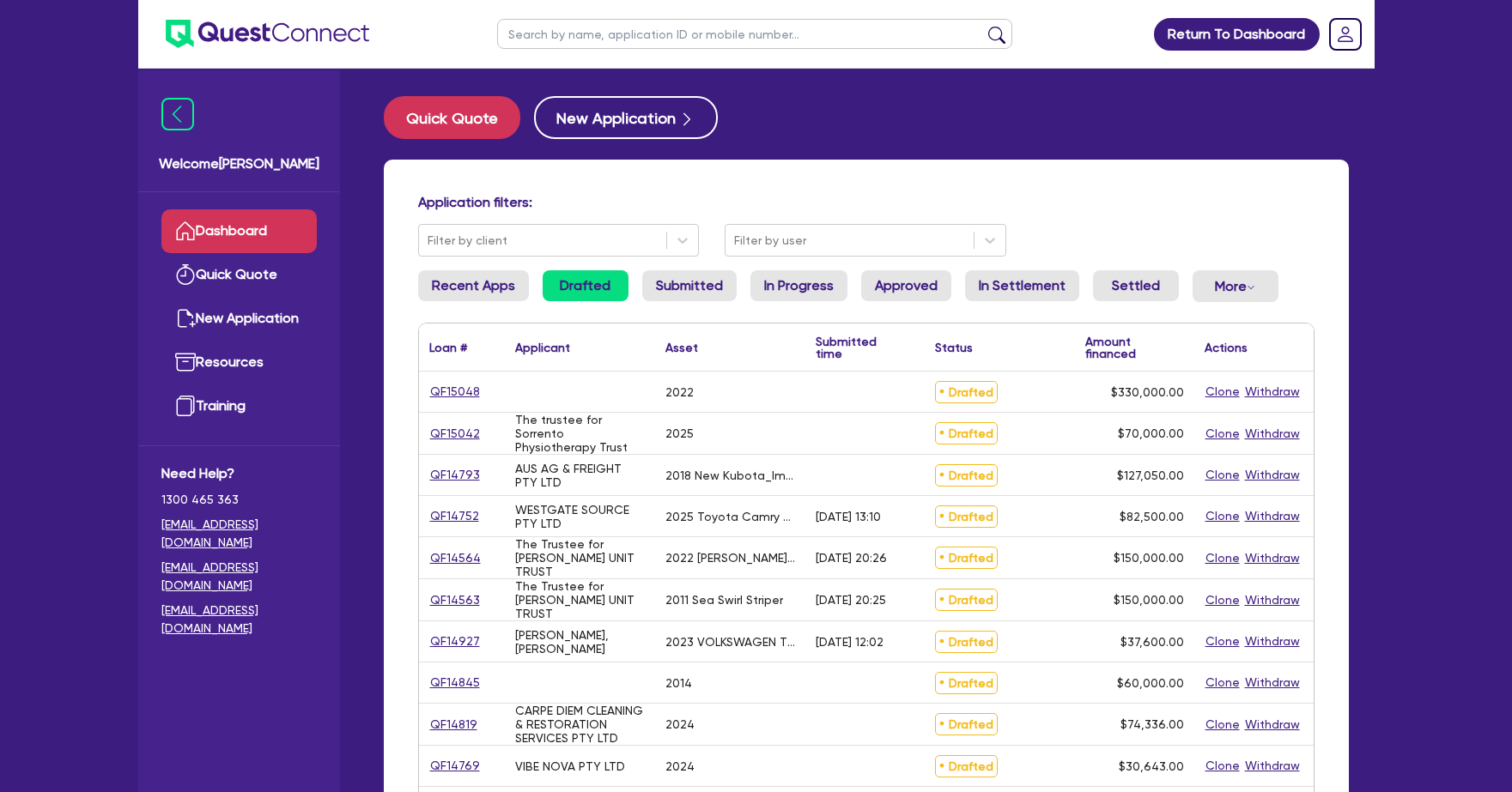
click at [253, 238] on link "Dashboard" at bounding box center [239, 231] width 155 height 44
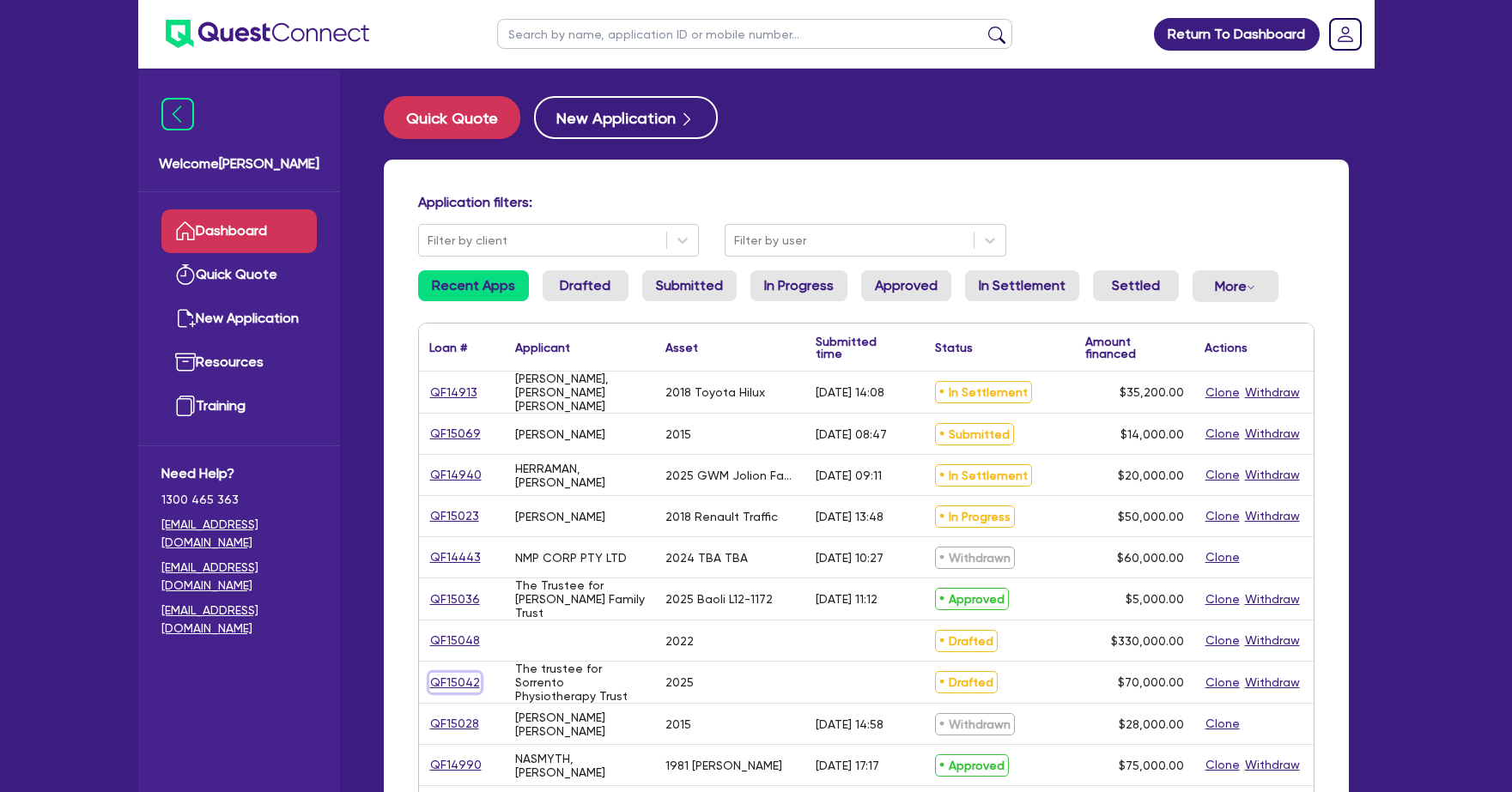
click at [441, 676] on link "QF15042" at bounding box center [454, 682] width 51 height 19
select select "TERTIARY_ASSETS"
select select "OTHER_TERTIARY"
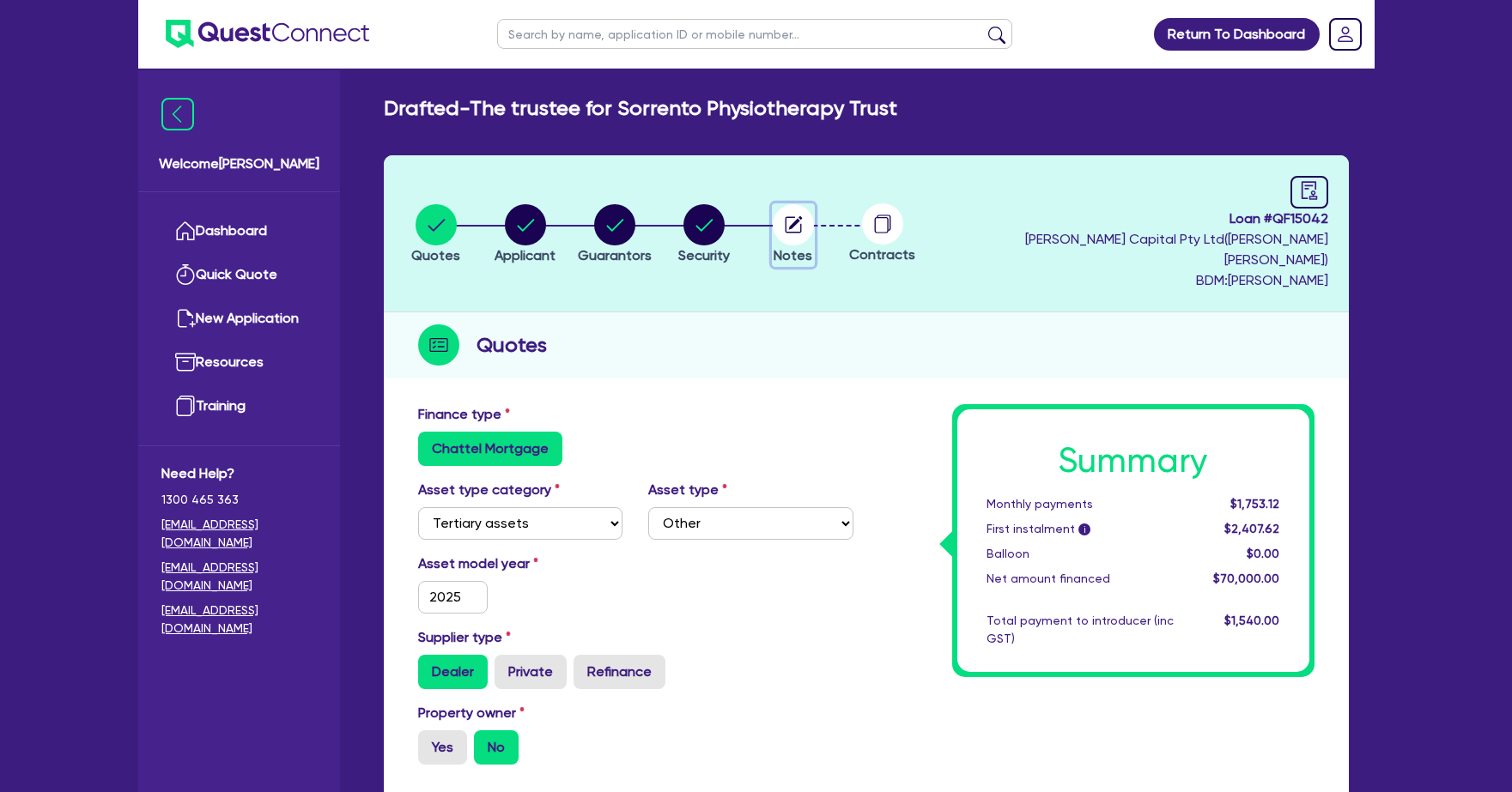
click at [802, 226] on circle "button" at bounding box center [793, 224] width 41 height 41
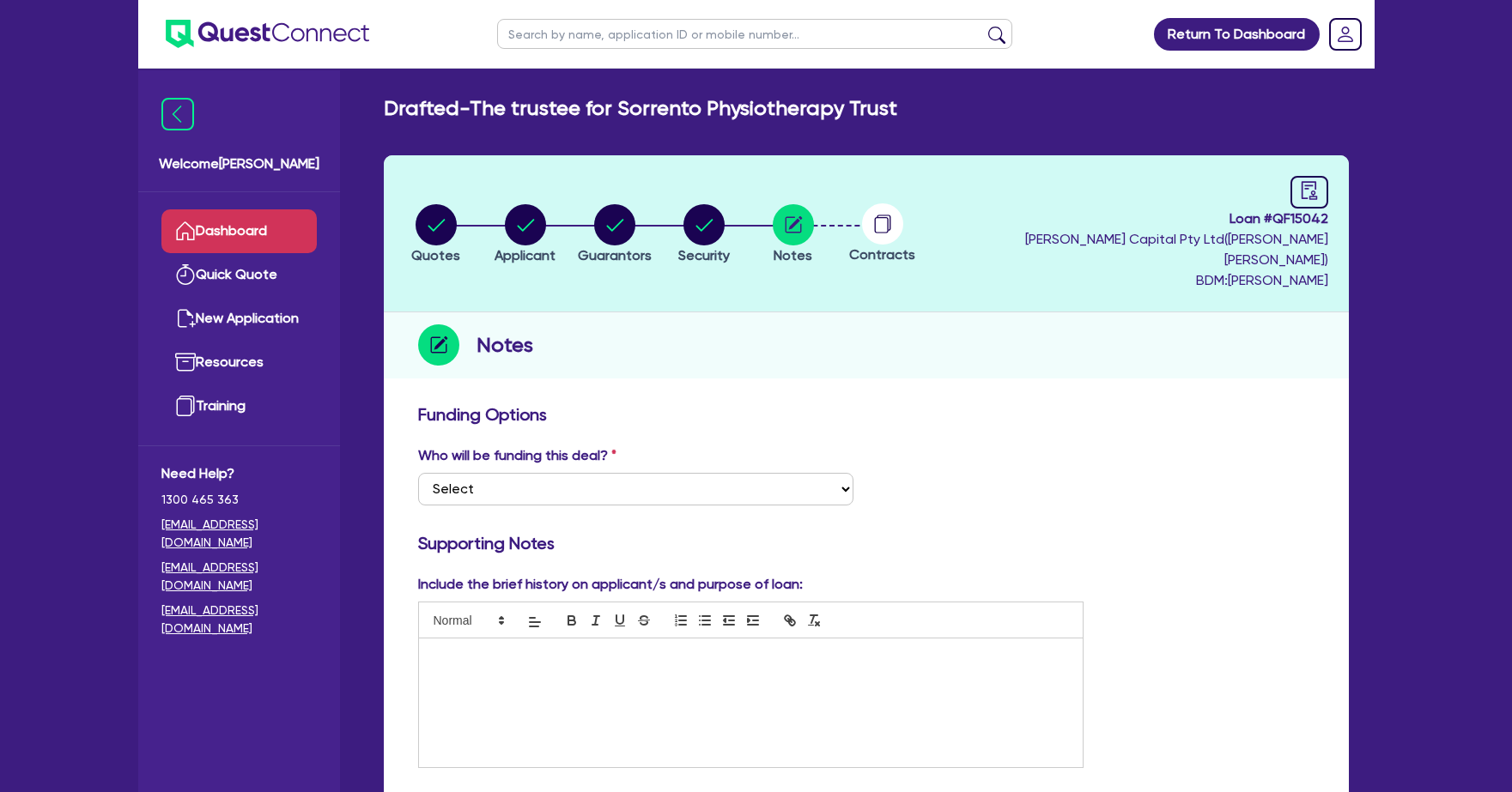
click at [242, 227] on link "Dashboard" at bounding box center [239, 231] width 155 height 44
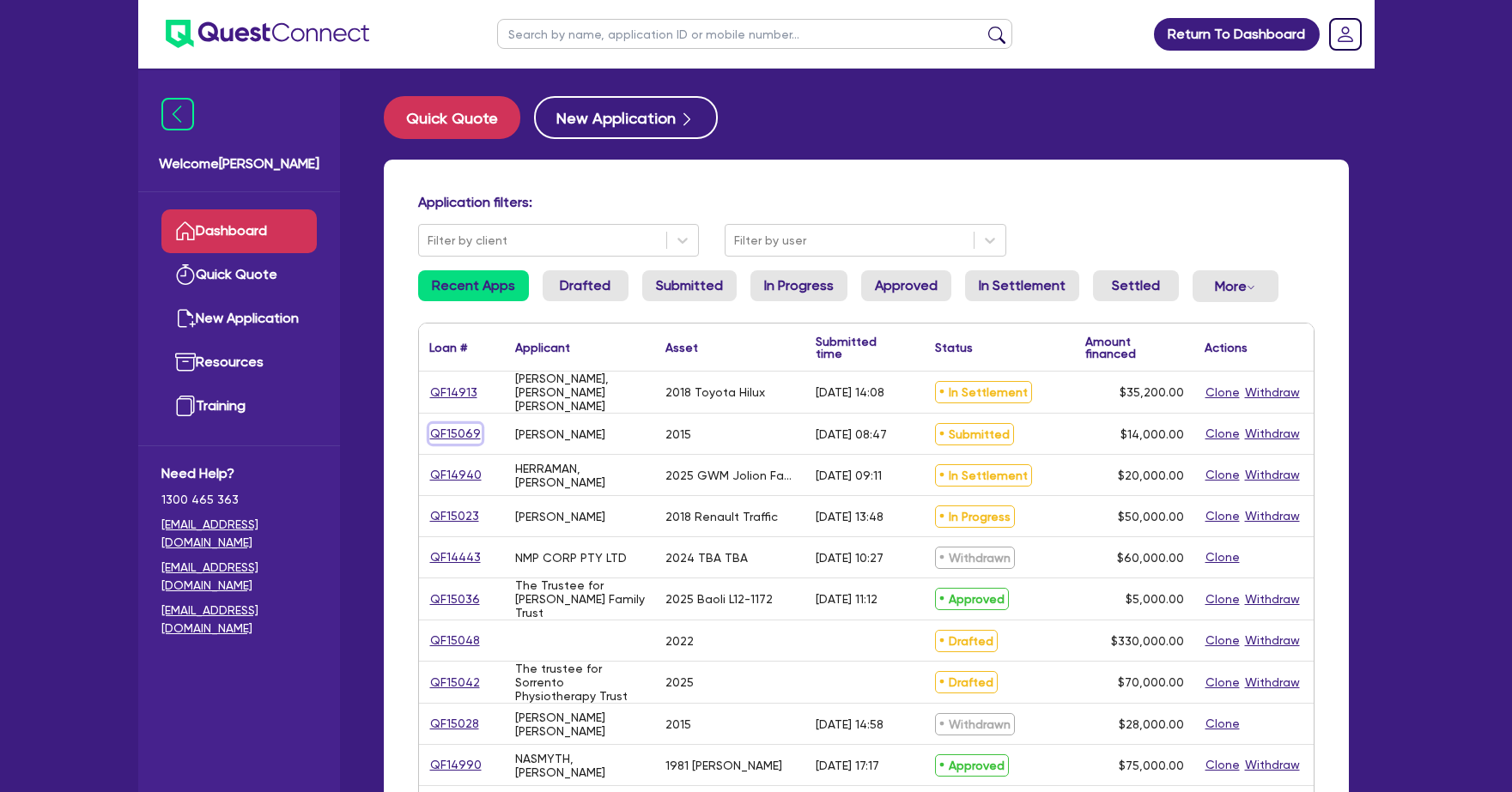
click at [458, 436] on link "QF15069" at bounding box center [455, 434] width 52 height 19
select select "CARS_AND_LIGHT_TRUCKS"
select select "VANS_AND_UTES"
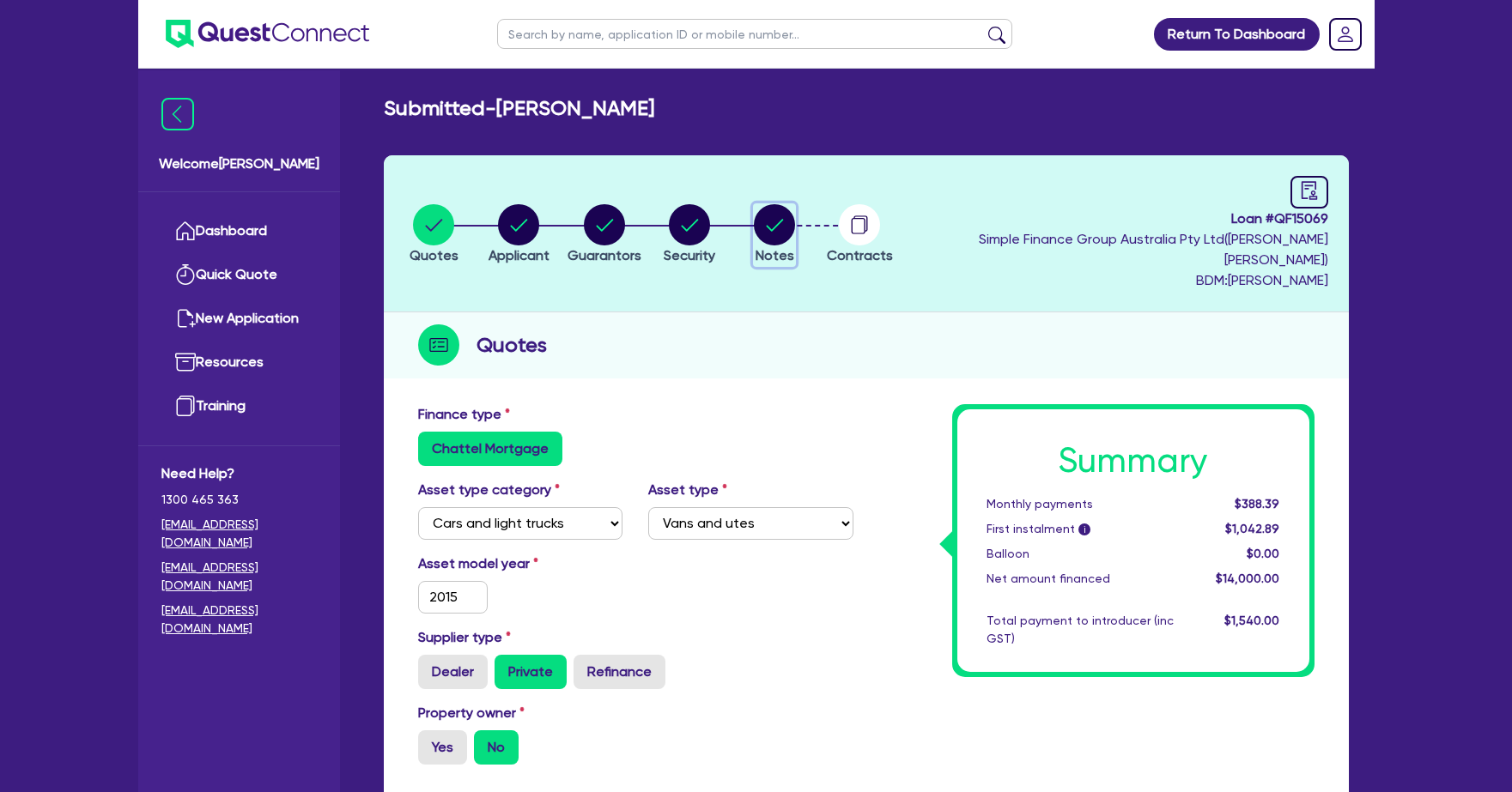
click at [787, 211] on circle "button" at bounding box center [774, 224] width 41 height 41
select select "Quest Finance - Own Book"
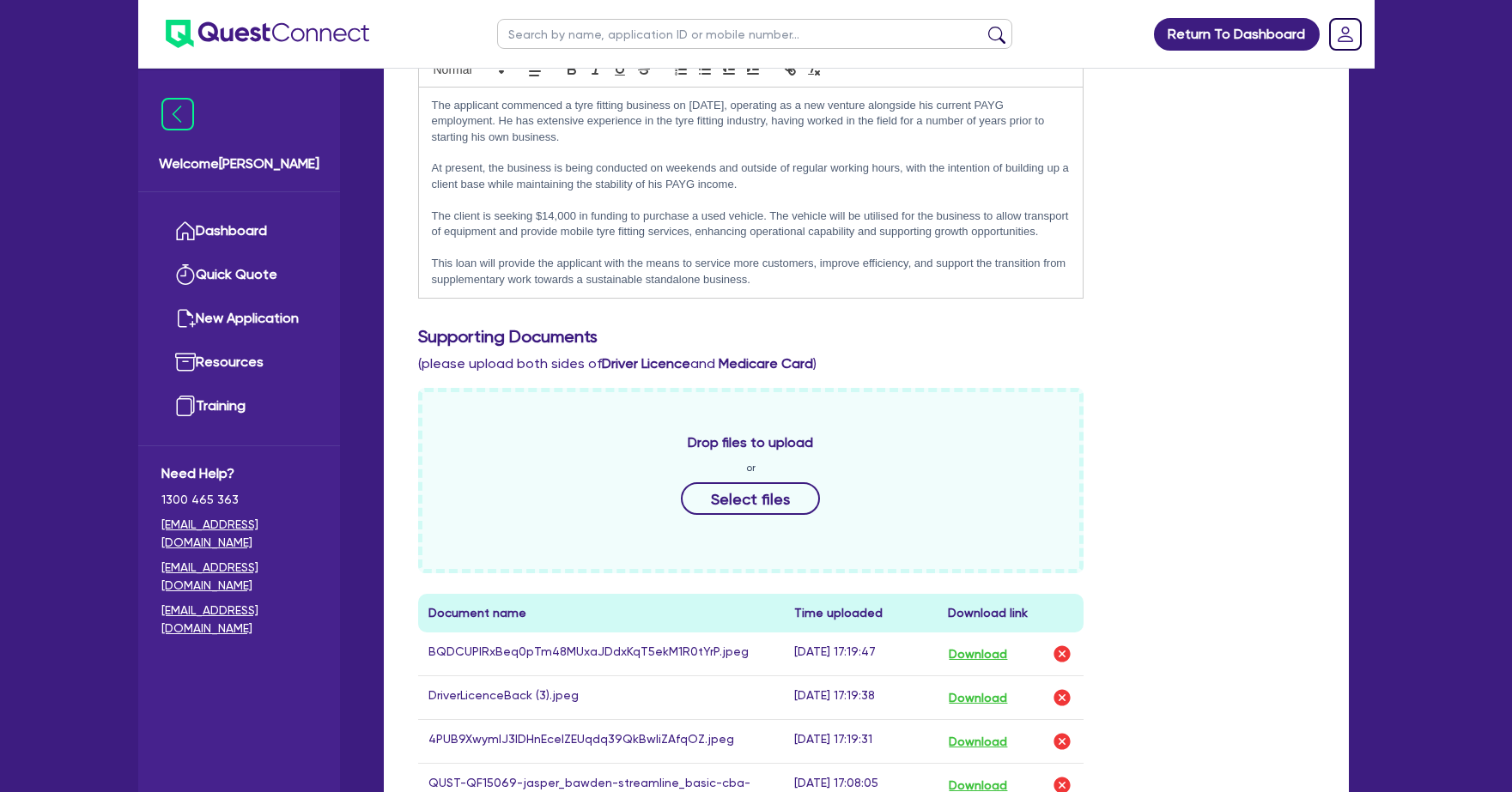
scroll to position [779, 0]
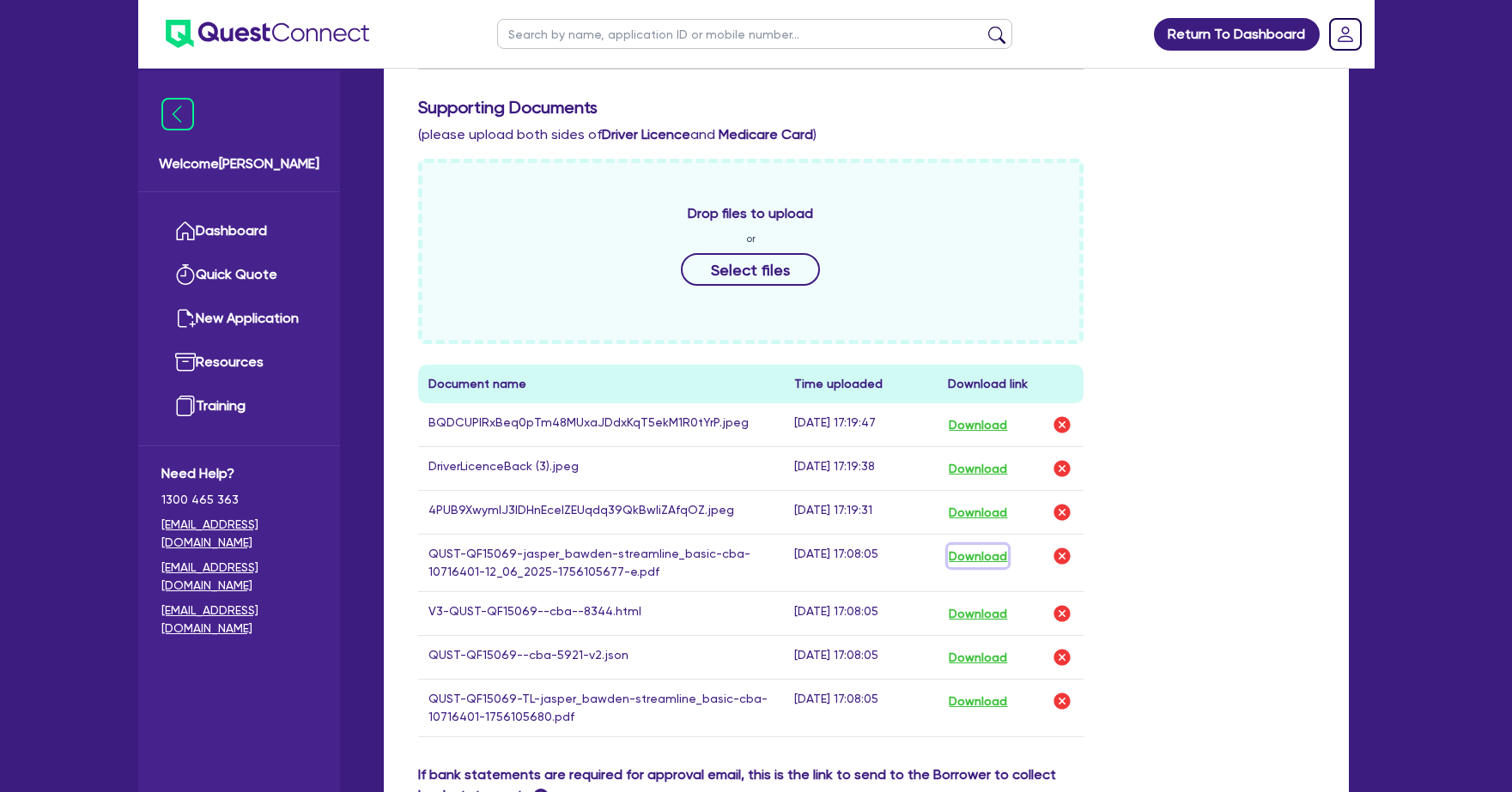
click at [1003, 544] on button "Download" at bounding box center [978, 555] width 60 height 22
click at [988, 603] on button "Download" at bounding box center [978, 613] width 60 height 22
click at [983, 646] on button "Download" at bounding box center [978, 657] width 60 height 22
click at [977, 690] on button "Download" at bounding box center [978, 701] width 60 height 22
click at [993, 603] on button "Download" at bounding box center [978, 613] width 60 height 22
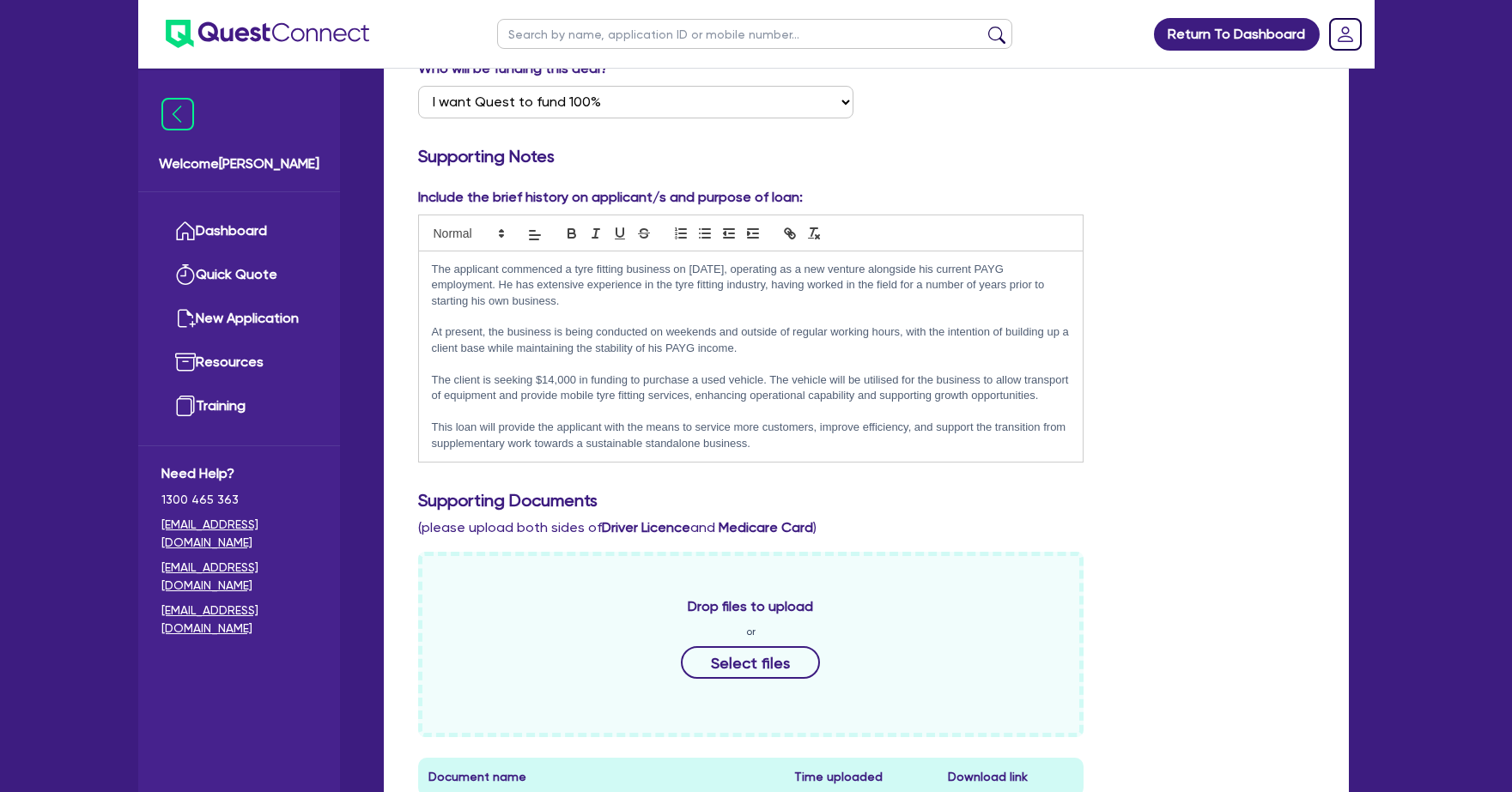
scroll to position [0, 0]
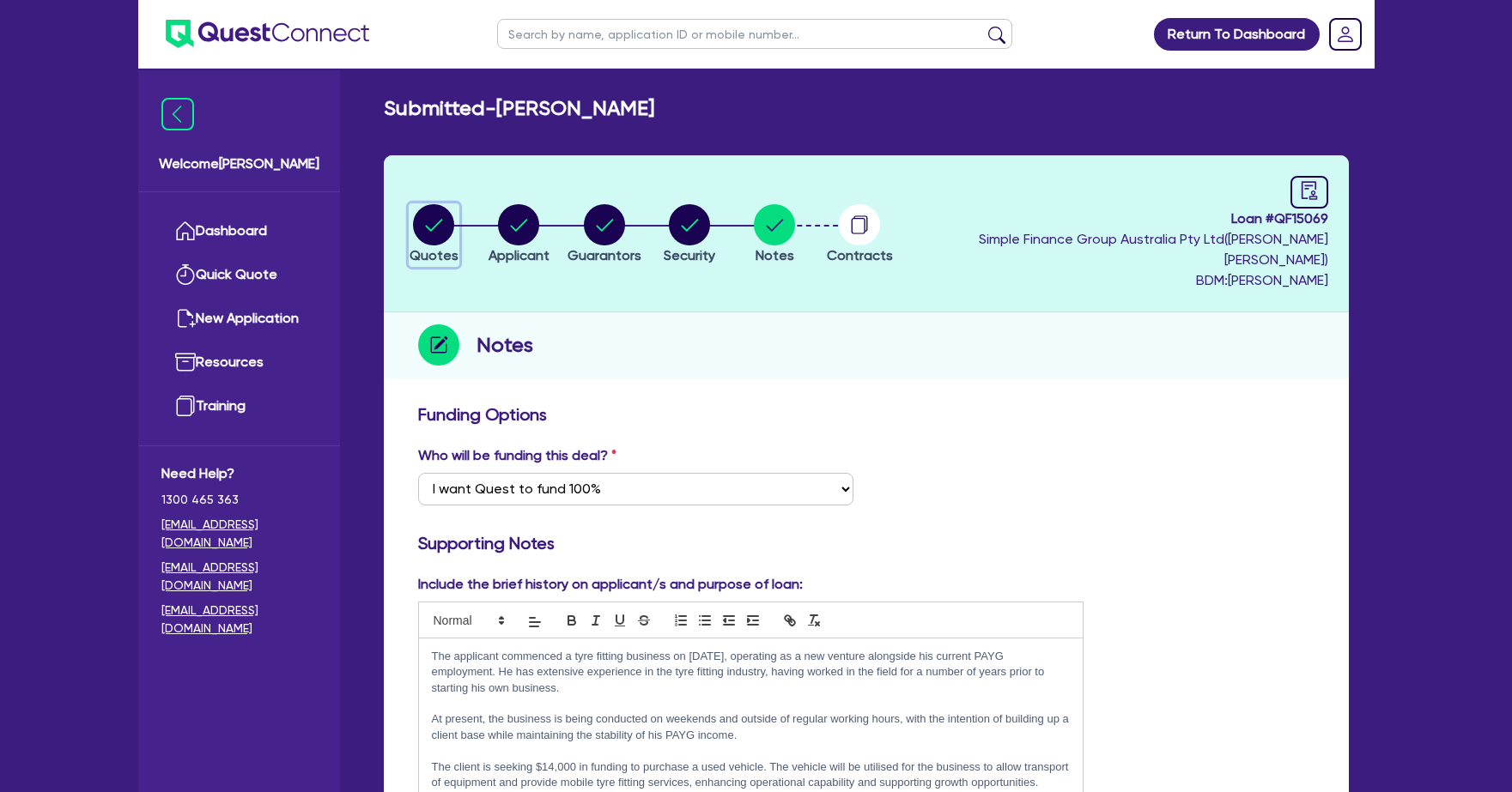
click at [437, 219] on circle "button" at bounding box center [433, 224] width 41 height 41
select select "CARS_AND_LIGHT_TRUCKS"
select select "VANS_AND_UTES"
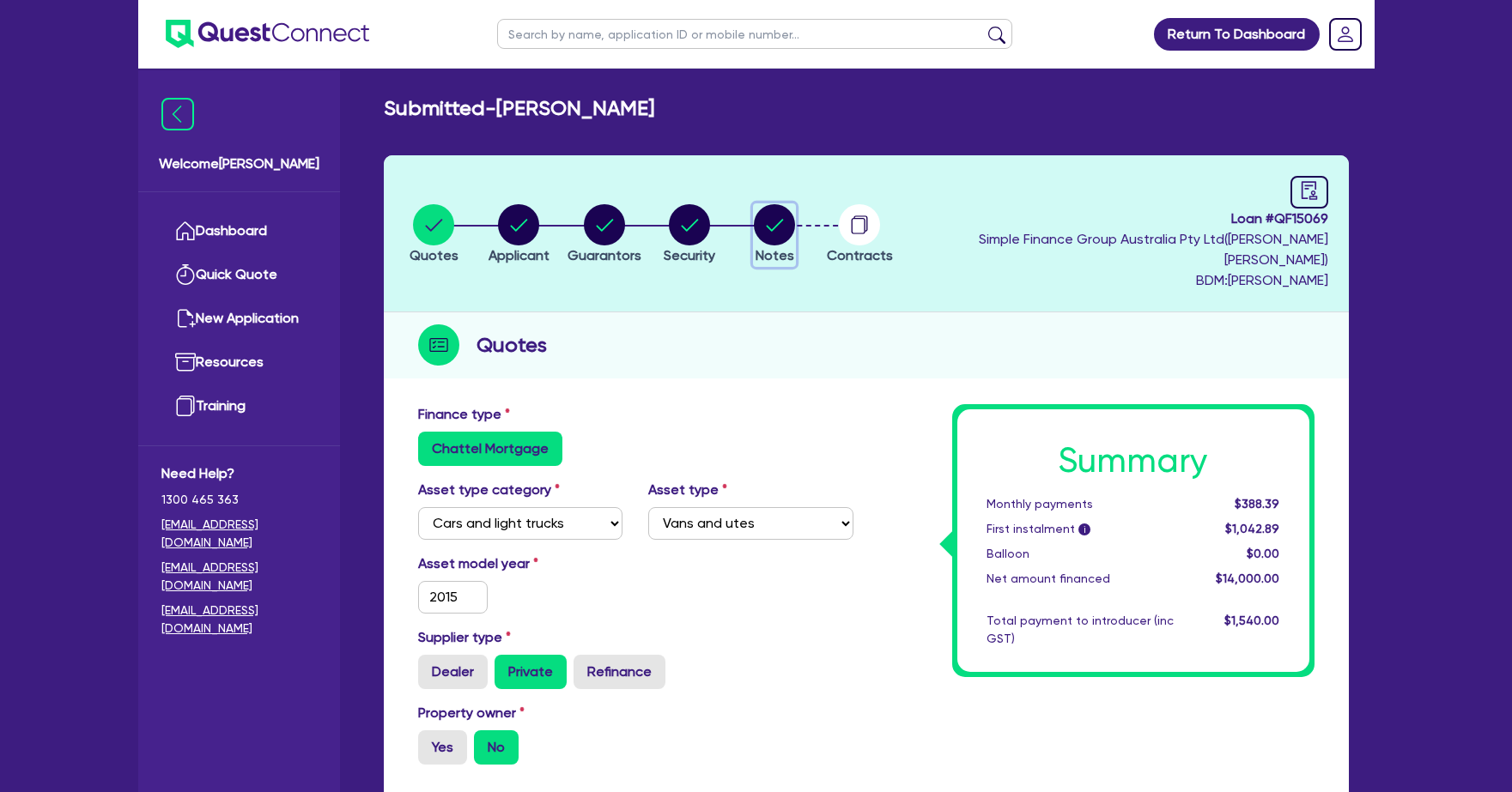
click at [795, 230] on icon "button" at bounding box center [774, 224] width 41 height 41
select select "Quest Finance - Own Book"
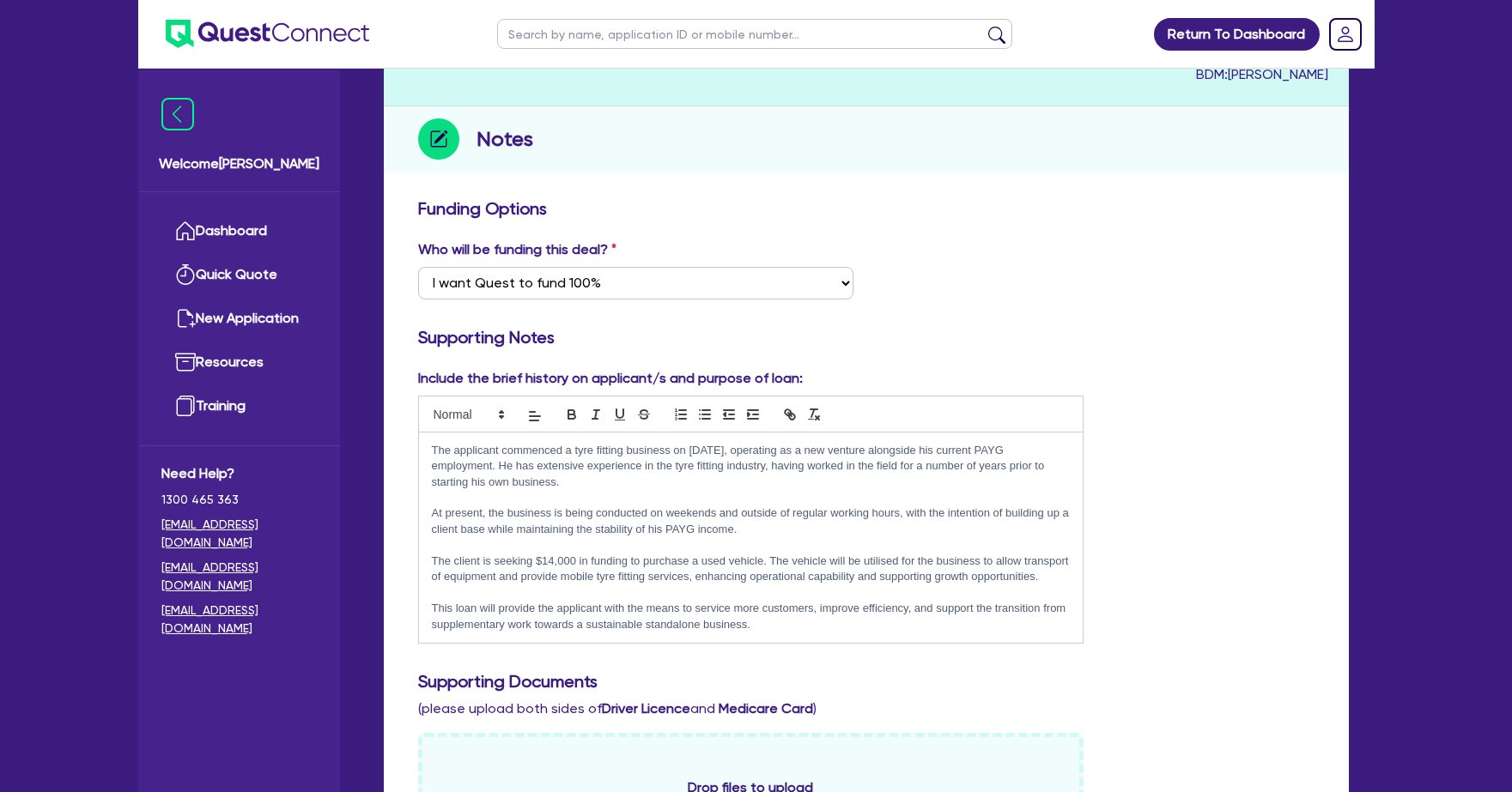
scroll to position [207, 0]
drag, startPoint x: 546, startPoint y: 431, endPoint x: 760, endPoint y: 459, distance: 215.8
click at [760, 459] on p "The applicant commenced a tyre fitting business on [DATE], operating as a new v…" at bounding box center [752, 465] width 639 height 48
click at [657, 505] on p "At present, the business is being conducted on weekends and outside of regular …" at bounding box center [752, 520] width 639 height 32
drag, startPoint x: 504, startPoint y: 486, endPoint x: 689, endPoint y: 492, distance: 185.1
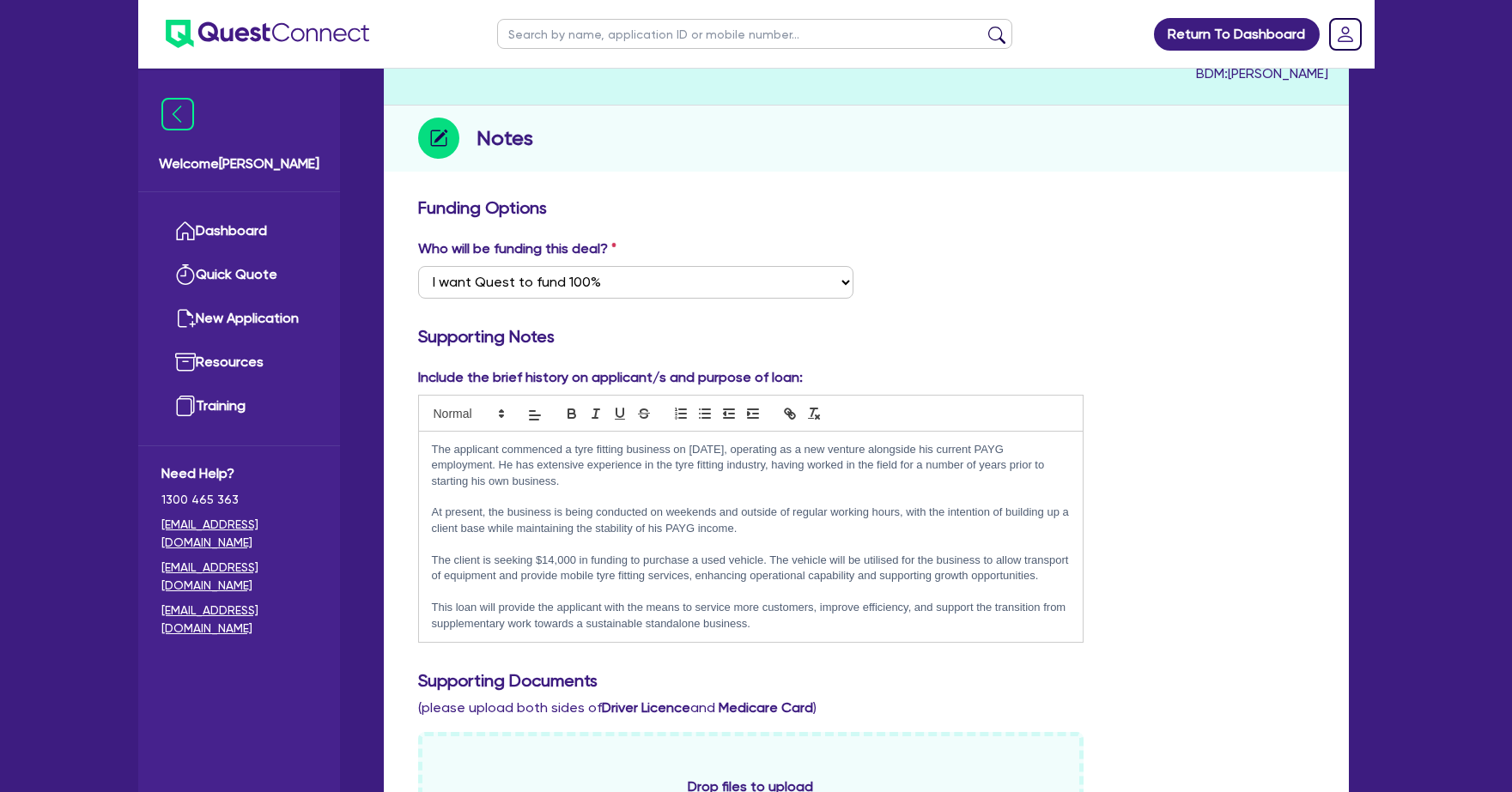
click at [689, 505] on p "At present, the business is being conducted on weekends and outside of regular …" at bounding box center [752, 520] width 639 height 32
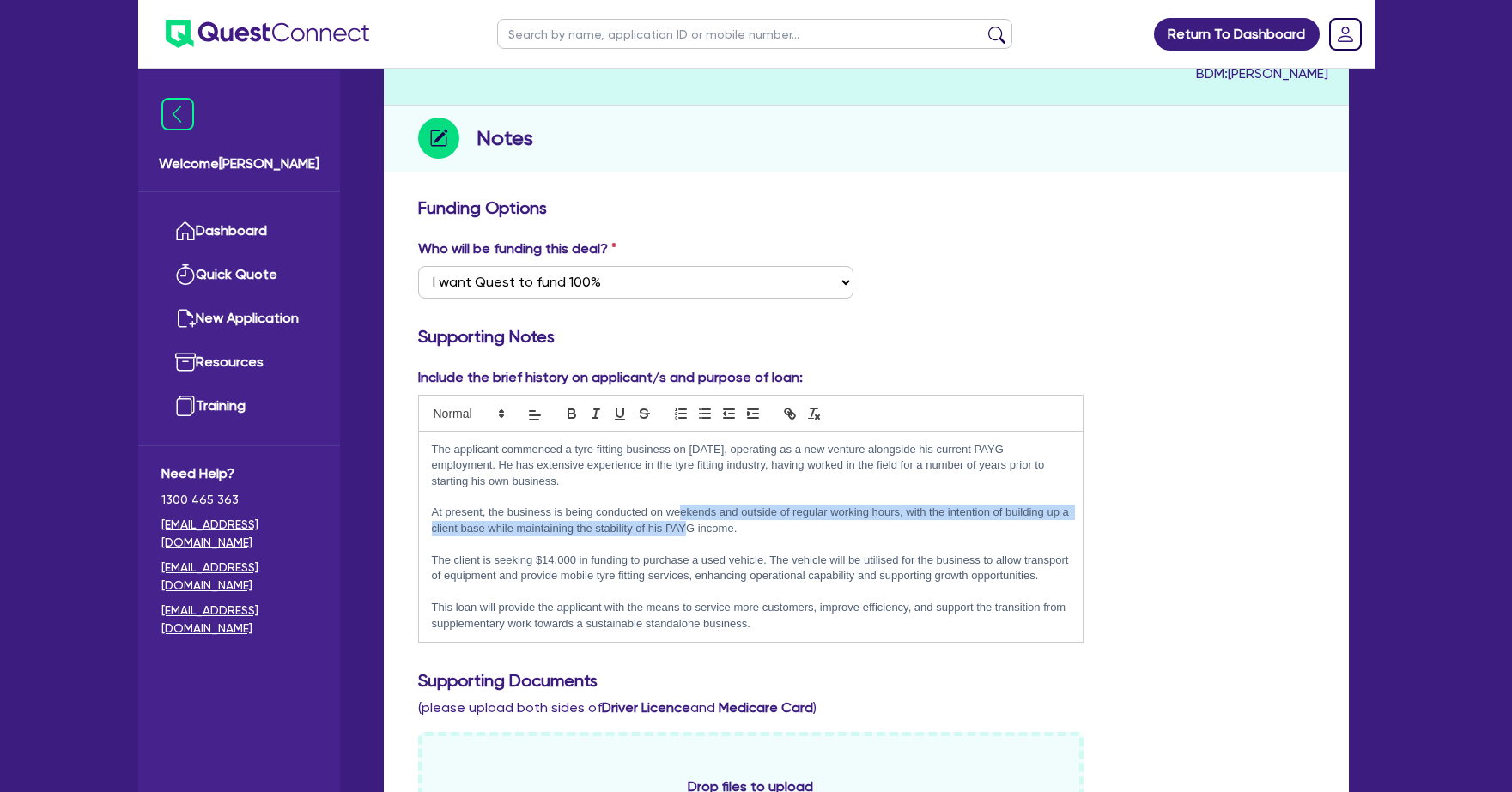
drag, startPoint x: 679, startPoint y: 497, endPoint x: 656, endPoint y: 501, distance: 23.3
click at [685, 505] on p "At present, the business is being conducted on weekends and outside of regular …" at bounding box center [752, 520] width 639 height 32
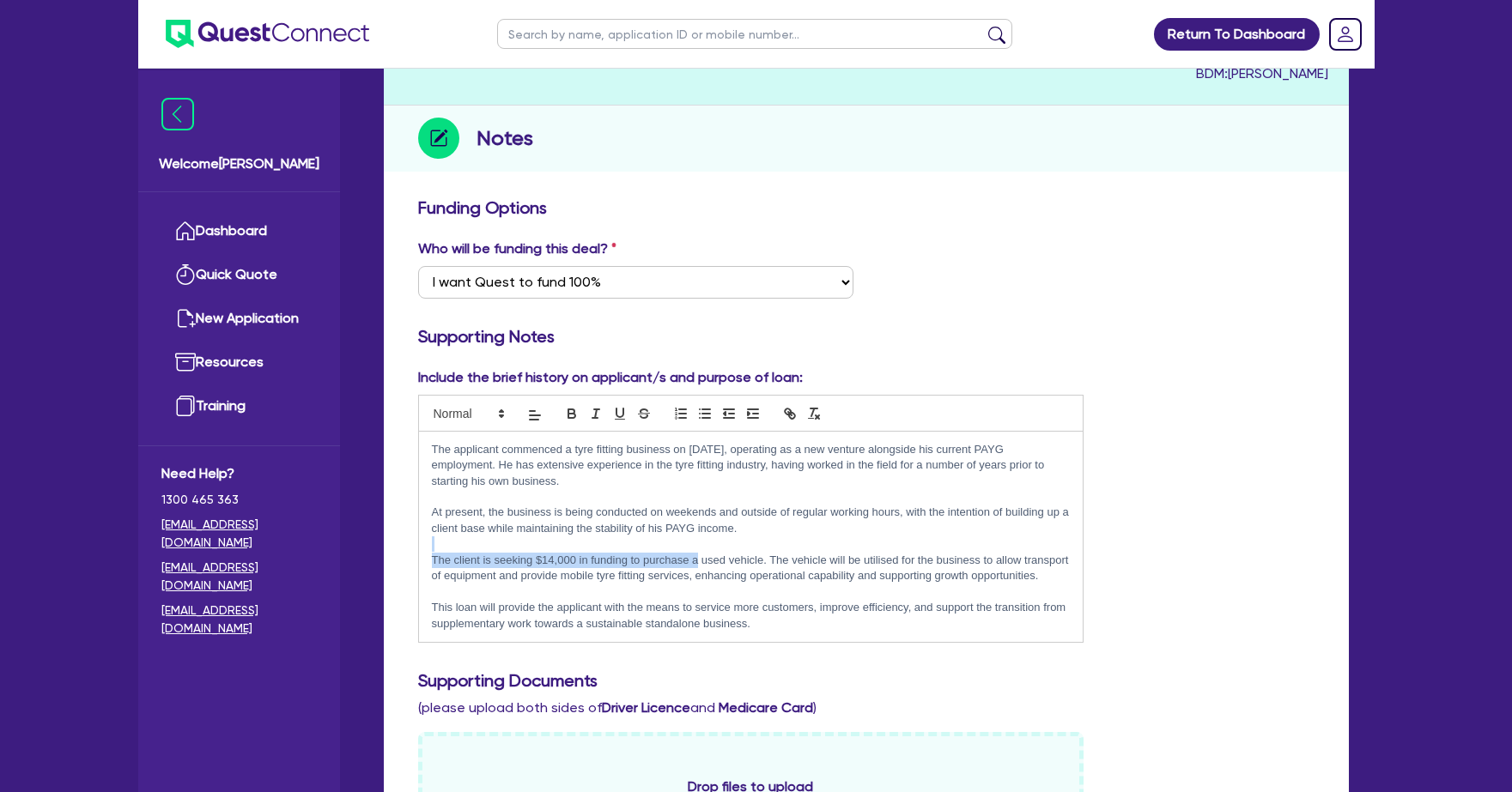
drag, startPoint x: 643, startPoint y: 535, endPoint x: 699, endPoint y: 544, distance: 56.7
click at [699, 544] on div "The applicant commenced a tyre fitting business on [DATE], operating as a new v…" at bounding box center [751, 537] width 664 height 211
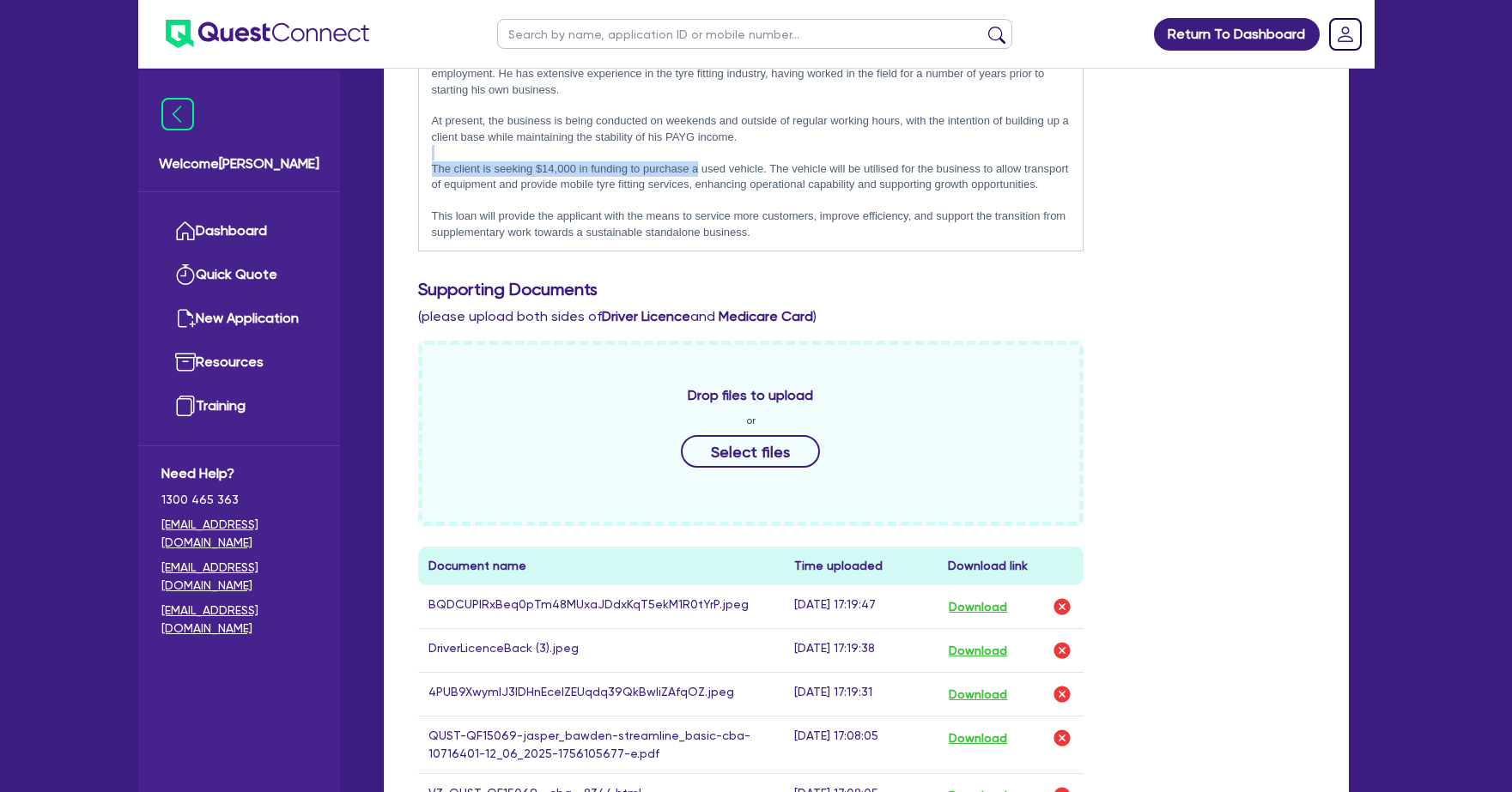
scroll to position [722, 0]
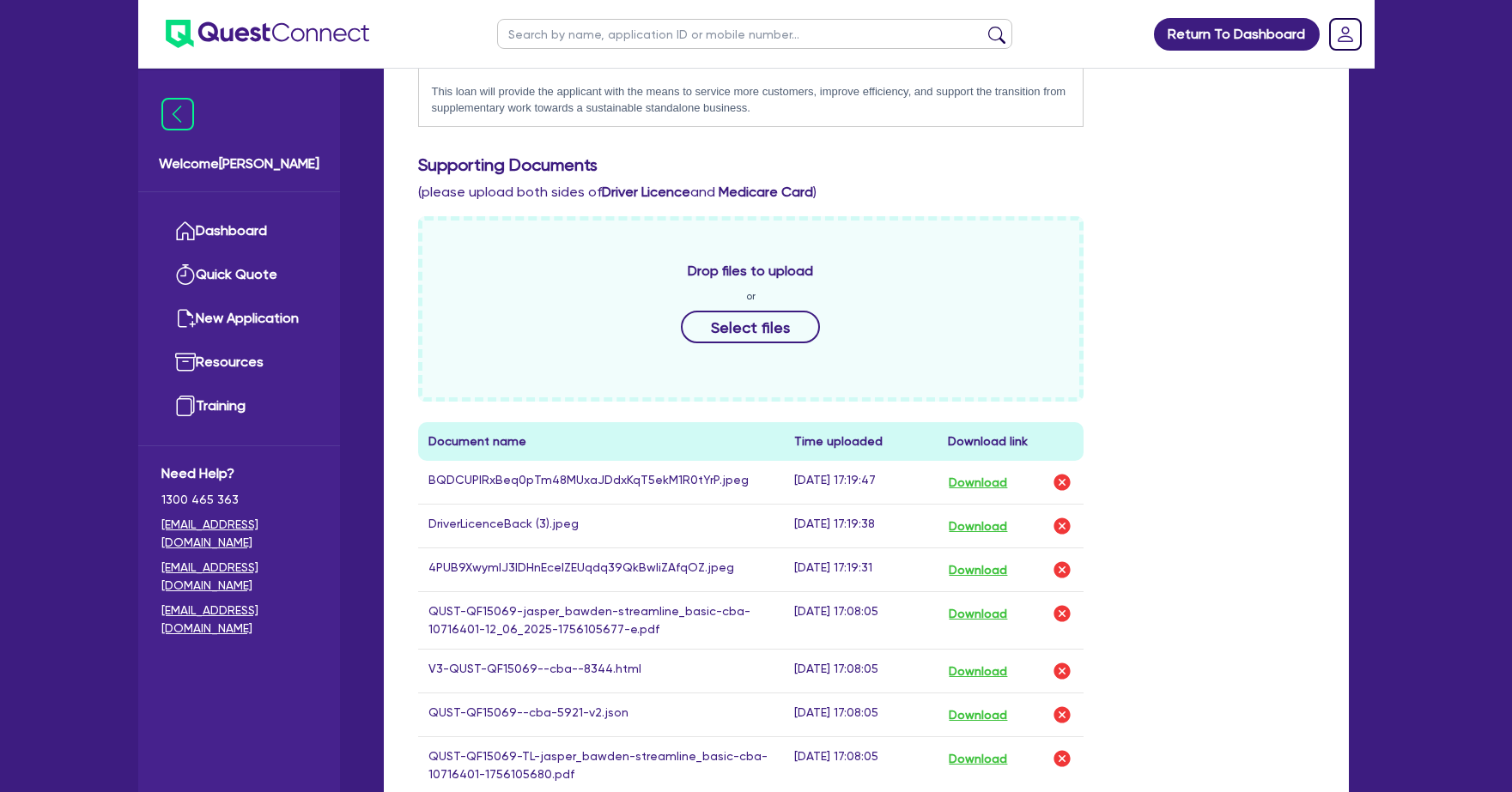
click at [1164, 524] on div "Drop files to upload or Select files Document name Time uploaded Download link …" at bounding box center [865, 519] width 922 height 606
click at [989, 603] on button "Download" at bounding box center [978, 613] width 60 height 22
click at [988, 660] on button "Download" at bounding box center [978, 671] width 60 height 22
click at [269, 235] on link "Dashboard" at bounding box center [239, 231] width 155 height 44
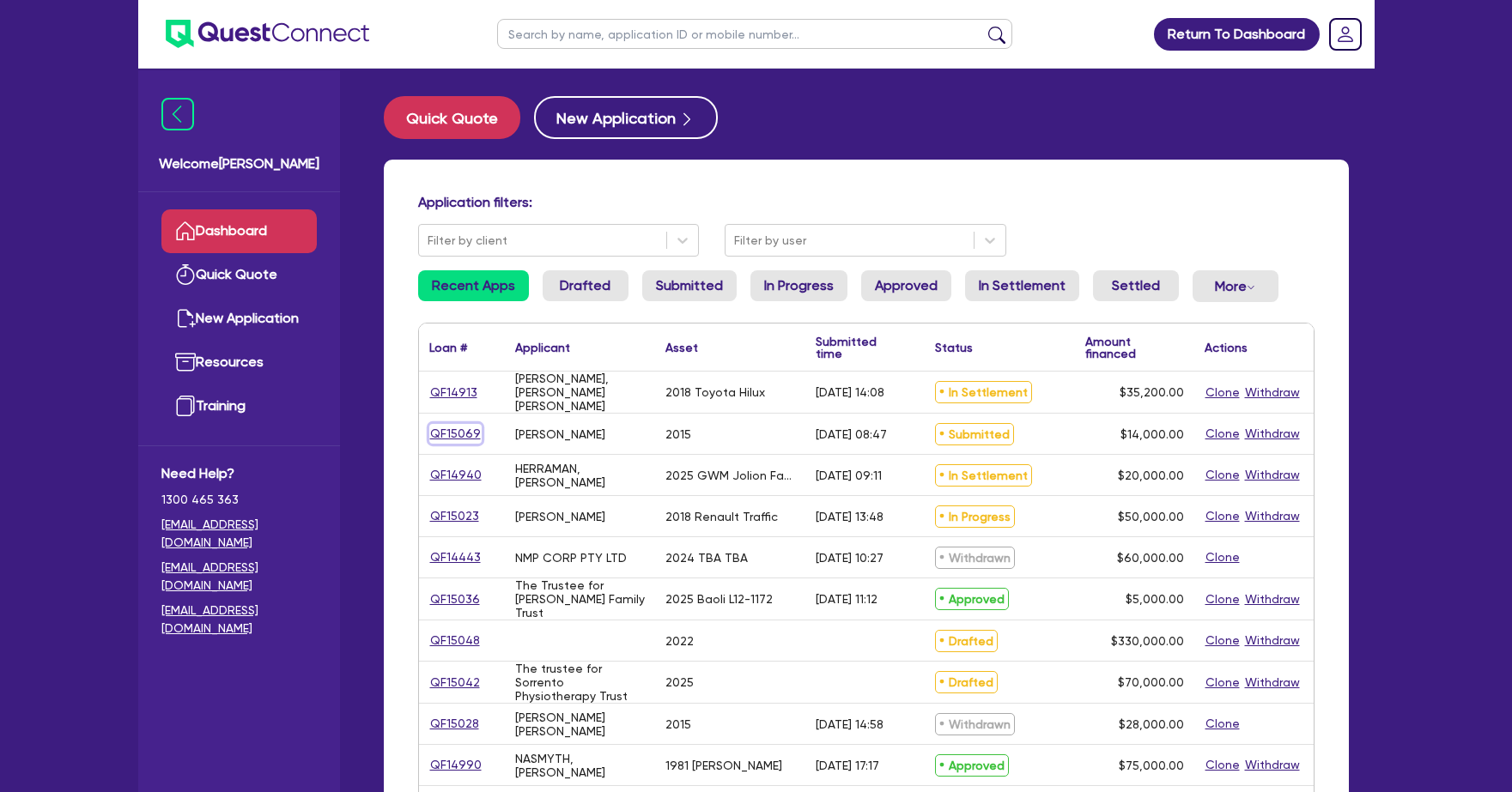
click at [453, 434] on link "QF15069" at bounding box center [455, 434] width 52 height 19
select select "CARS_AND_LIGHT_TRUCKS"
select select "VANS_AND_UTES"
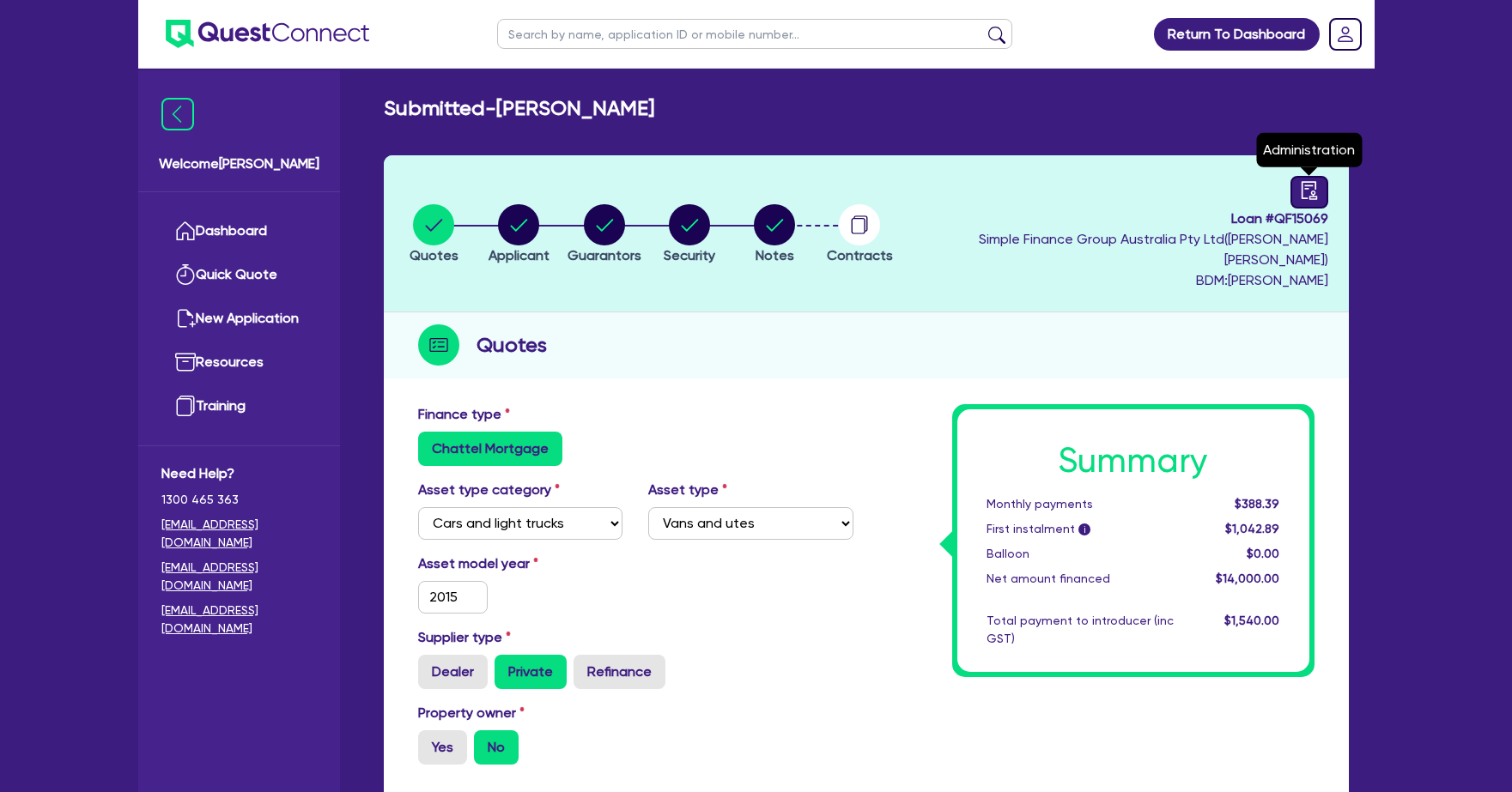
click at [1311, 192] on icon "audit" at bounding box center [1308, 190] width 16 height 18
select select "SUBMITTED_NEW"
select select "Quest Finance - Own Book"
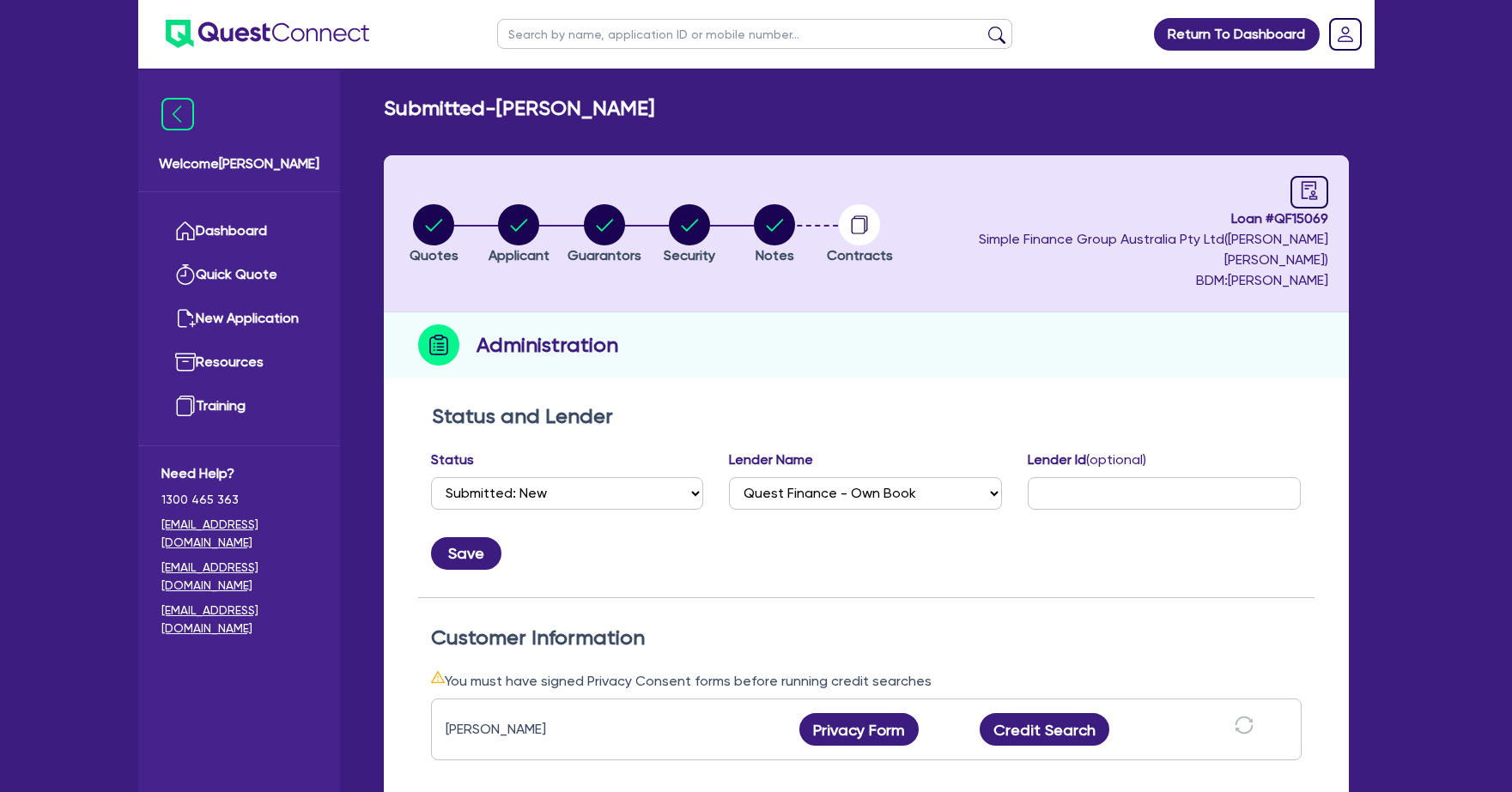
click at [525, 449] on div "Status Select Quoted Drafted: New Drafted: Amended Submitted: New Submitted: Am…" at bounding box center [567, 479] width 273 height 60
click at [520, 477] on select "Select Quoted Drafted: New Drafted: Amended Submitted: New Submitted: Amended I…" at bounding box center [567, 493] width 273 height 33
select select "DRAFTED_NEW"
click at [467, 537] on button "Save" at bounding box center [466, 553] width 70 height 33
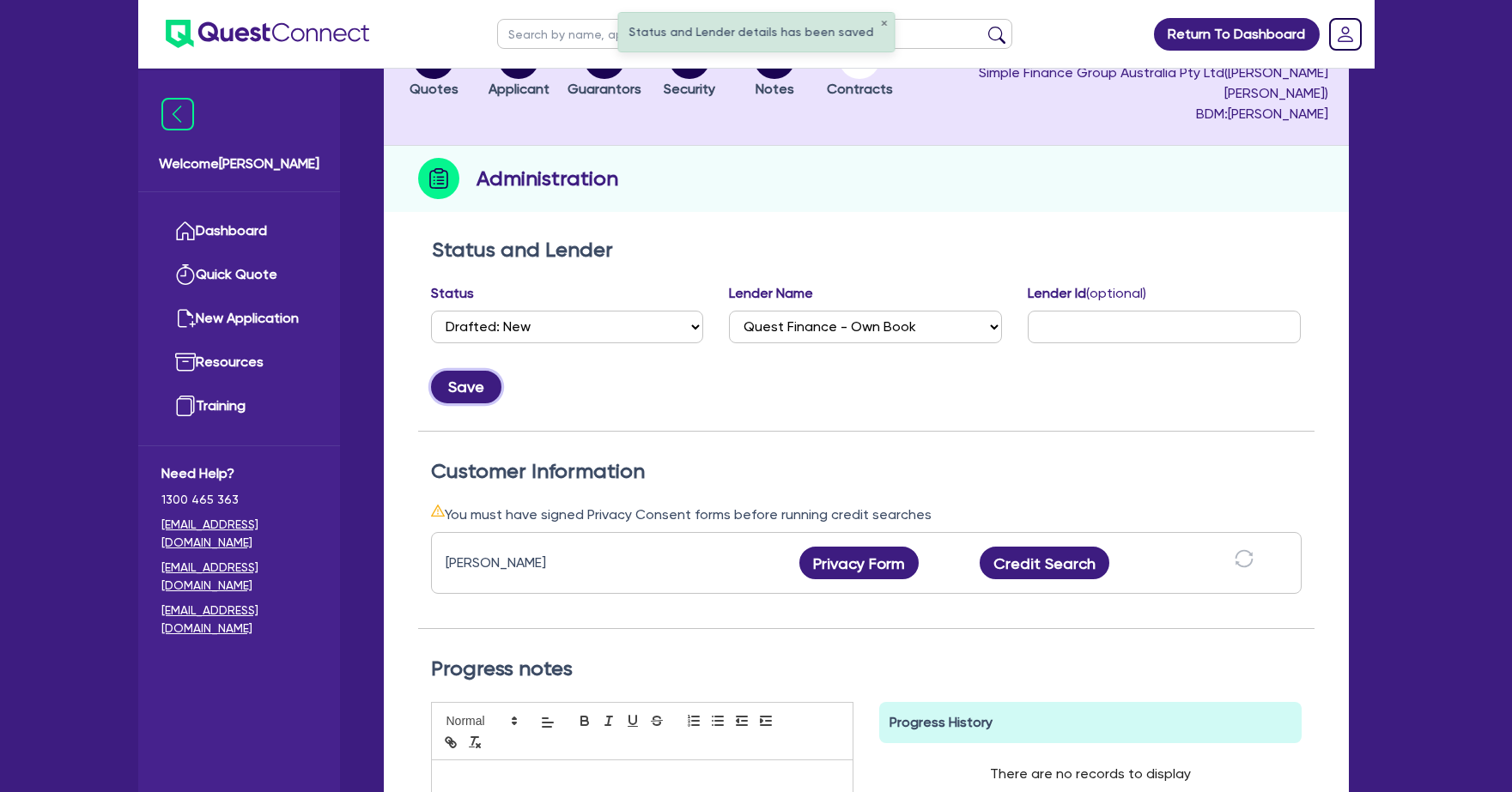
scroll to position [168, 0]
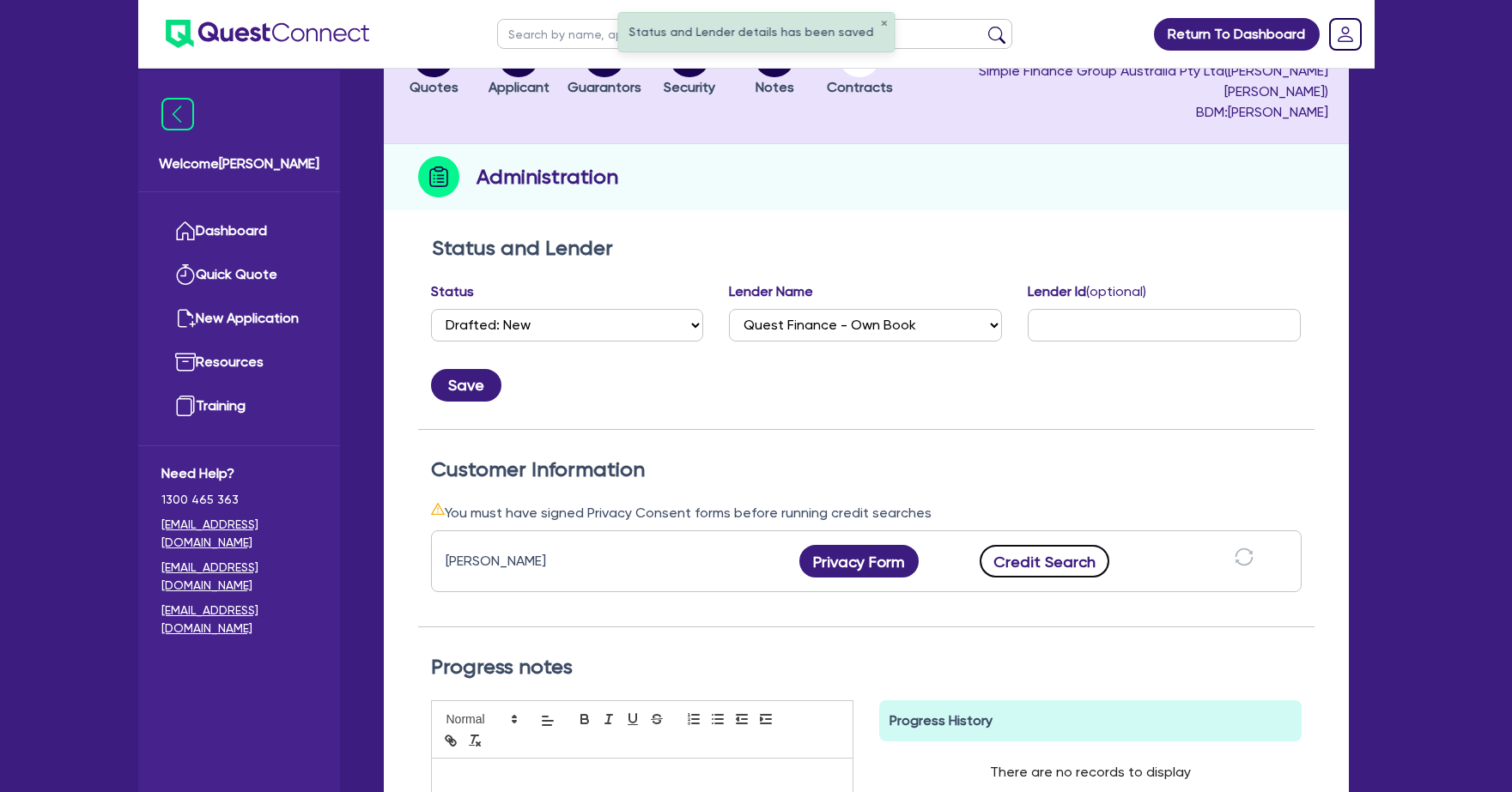
click at [1066, 547] on button "Credit Search" at bounding box center [1045, 561] width 130 height 33
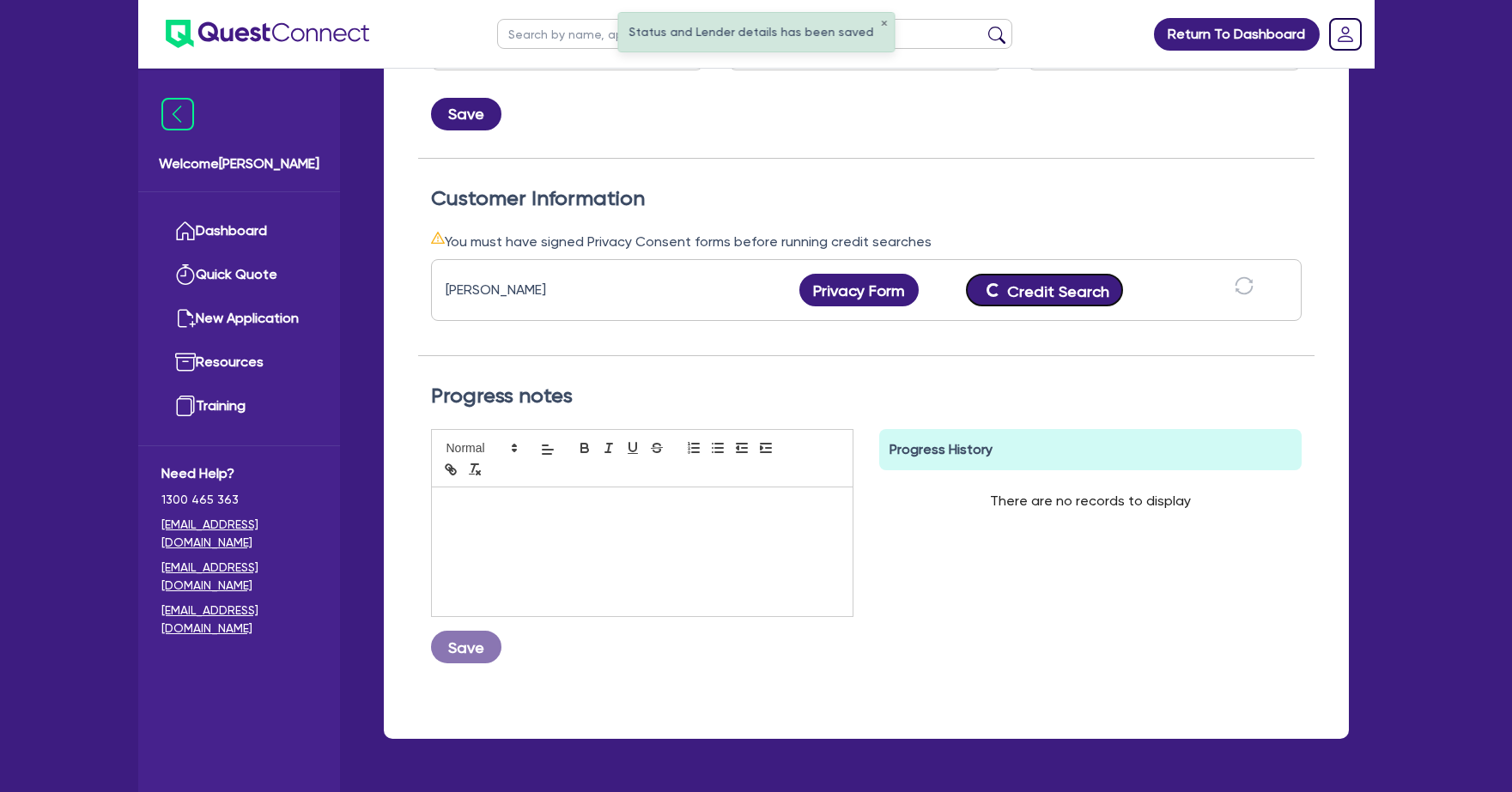
scroll to position [116, 0]
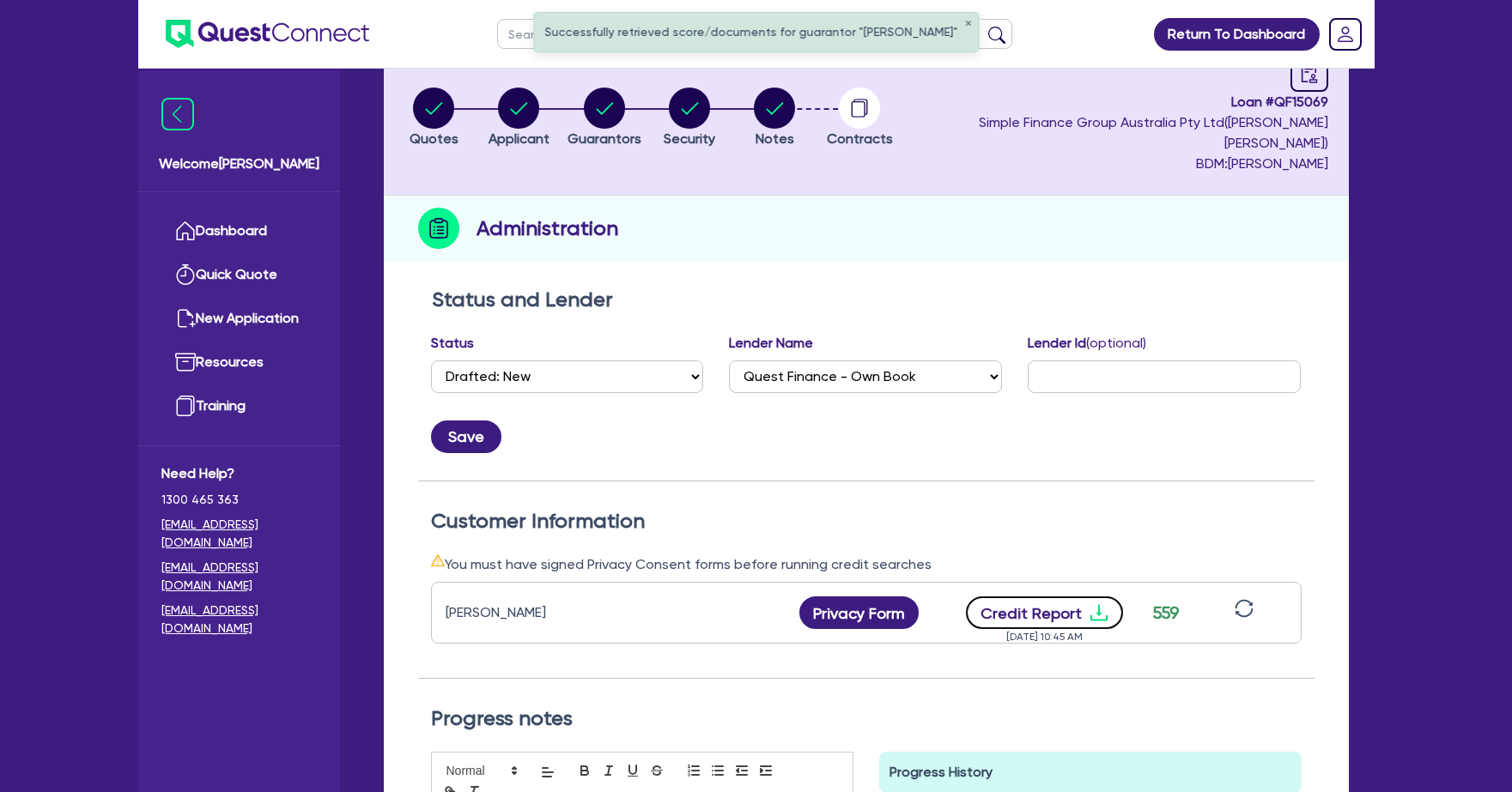
click at [1096, 605] on icon "download" at bounding box center [1098, 612] width 17 height 16
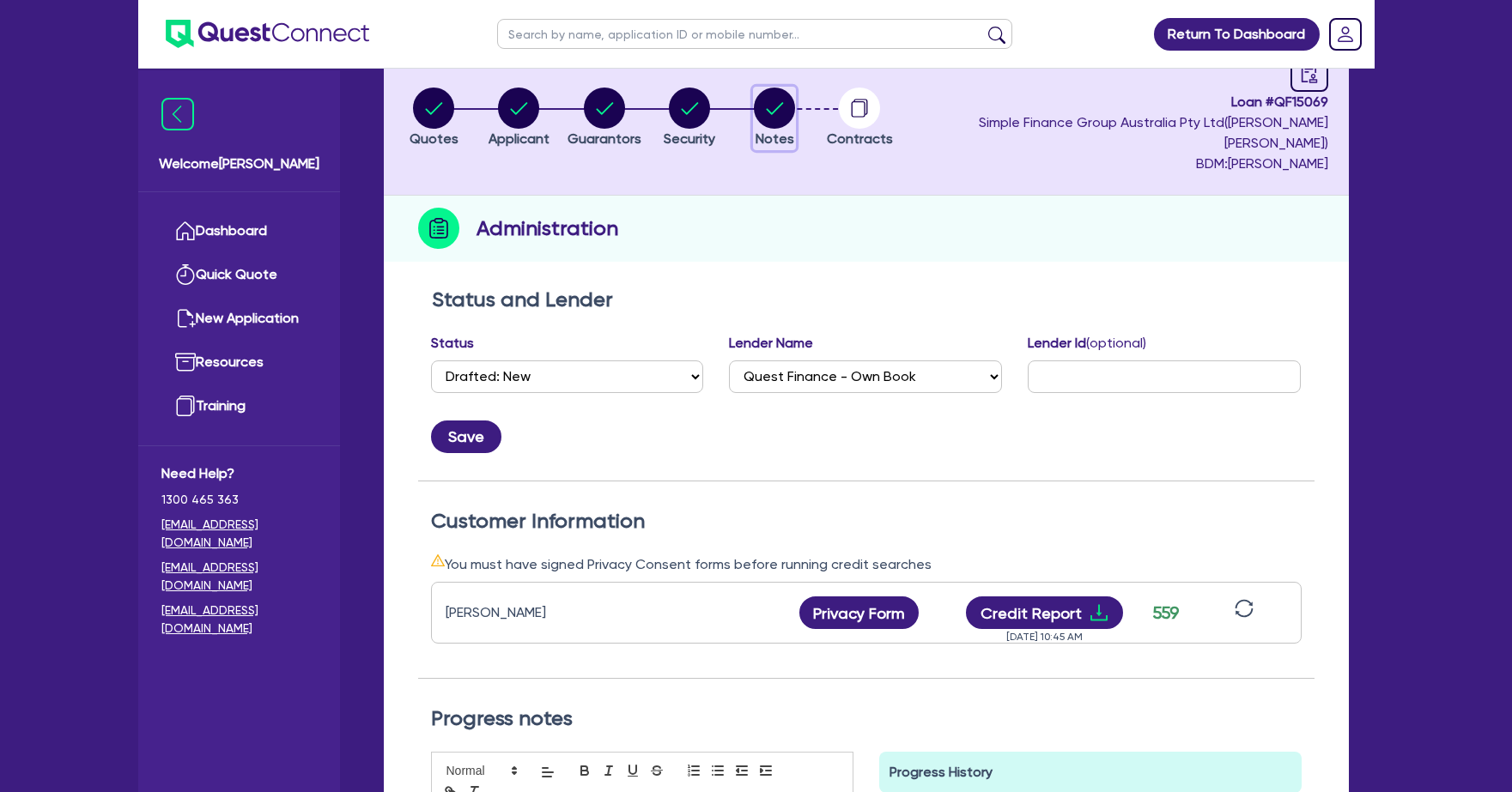
click at [795, 92] on circle "button" at bounding box center [774, 108] width 41 height 41
select select "Quest Finance - Own Book"
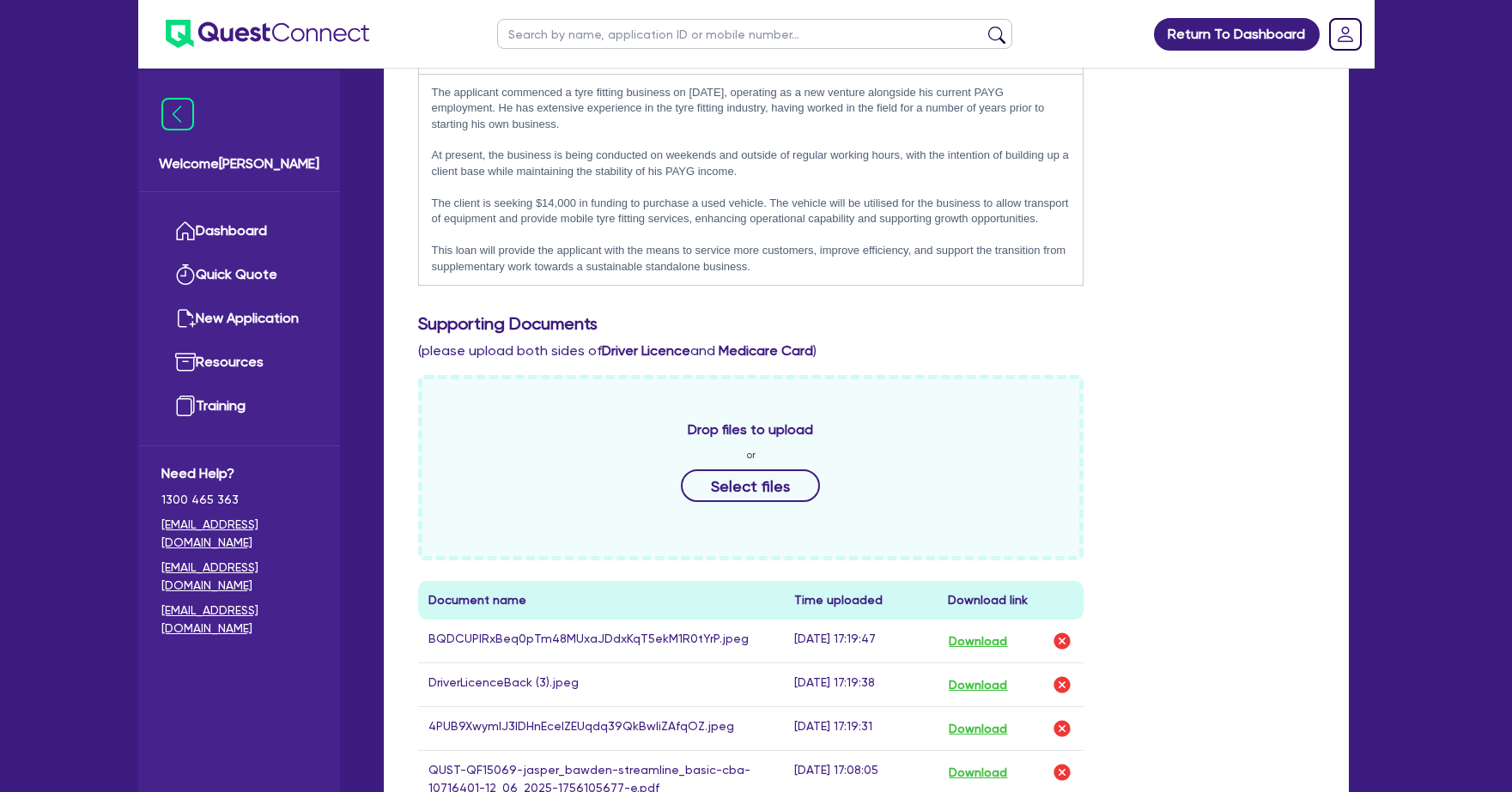
scroll to position [958, 0]
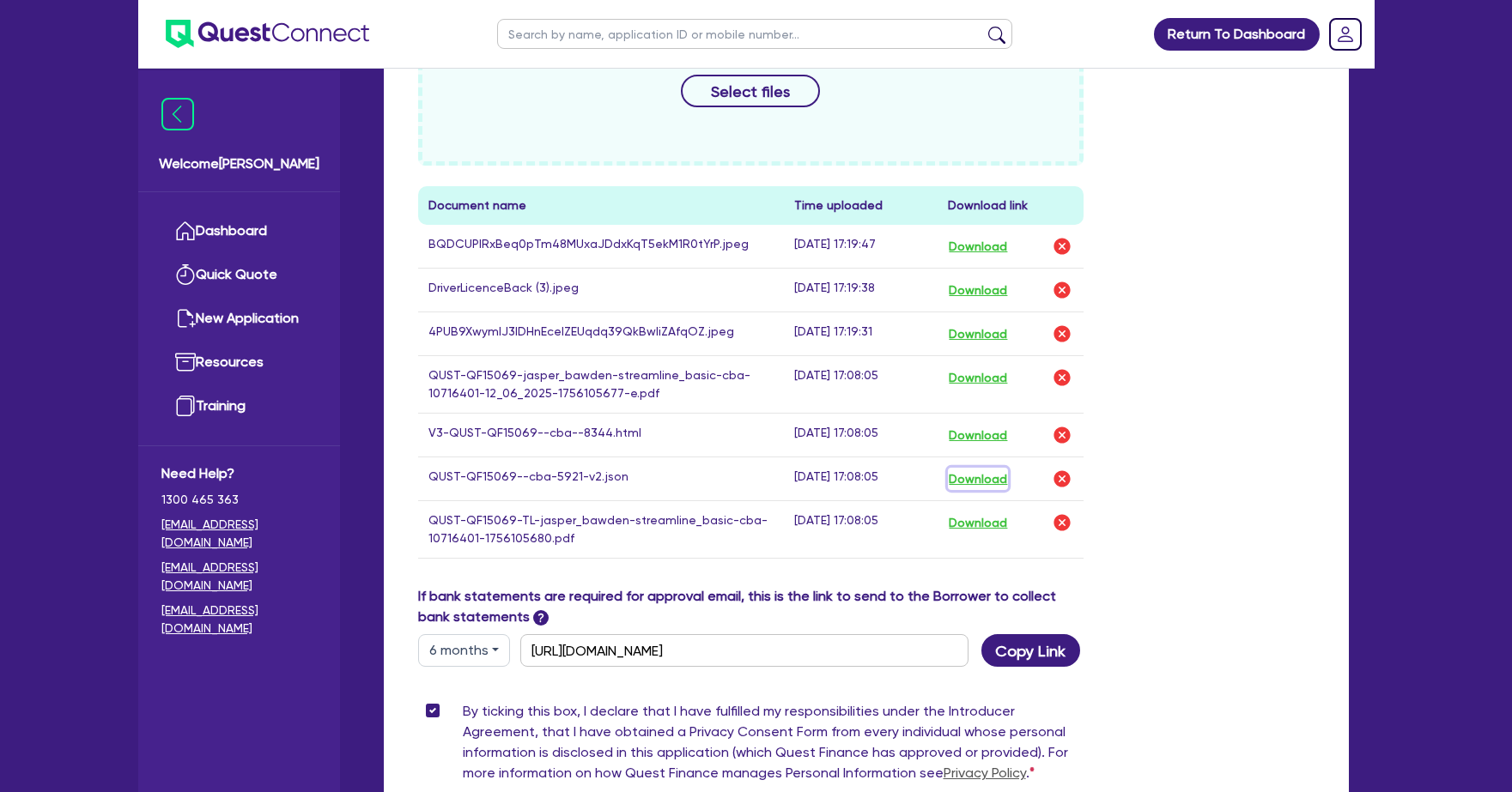
click at [975, 468] on button "Download" at bounding box center [978, 478] width 60 height 22
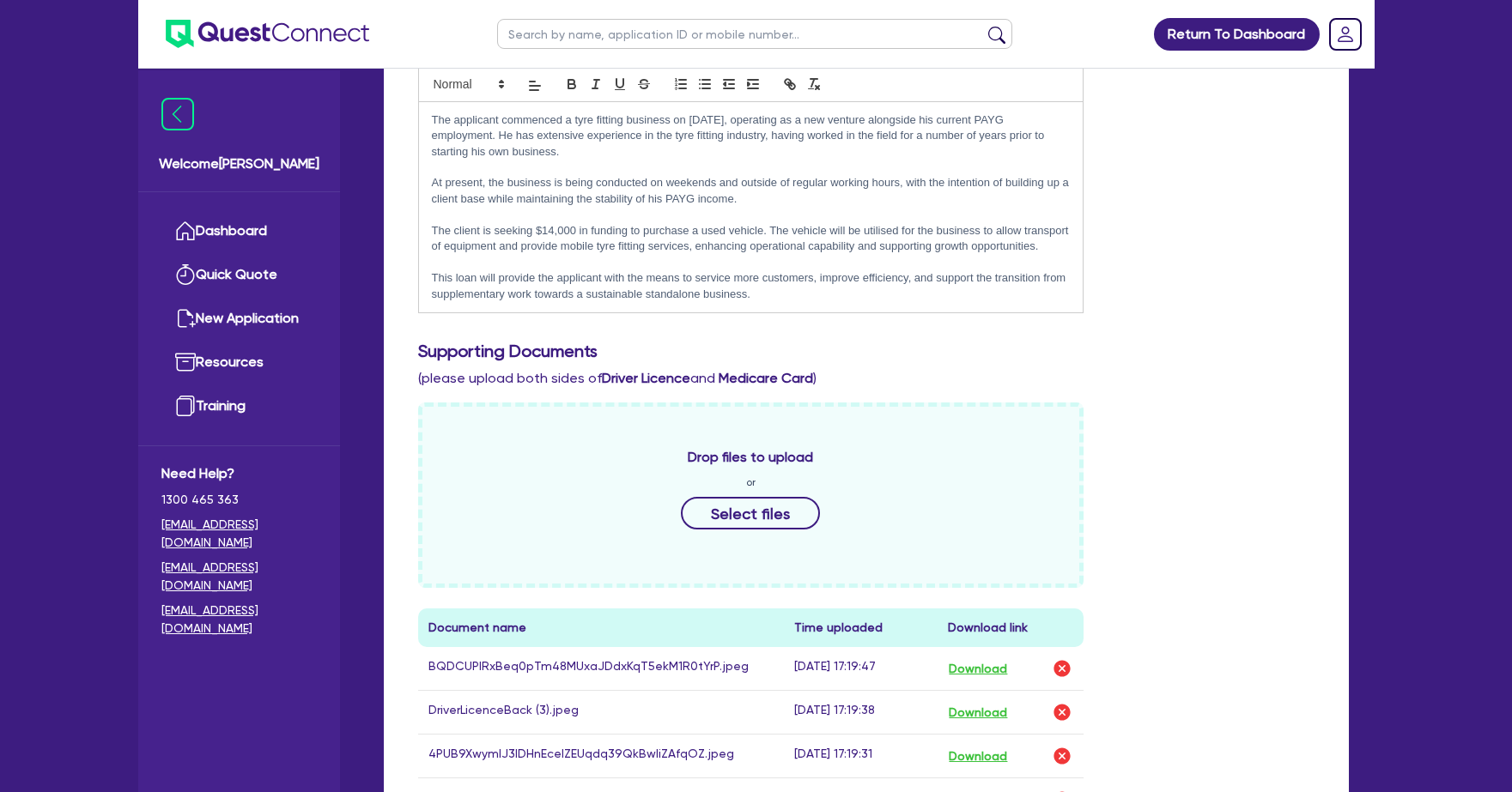
click at [1226, 251] on div "Include the brief history on applicant/s and purpose of loan: The applicant com…" at bounding box center [865, 182] width 922 height 289
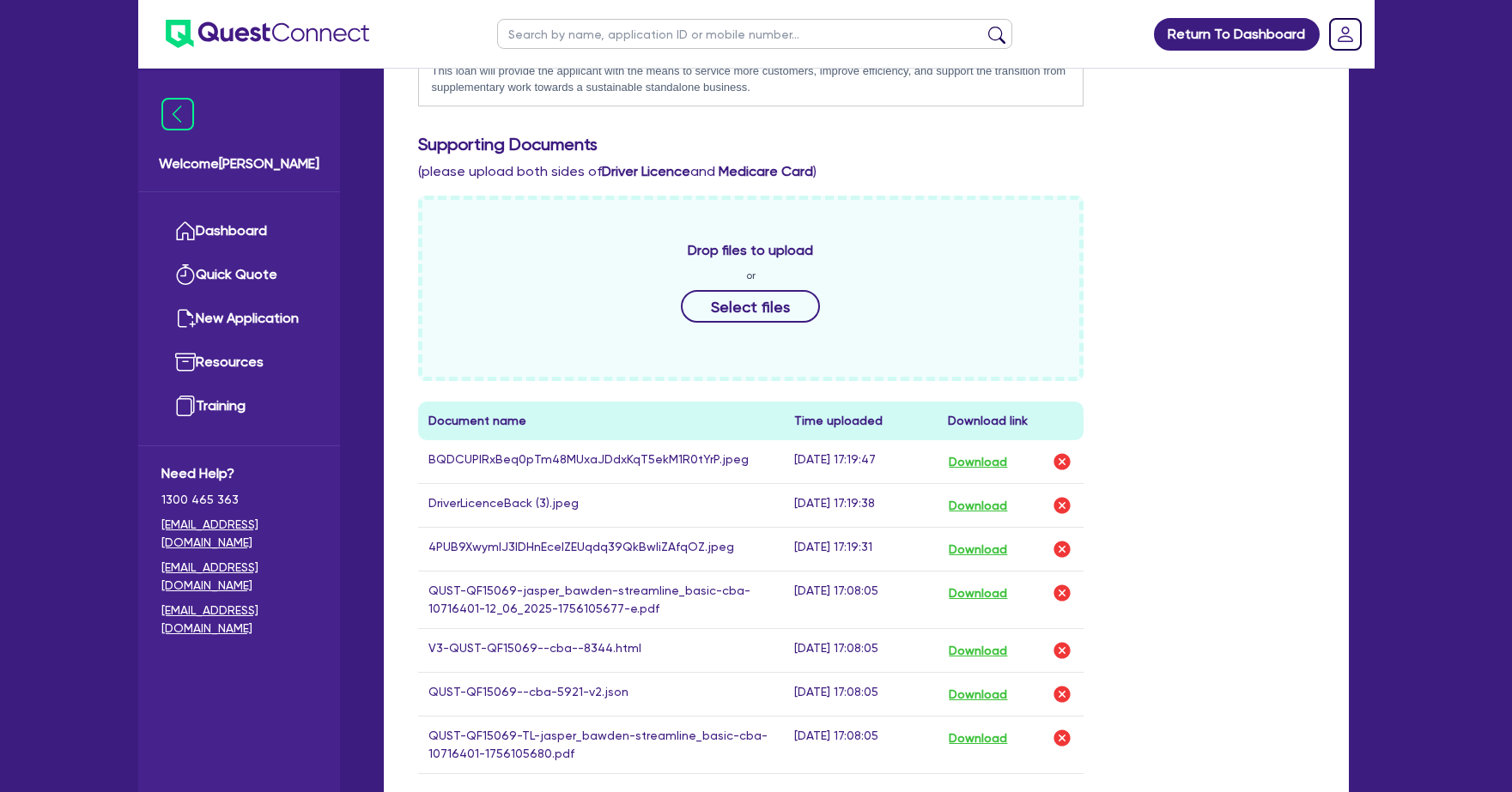
scroll to position [743, 0]
click at [993, 639] on button "Download" at bounding box center [978, 649] width 60 height 22
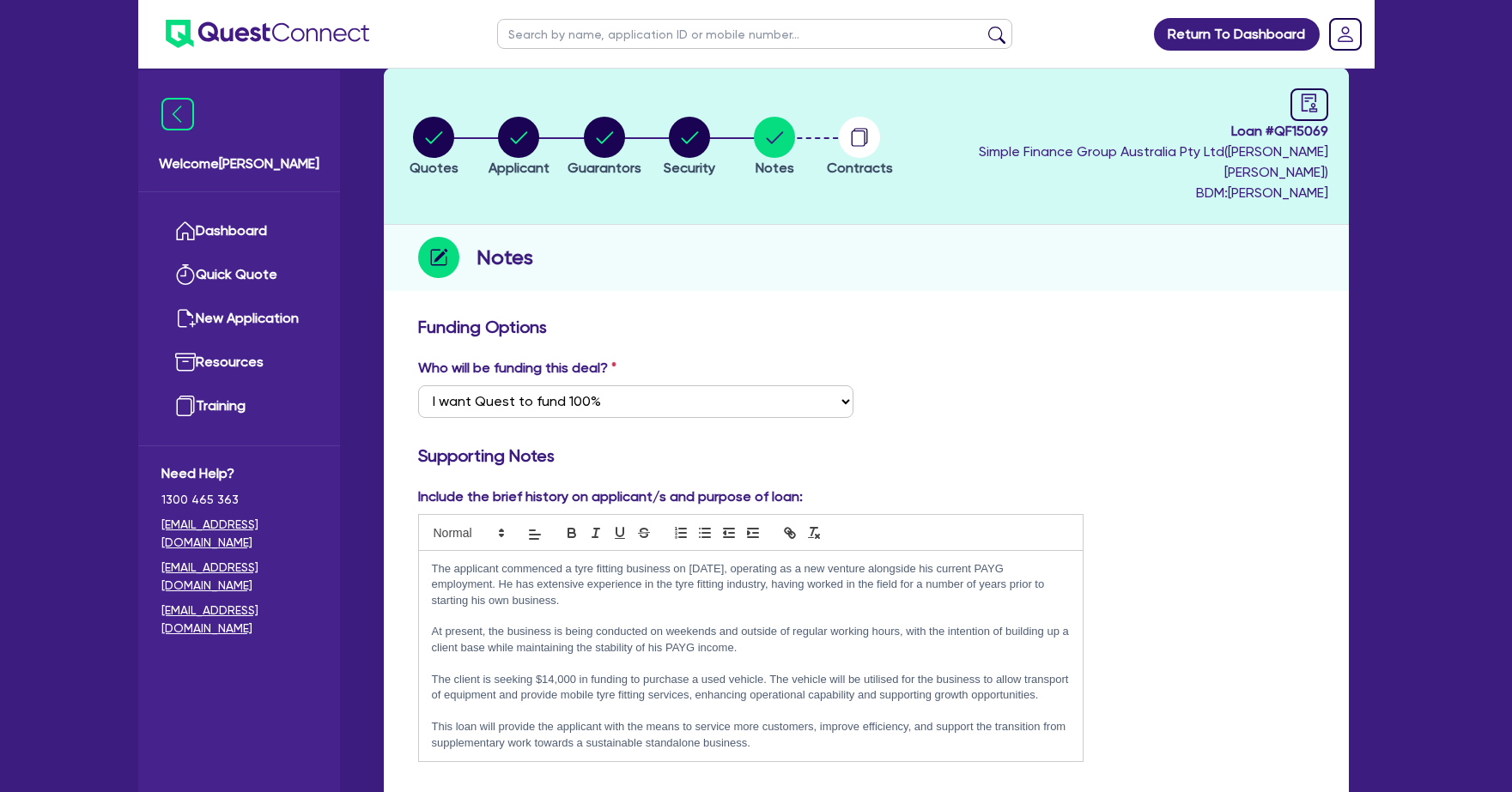
scroll to position [0, 0]
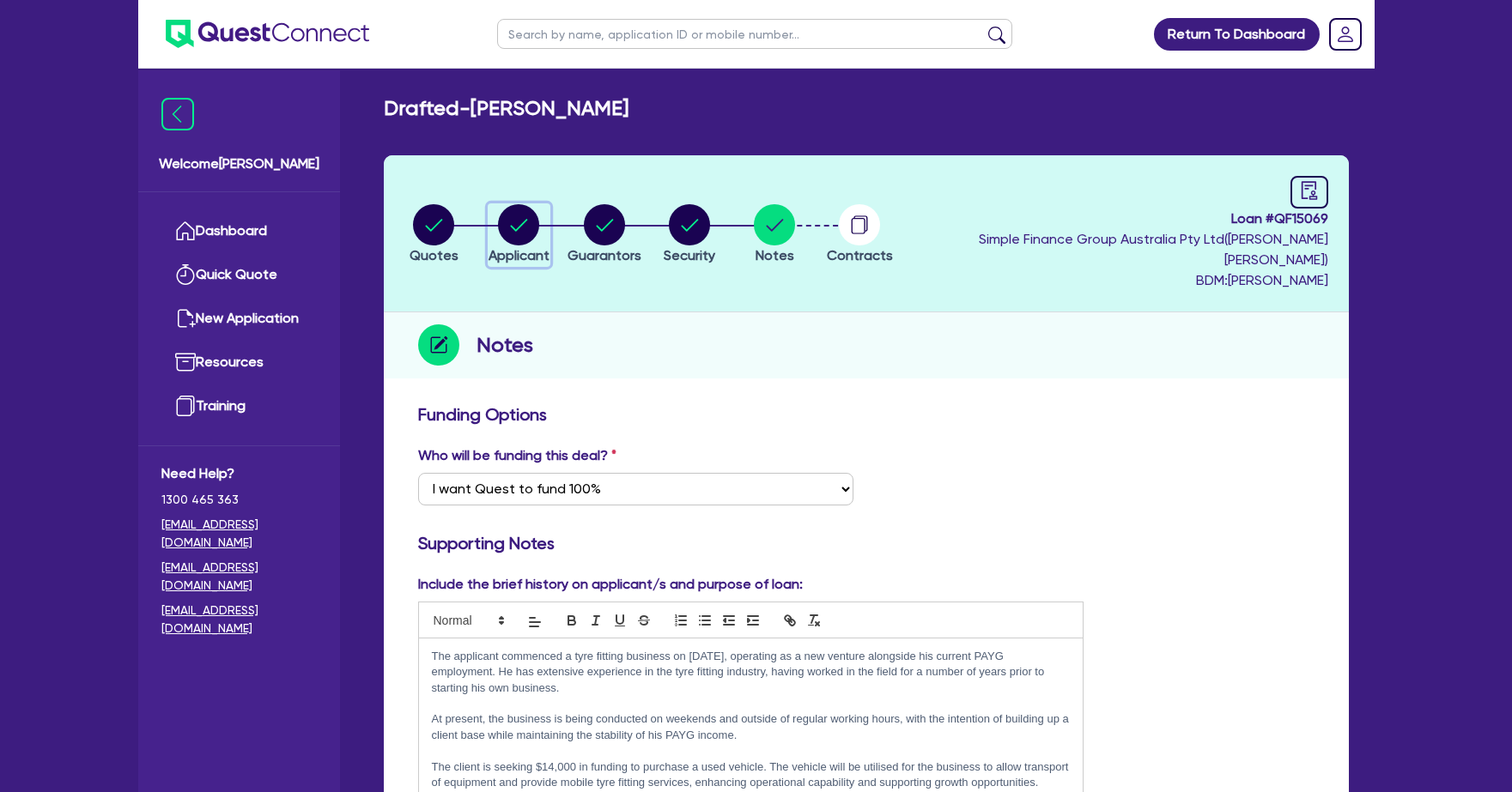
click at [523, 226] on circle "button" at bounding box center [519, 224] width 41 height 41
select select "SOLE_TRADER"
select select "RETAIL_WHOLESALE_TRADE"
select select "MOTOR_VEHICLES"
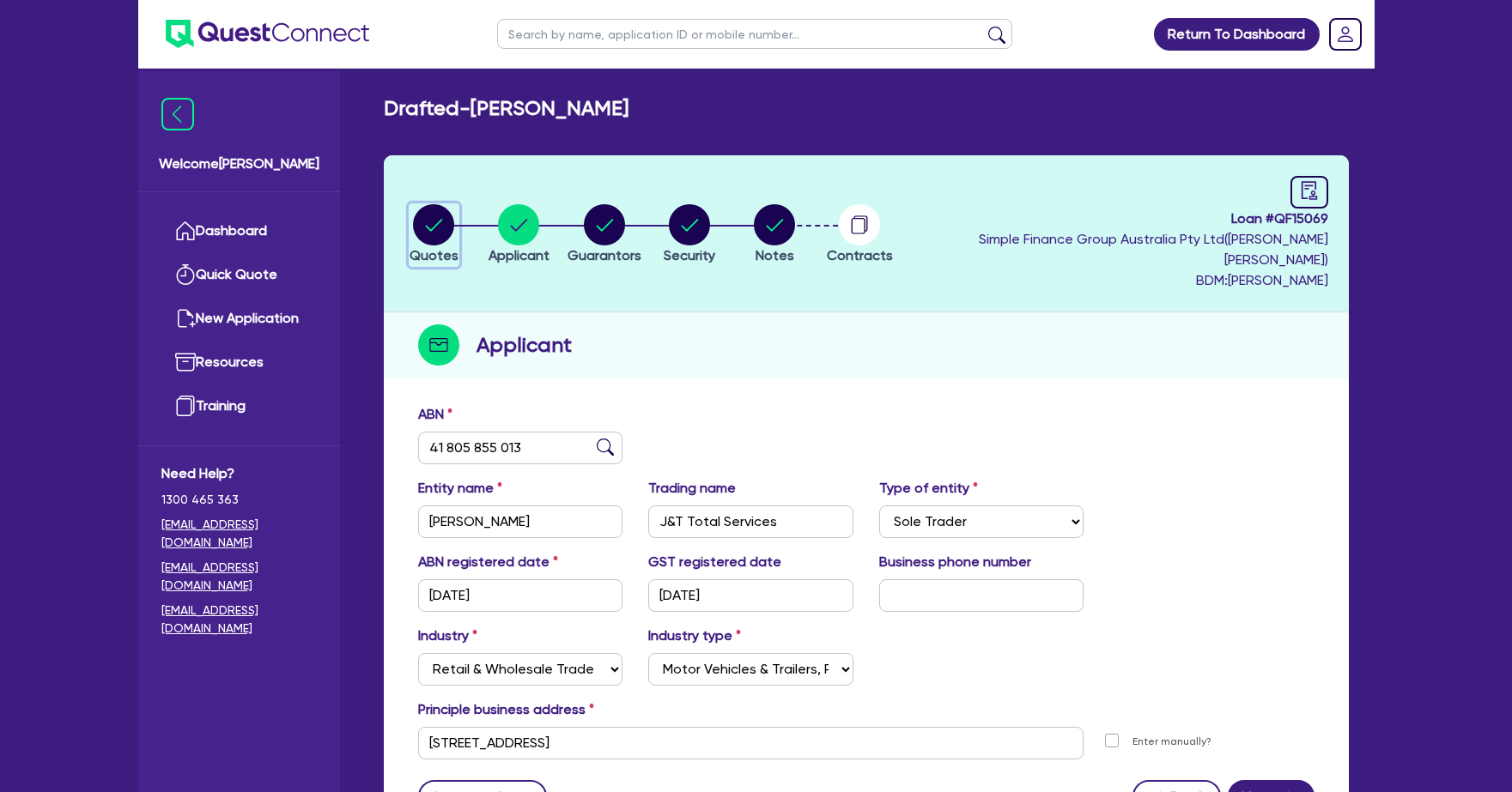
click at [425, 219] on circle "button" at bounding box center [433, 224] width 41 height 41
select select "CARS_AND_LIGHT_TRUCKS"
select select "VANS_AND_UTES"
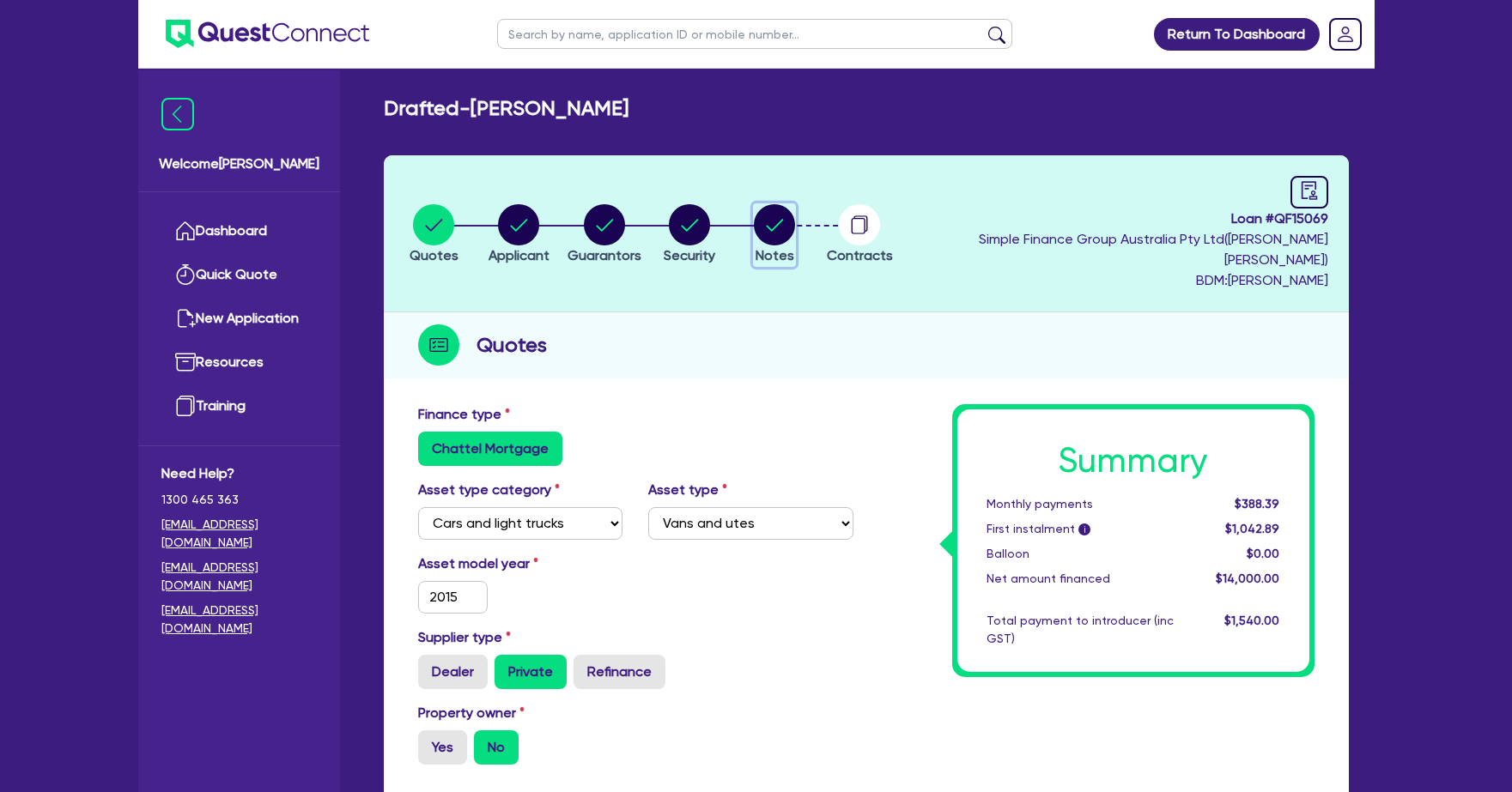
click at [795, 204] on circle "button" at bounding box center [774, 224] width 41 height 41
select select "Quest Finance - Own Book"
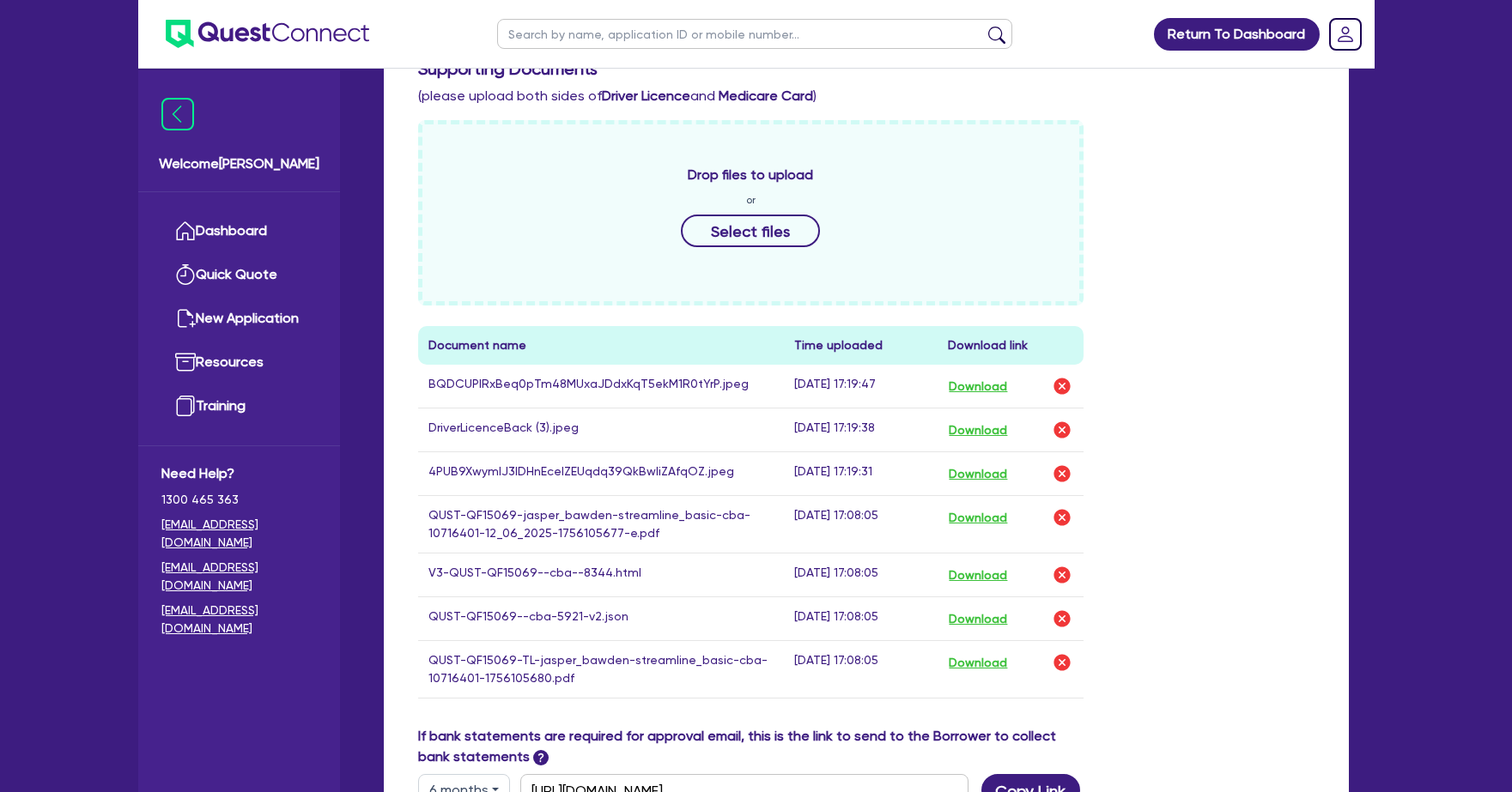
scroll to position [977, 0]
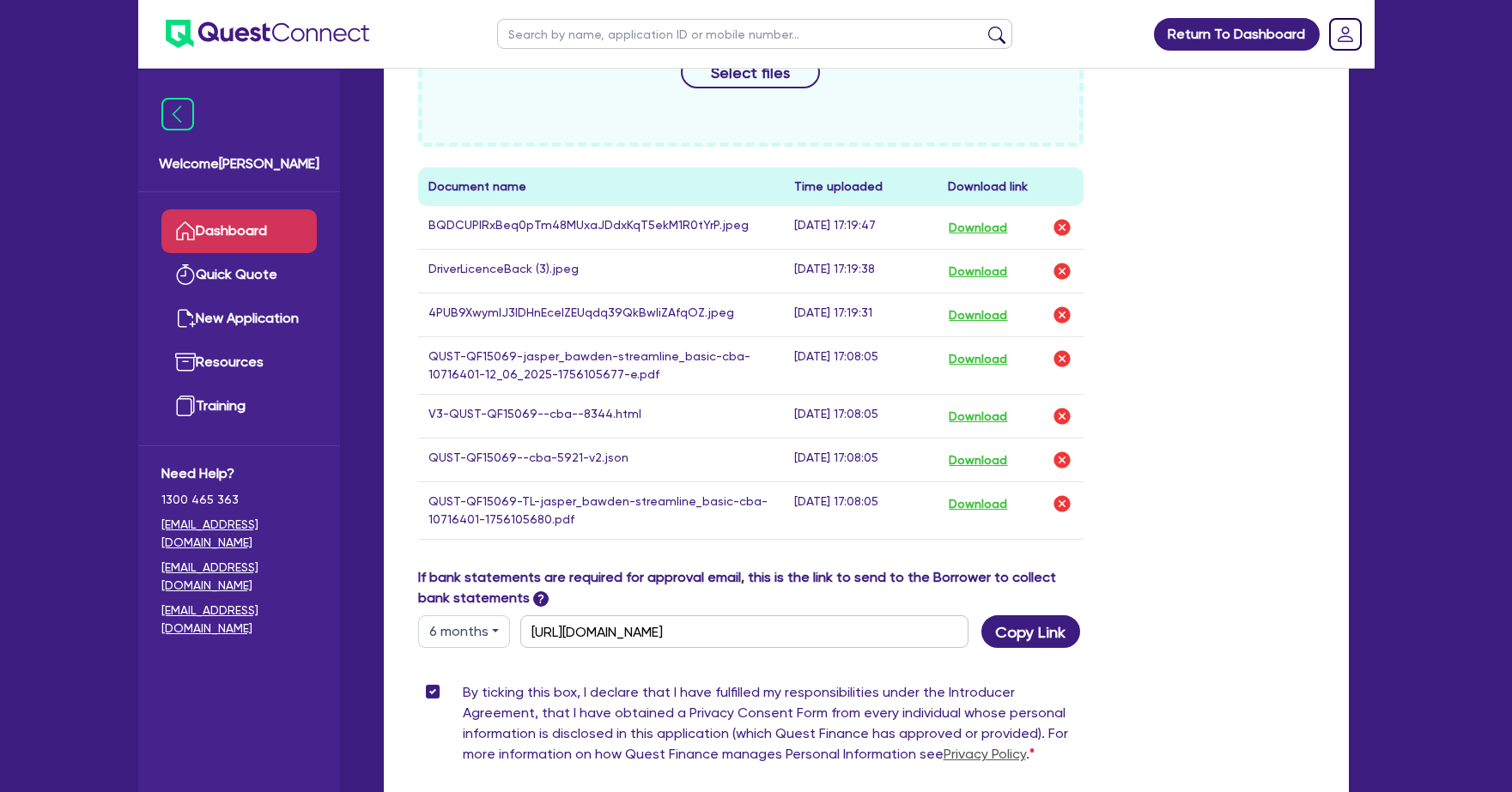
click at [277, 226] on link "Dashboard" at bounding box center [239, 231] width 155 height 44
